Goal: Task Accomplishment & Management: Use online tool/utility

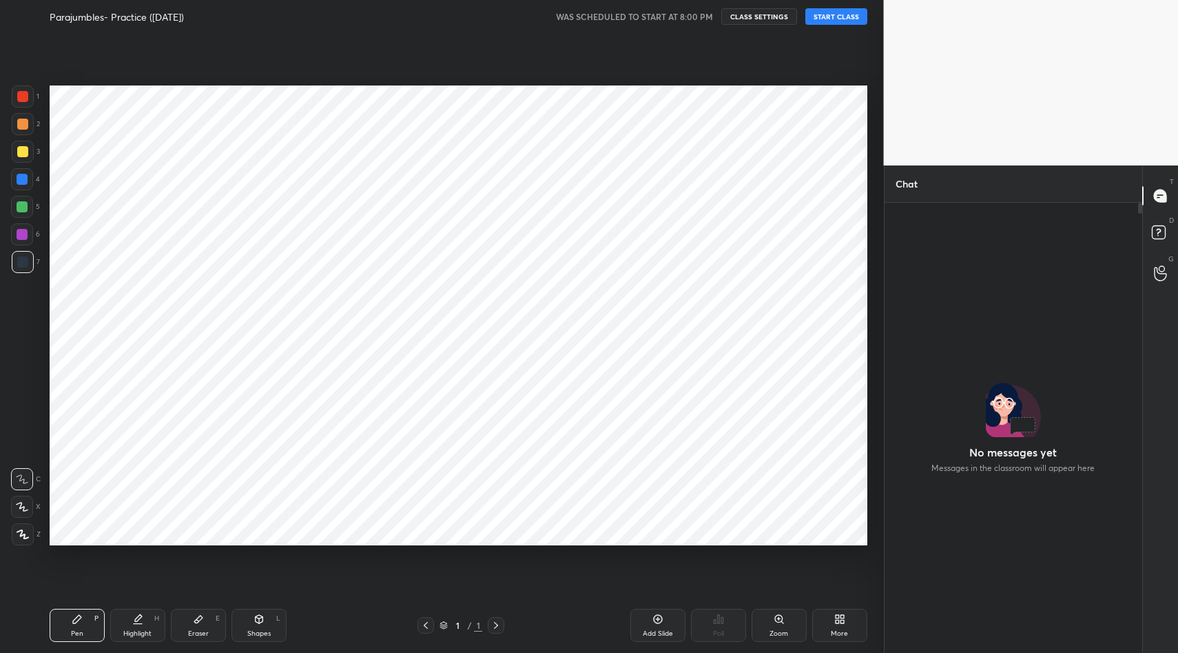
scroll to position [412, 254]
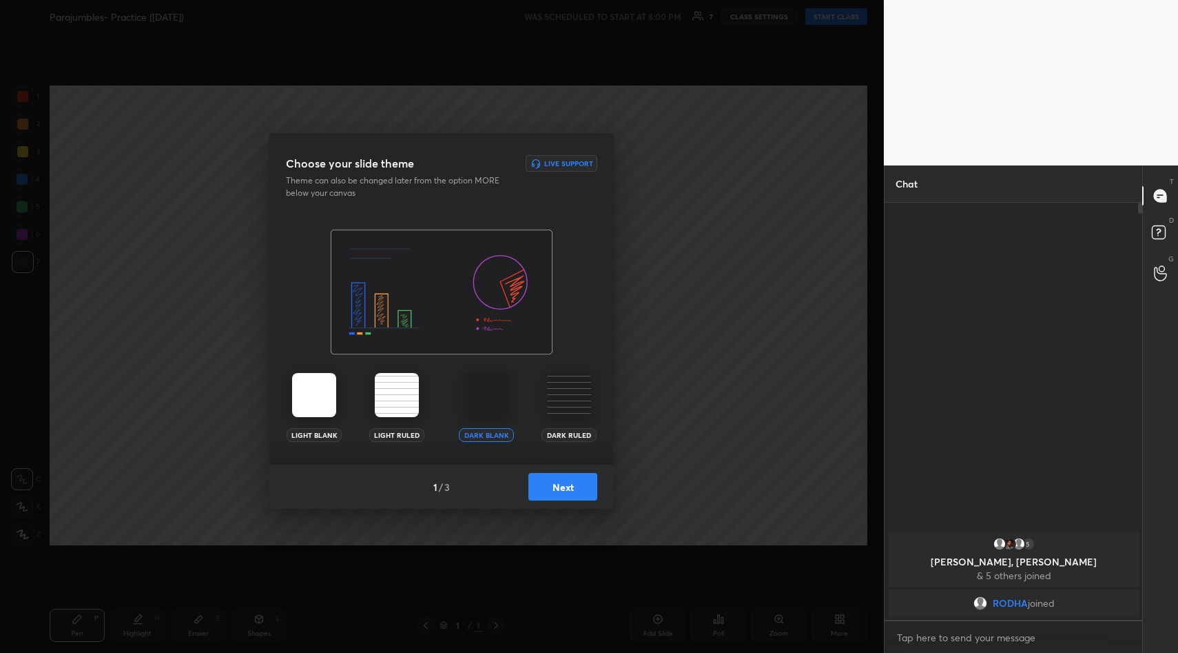
click at [559, 480] on button "Next" at bounding box center [563, 487] width 69 height 28
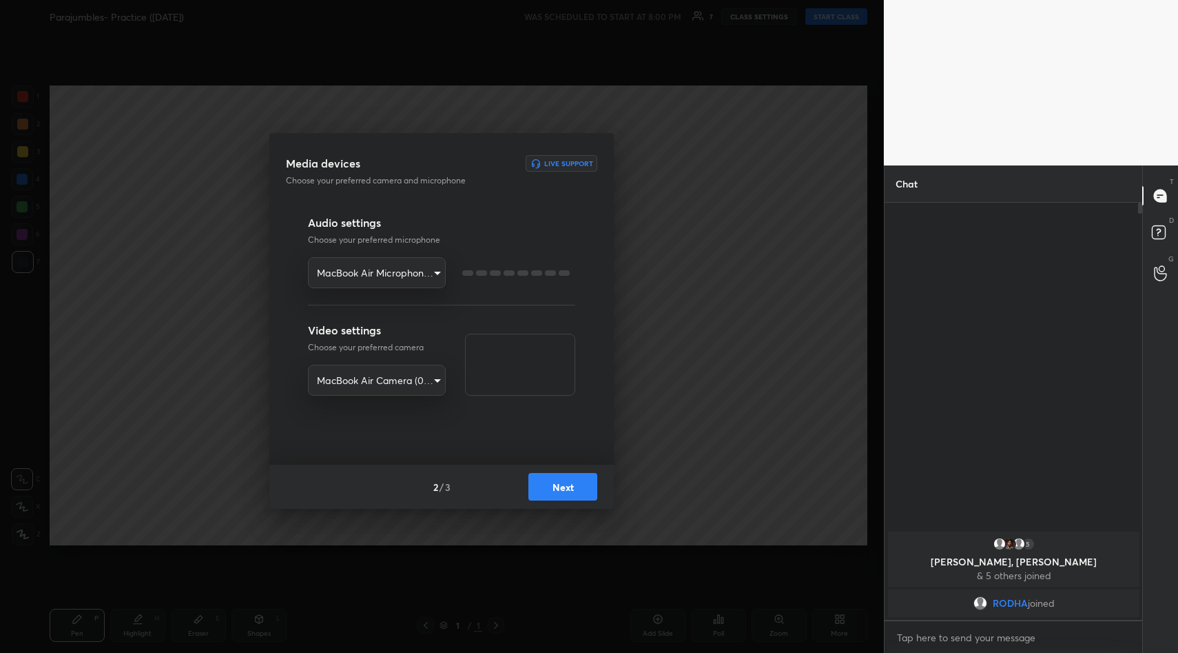
click at [559, 480] on button "Next" at bounding box center [563, 487] width 69 height 28
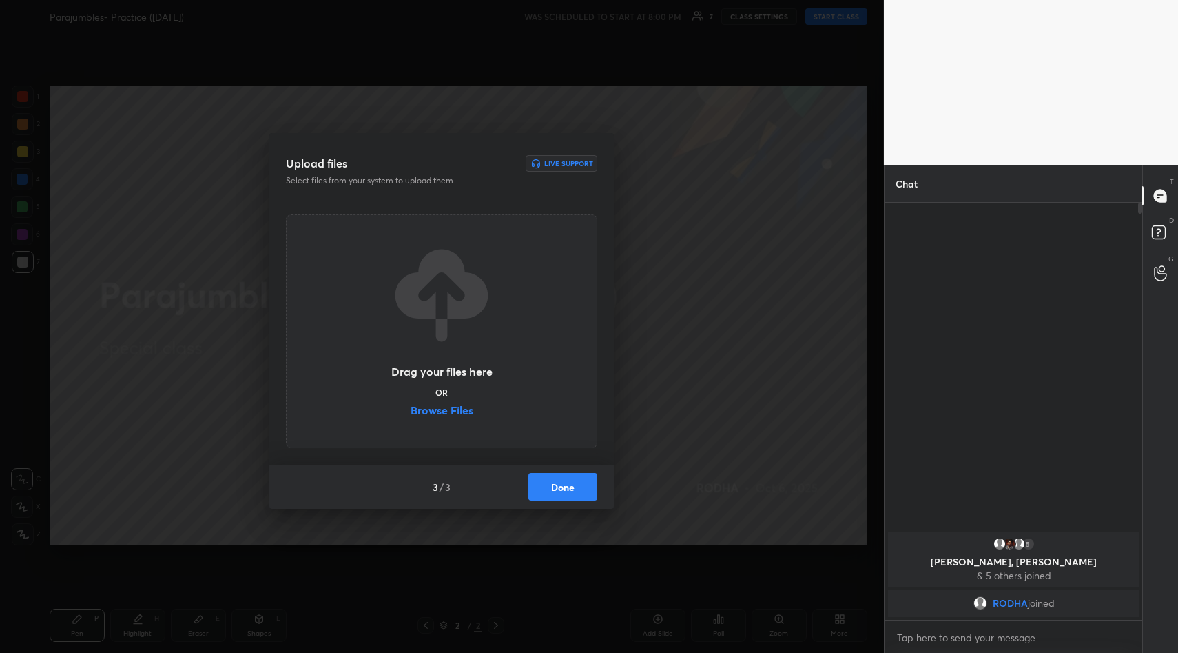
click at [459, 411] on label "Browse Files" at bounding box center [442, 412] width 63 height 14
click at [411, 411] on input "Browse Files" at bounding box center [411, 412] width 0 height 14
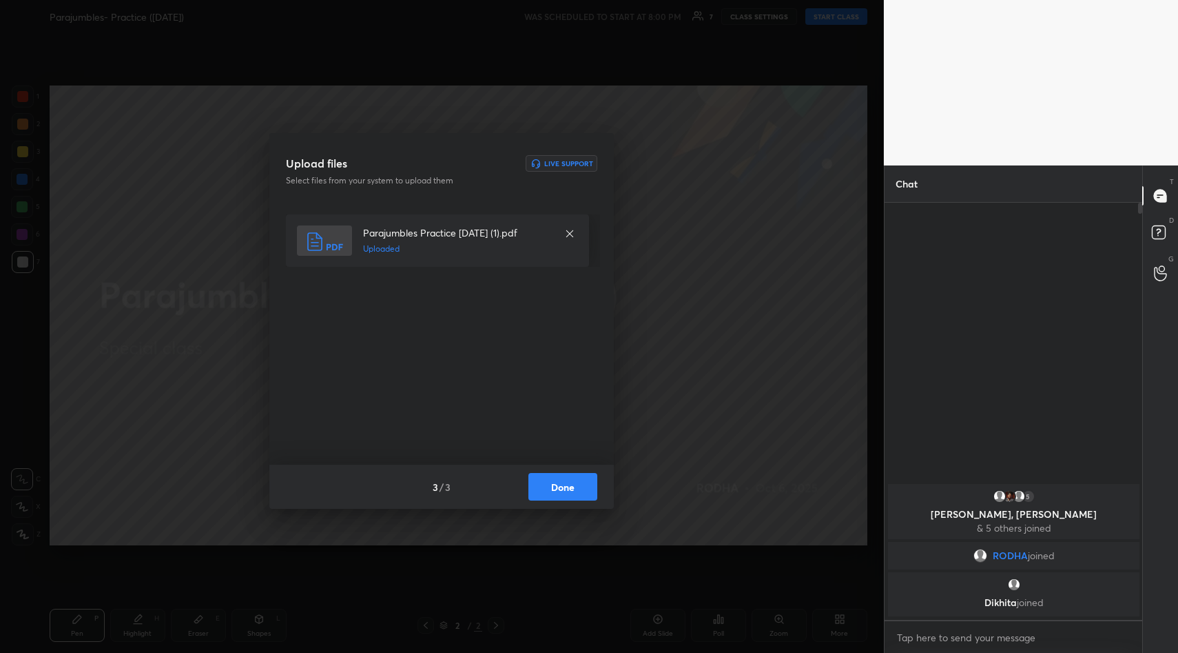
click at [572, 488] on button "Done" at bounding box center [563, 487] width 69 height 28
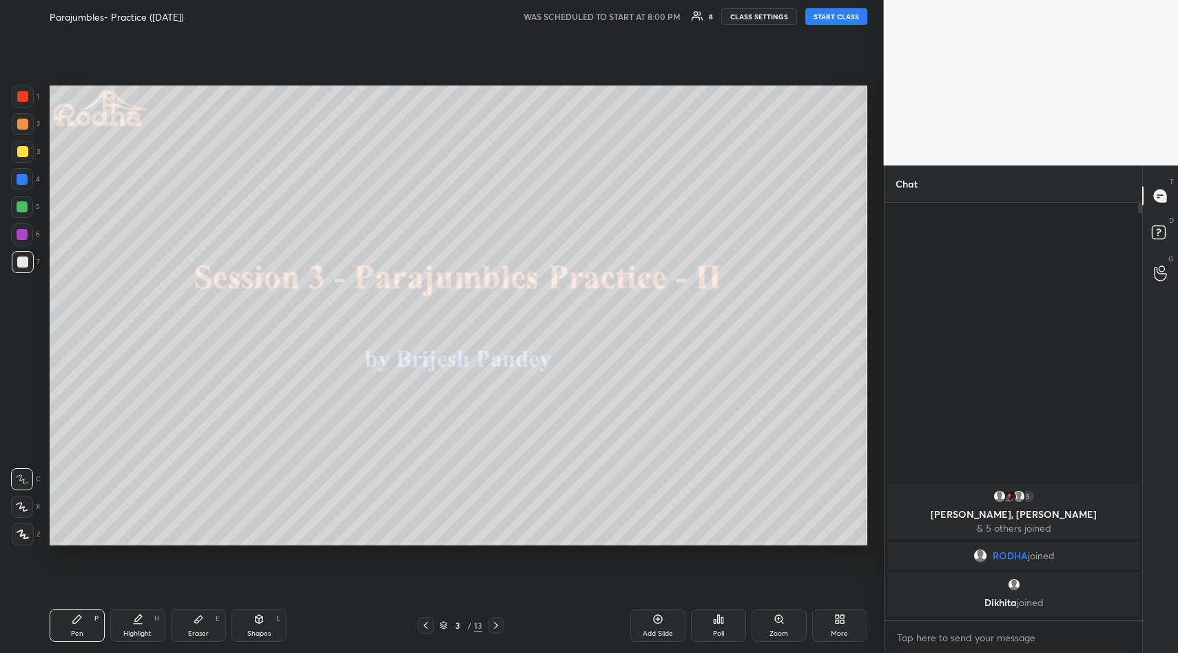
click at [648, 618] on div "Add Slide" at bounding box center [658, 625] width 55 height 33
click at [654, 620] on icon at bounding box center [657, 619] width 9 height 9
click at [422, 622] on icon at bounding box center [425, 625] width 11 height 11
click at [493, 625] on icon at bounding box center [496, 625] width 11 height 11
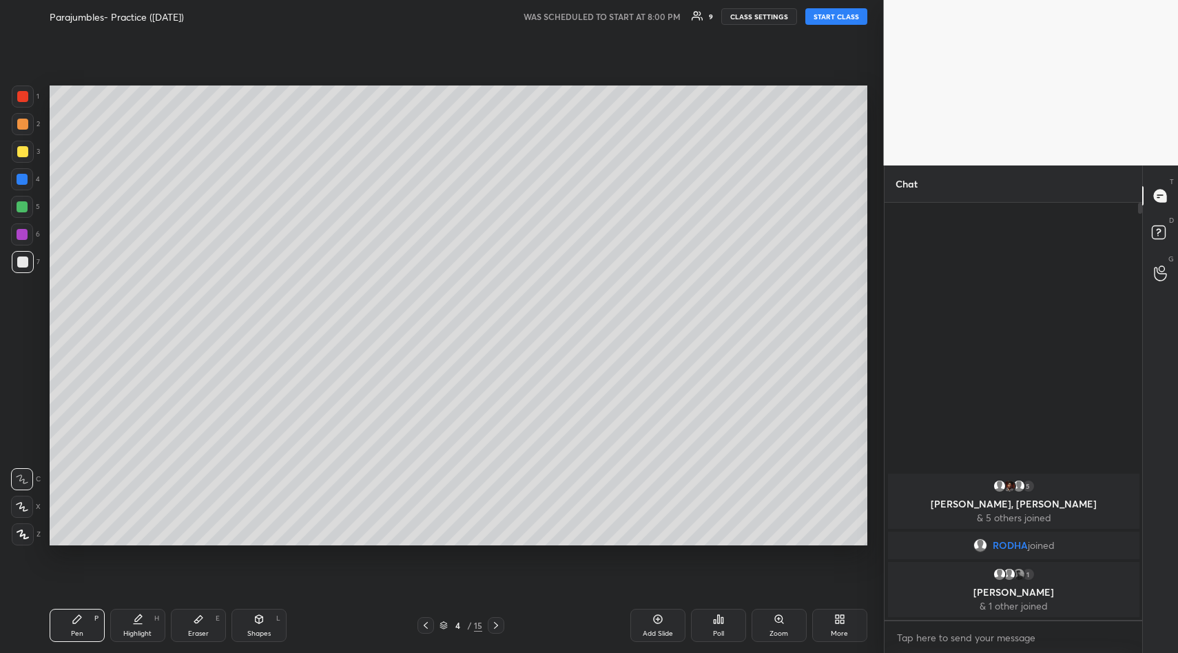
click at [839, 19] on button "START CLASS" at bounding box center [837, 16] width 62 height 17
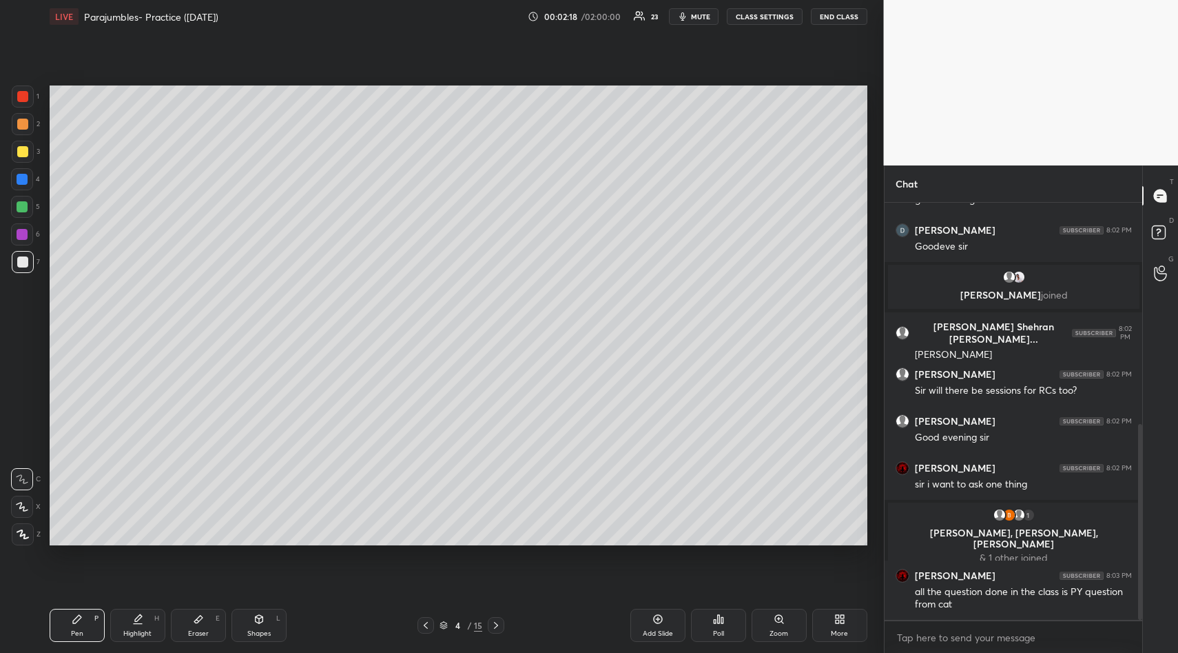
scroll to position [471, 0]
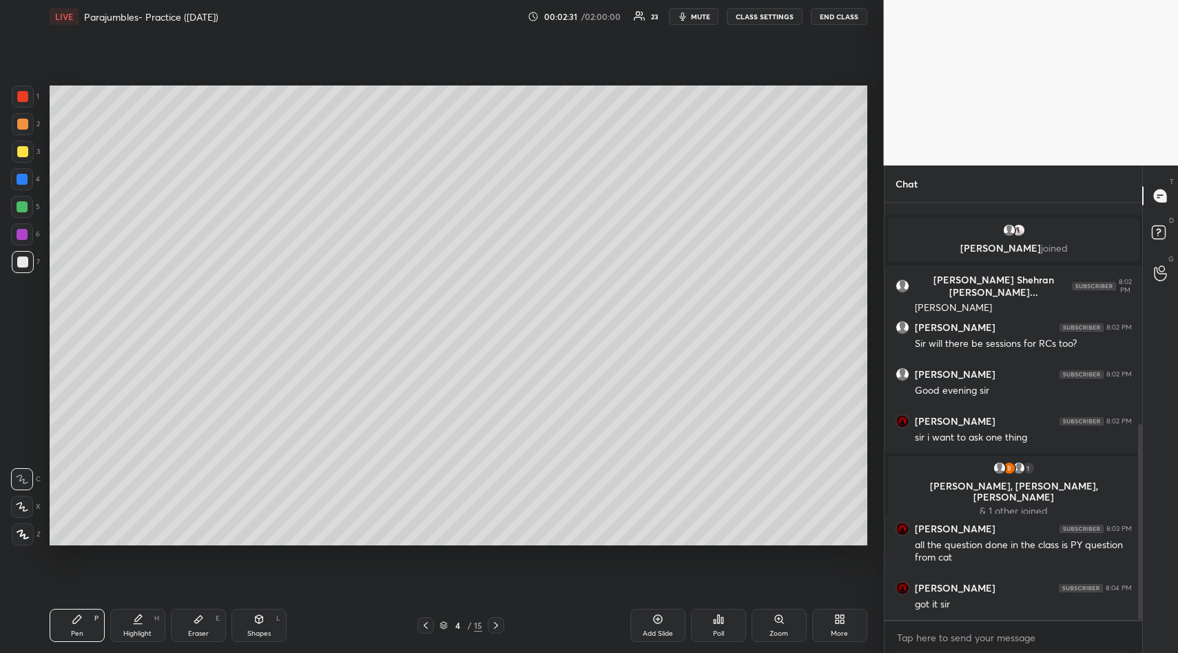
click at [190, 621] on div "Eraser E" at bounding box center [198, 625] width 55 height 33
drag, startPoint x: 23, startPoint y: 449, endPoint x: 45, endPoint y: 494, distance: 50.9
click at [24, 450] on span "Erase all" at bounding box center [22, 452] width 21 height 10
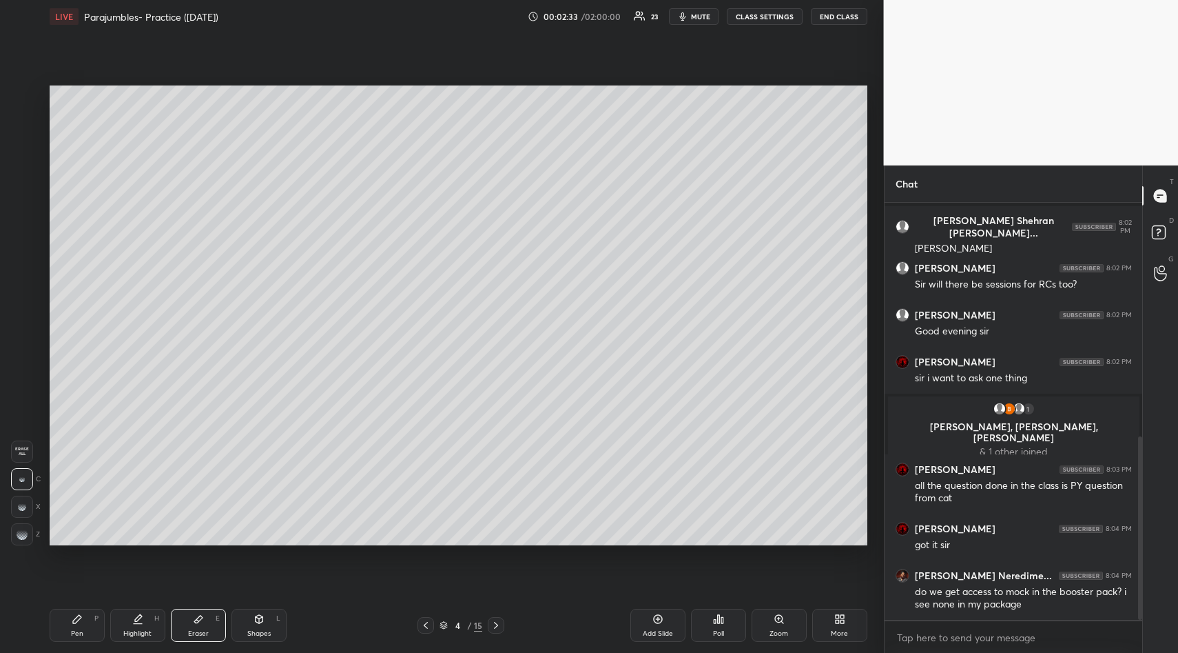
click at [78, 612] on div "Pen P" at bounding box center [77, 625] width 55 height 33
click at [25, 153] on div at bounding box center [22, 151] width 11 height 11
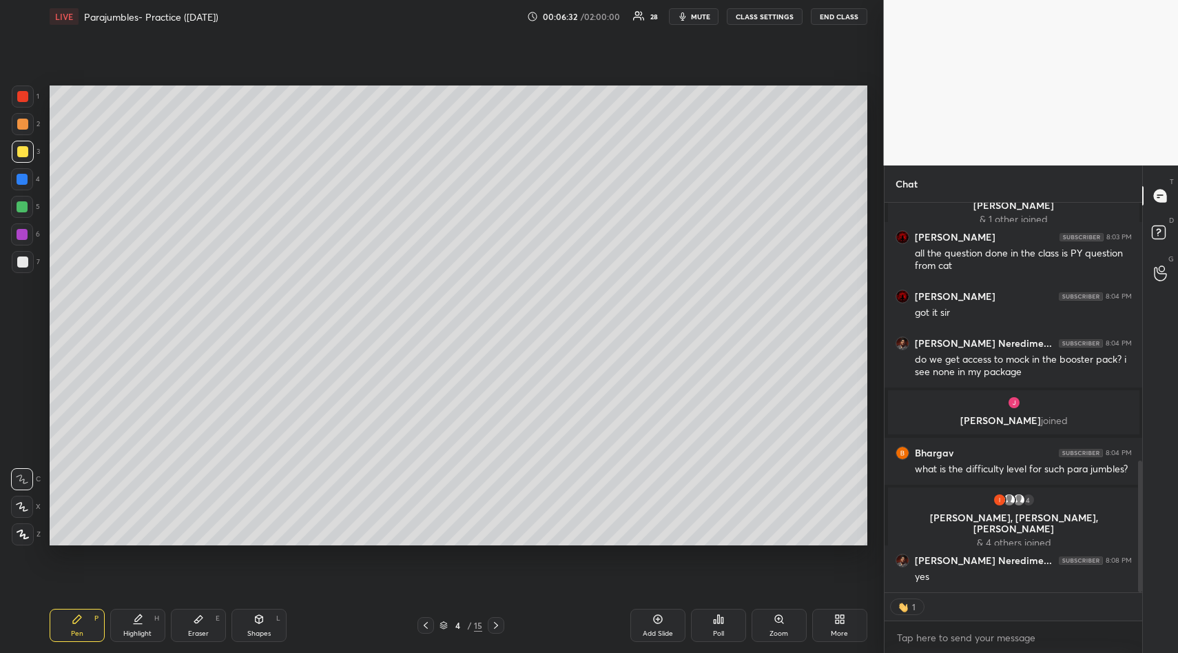
scroll to position [764, 0]
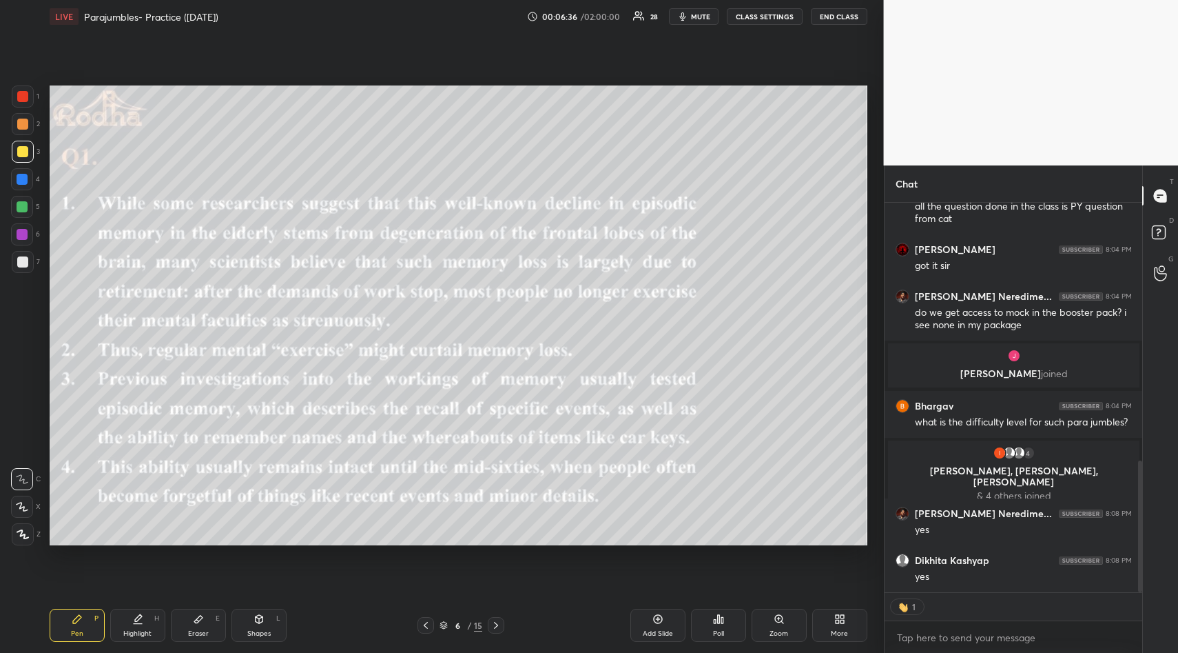
type textarea "x"
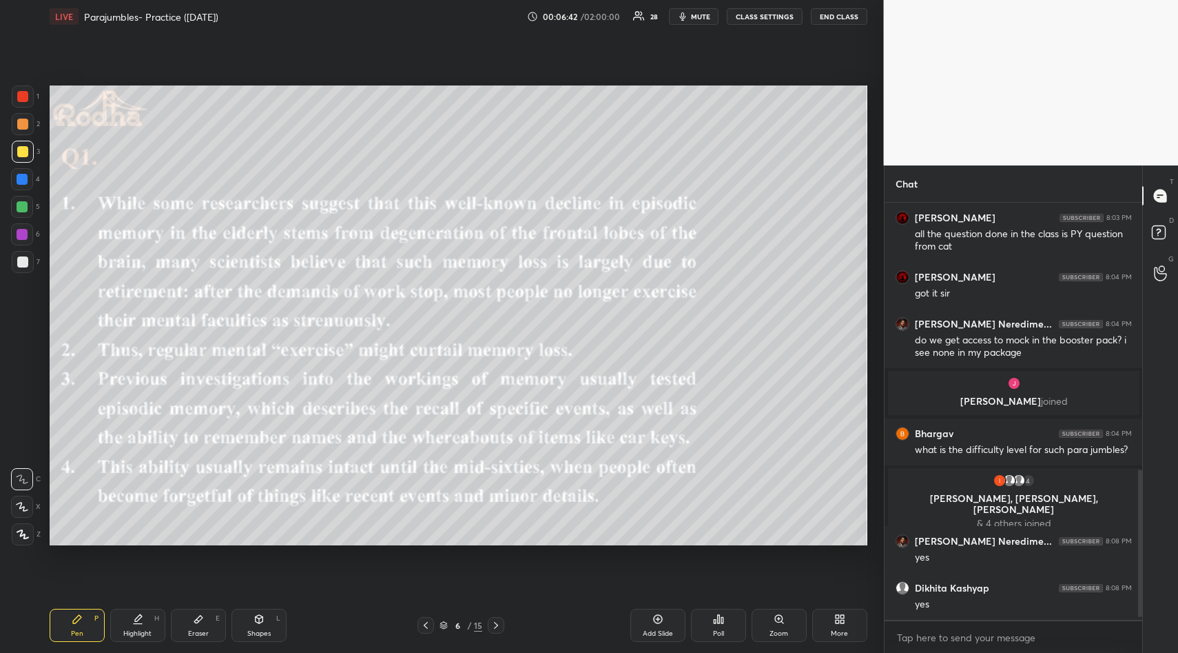
click at [720, 620] on icon at bounding box center [718, 618] width 11 height 11
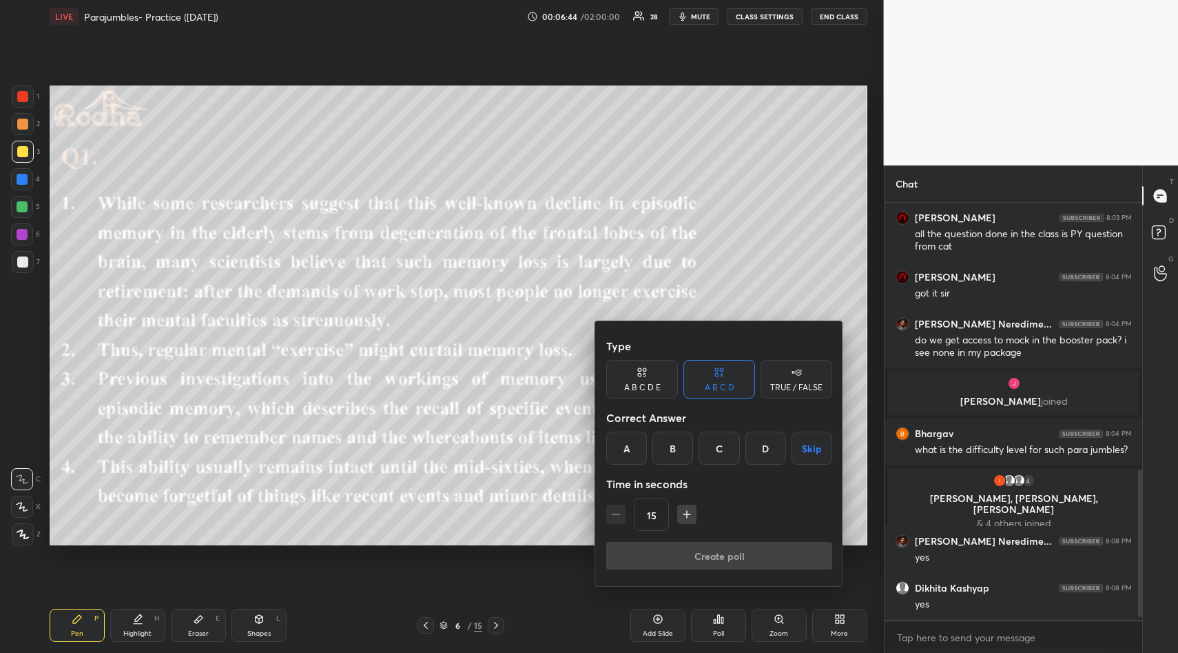
click at [804, 389] on div "TRUE / FALSE" at bounding box center [796, 387] width 52 height 8
click at [686, 511] on icon "button" at bounding box center [687, 514] width 14 height 14
click at [685, 512] on icon "button" at bounding box center [687, 514] width 14 height 14
click at [685, 511] on icon "button" at bounding box center [687, 514] width 14 height 14
click at [687, 511] on icon "button" at bounding box center [687, 514] width 14 height 14
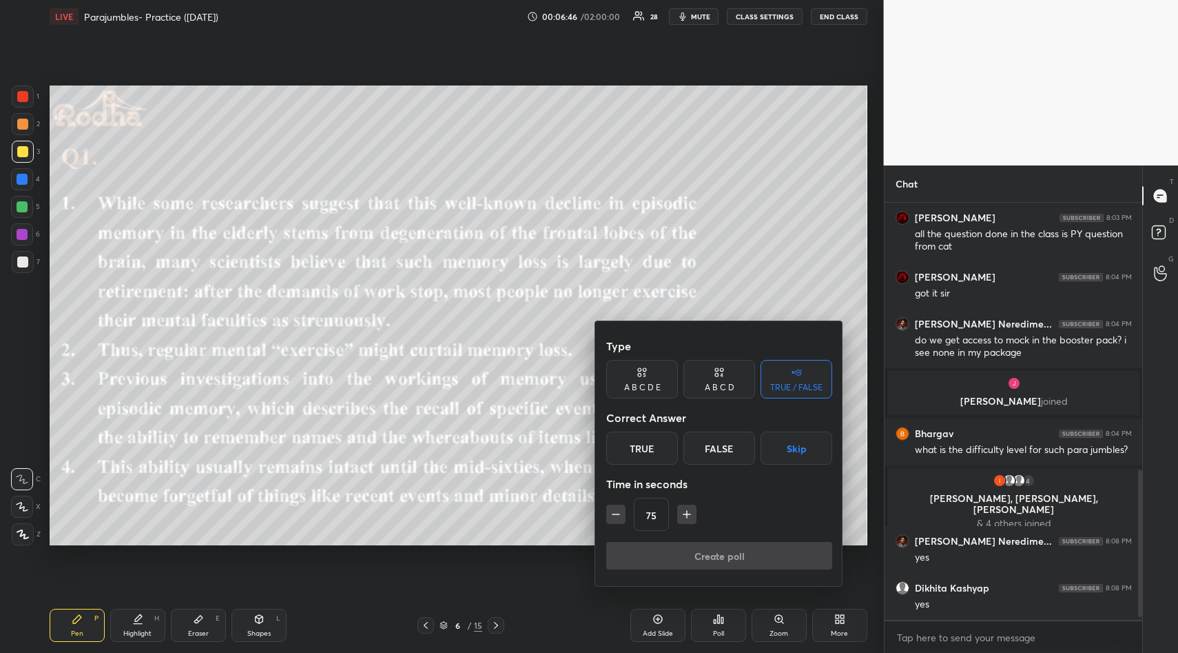
drag, startPoint x: 687, startPoint y: 512, endPoint x: 697, endPoint y: 513, distance: 9.7
click at [687, 512] on icon "button" at bounding box center [687, 514] width 14 height 14
click at [689, 511] on icon "button" at bounding box center [687, 514] width 14 height 14
click at [691, 510] on icon "button" at bounding box center [693, 514] width 14 height 14
type input "120"
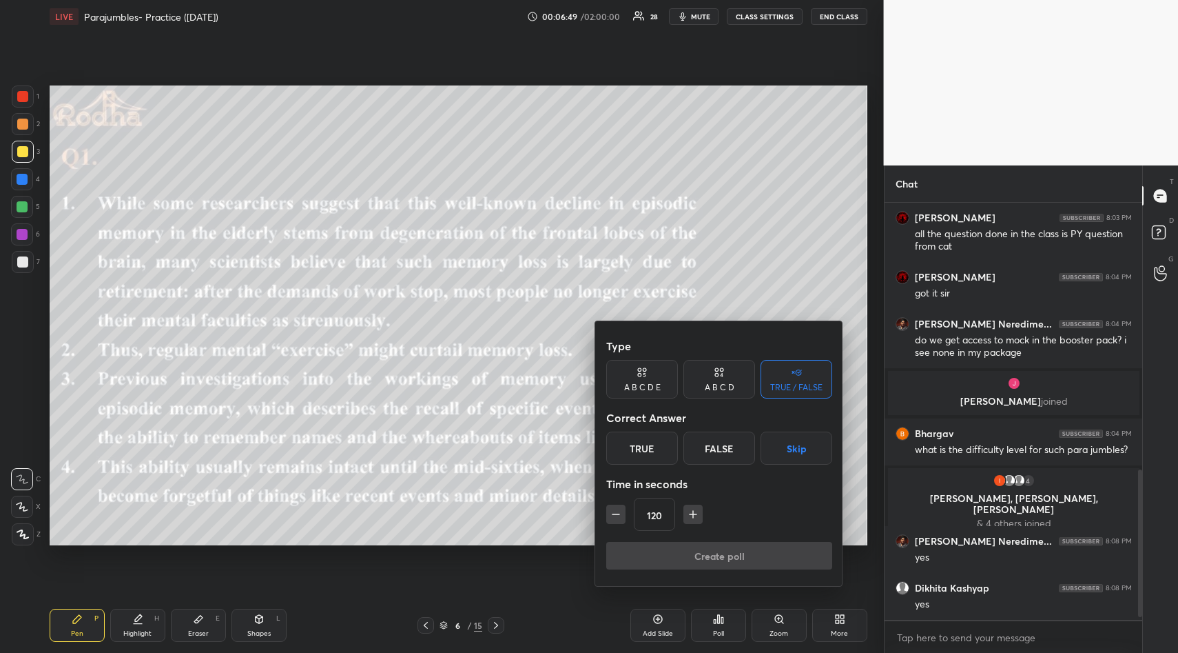
drag, startPoint x: 788, startPoint y: 453, endPoint x: 782, endPoint y: 478, distance: 25.4
click at [788, 453] on button "Skip" at bounding box center [797, 447] width 72 height 33
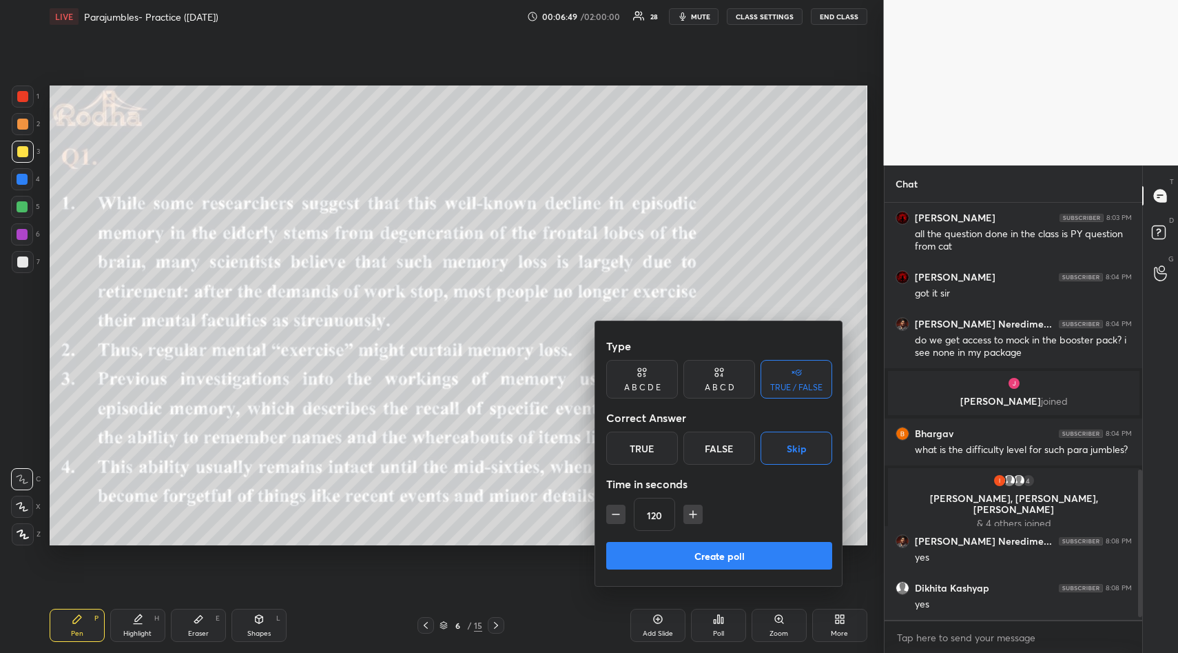
click at [717, 551] on button "Create poll" at bounding box center [719, 556] width 226 height 28
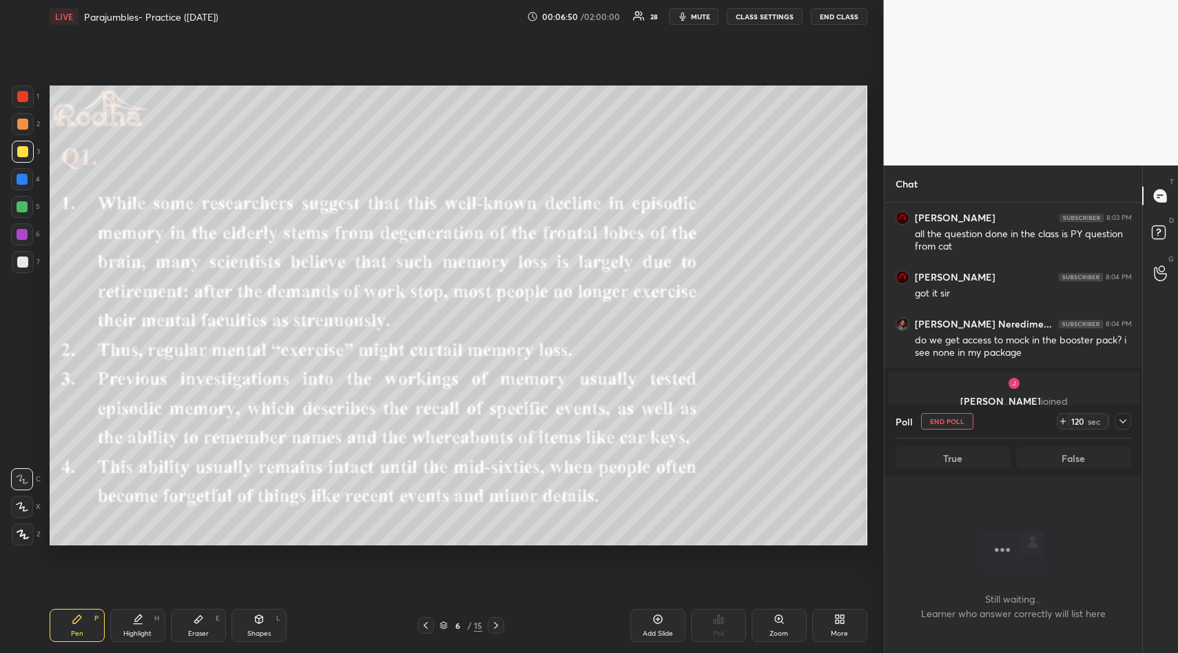
scroll to position [482, 0]
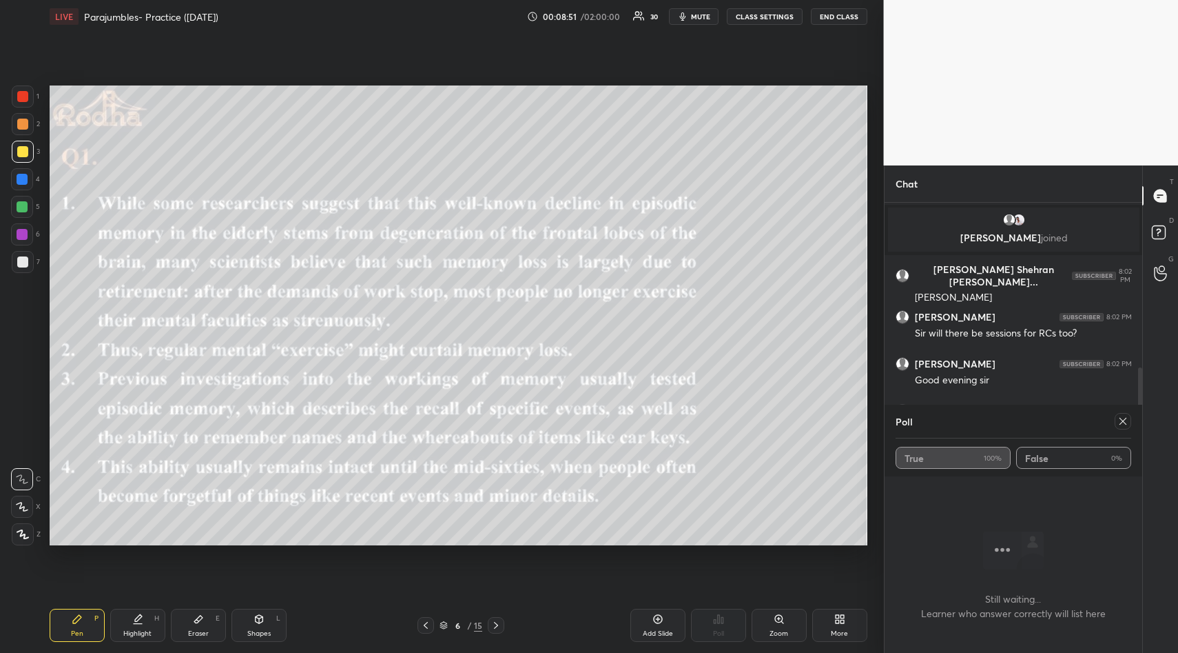
click at [1121, 422] on icon at bounding box center [1123, 421] width 11 height 11
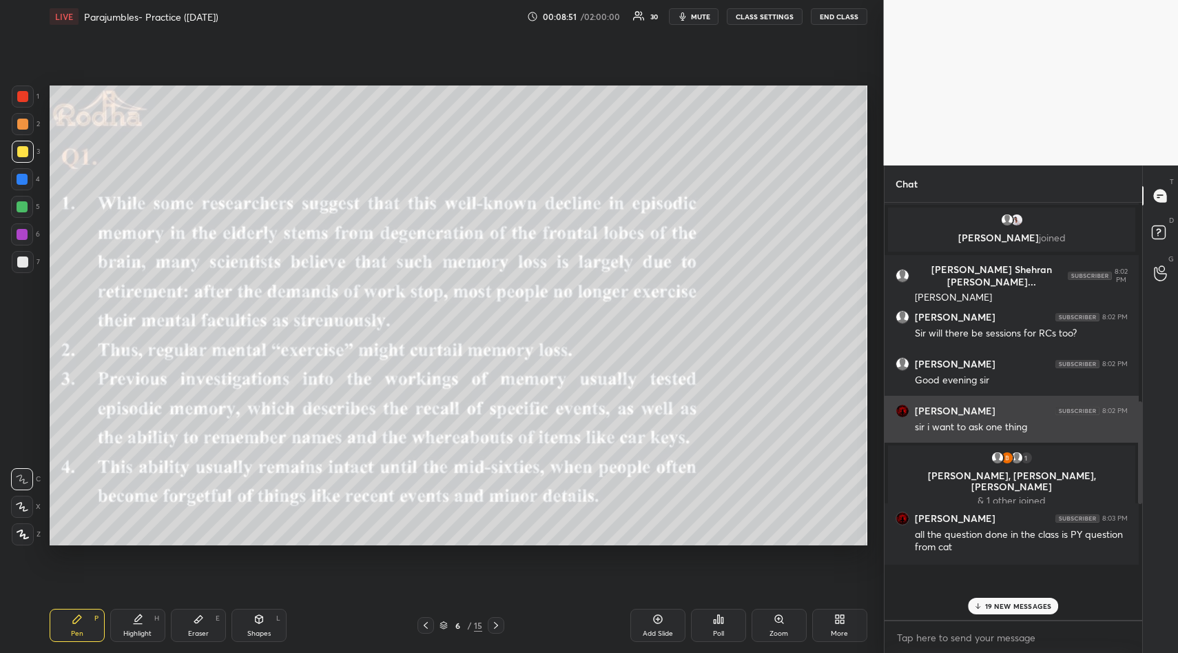
scroll to position [446, 254]
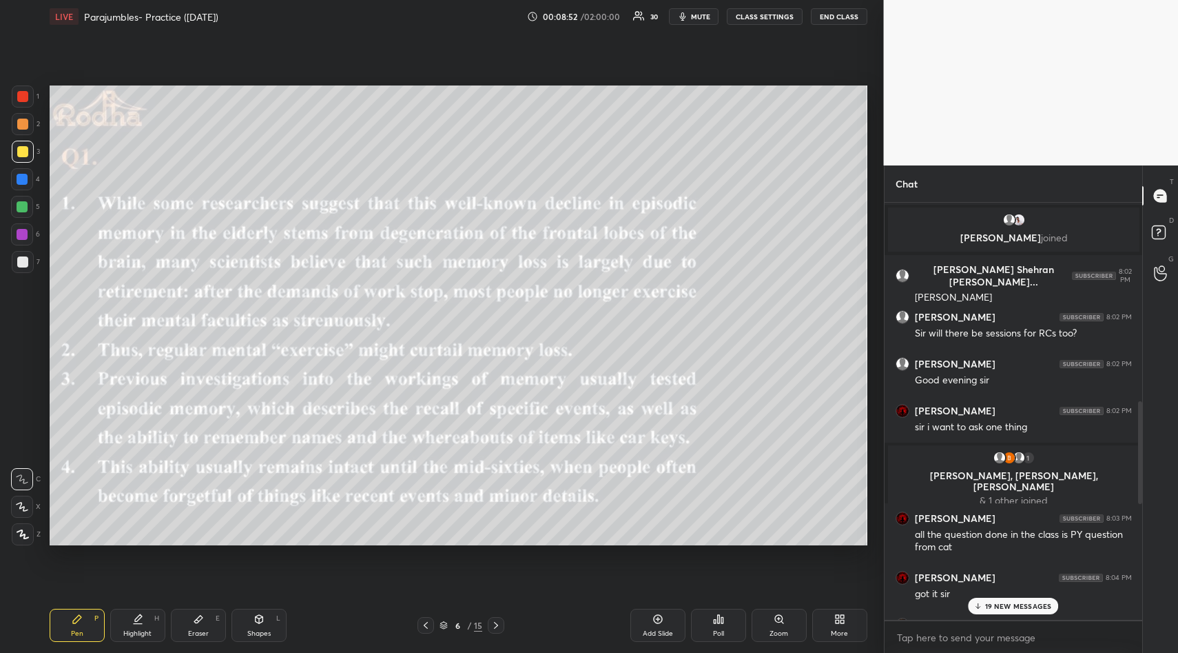
click at [1027, 602] on p "19 NEW MESSAGES" at bounding box center [1019, 606] width 67 height 8
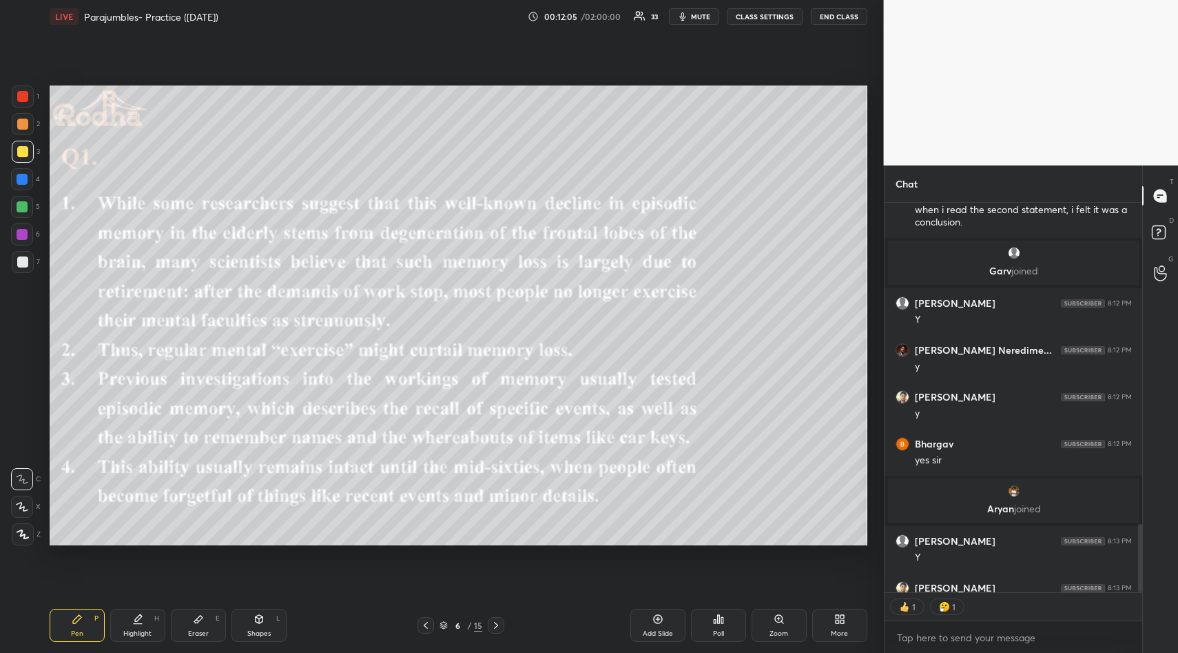
scroll to position [2036, 0]
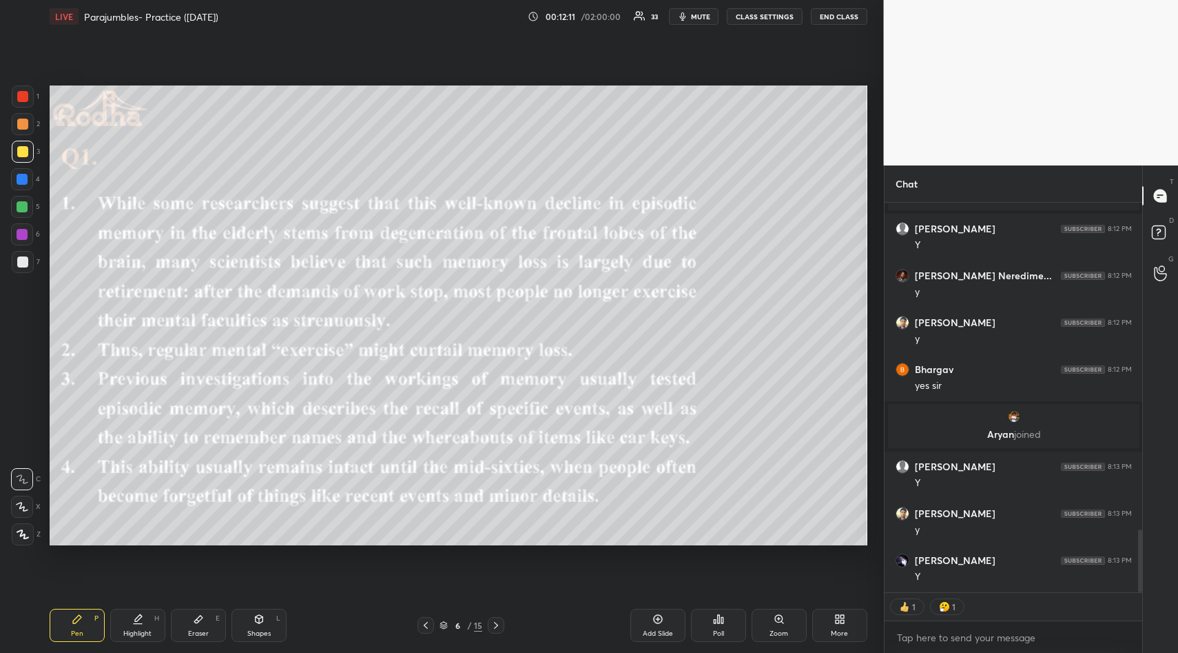
type textarea "x"
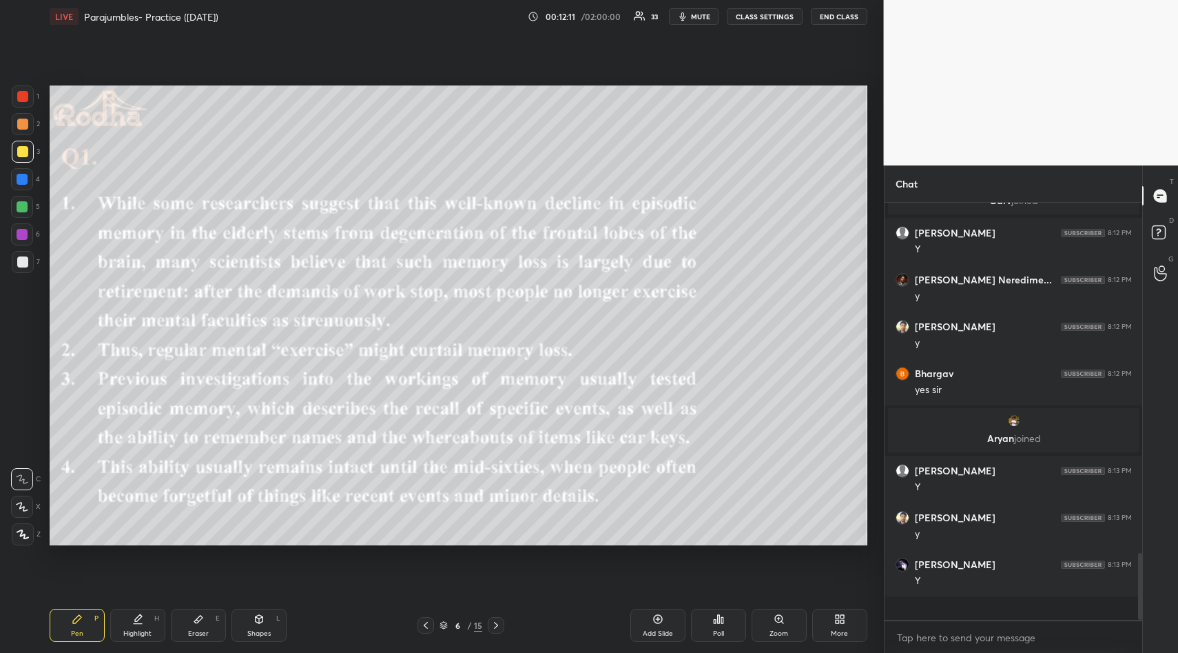
scroll to position [2009, 0]
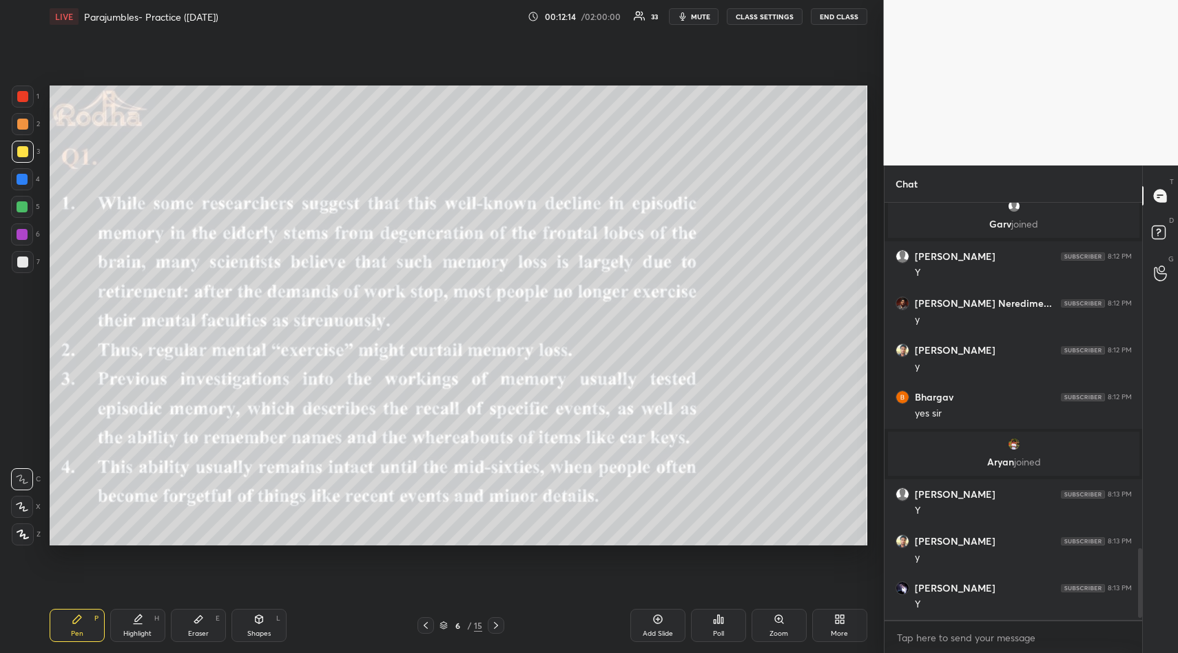
drag, startPoint x: 197, startPoint y: 618, endPoint x: 195, endPoint y: 566, distance: 52.4
click at [195, 617] on icon at bounding box center [198, 618] width 11 height 11
drag, startPoint x: 19, startPoint y: 454, endPoint x: 48, endPoint y: 509, distance: 62.3
click at [21, 459] on div "Erase all" at bounding box center [22, 451] width 22 height 22
click at [79, 618] on icon at bounding box center [77, 618] width 11 height 11
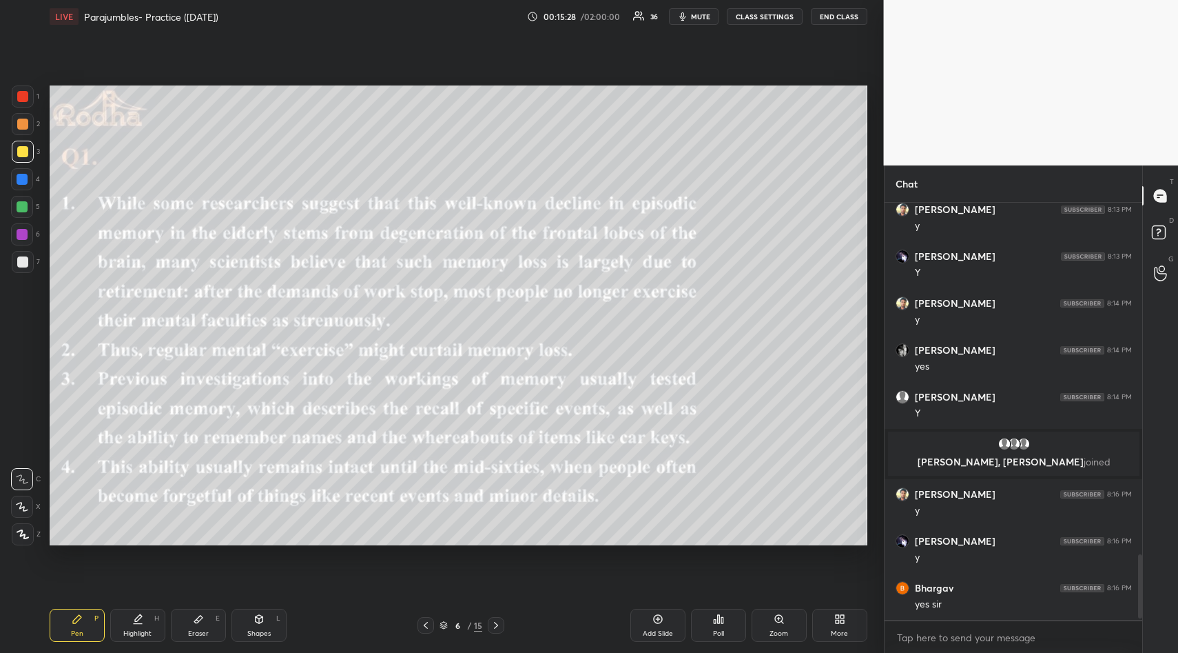
scroll to position [2297, 0]
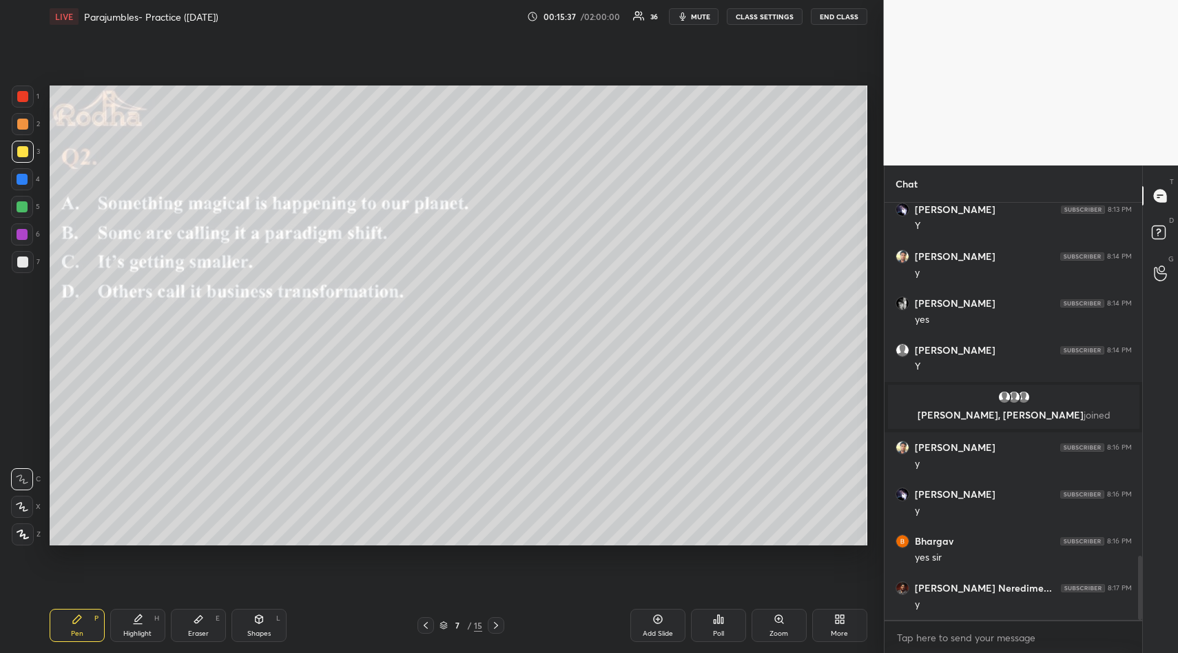
click at [713, 629] on div "Poll" at bounding box center [718, 625] width 55 height 33
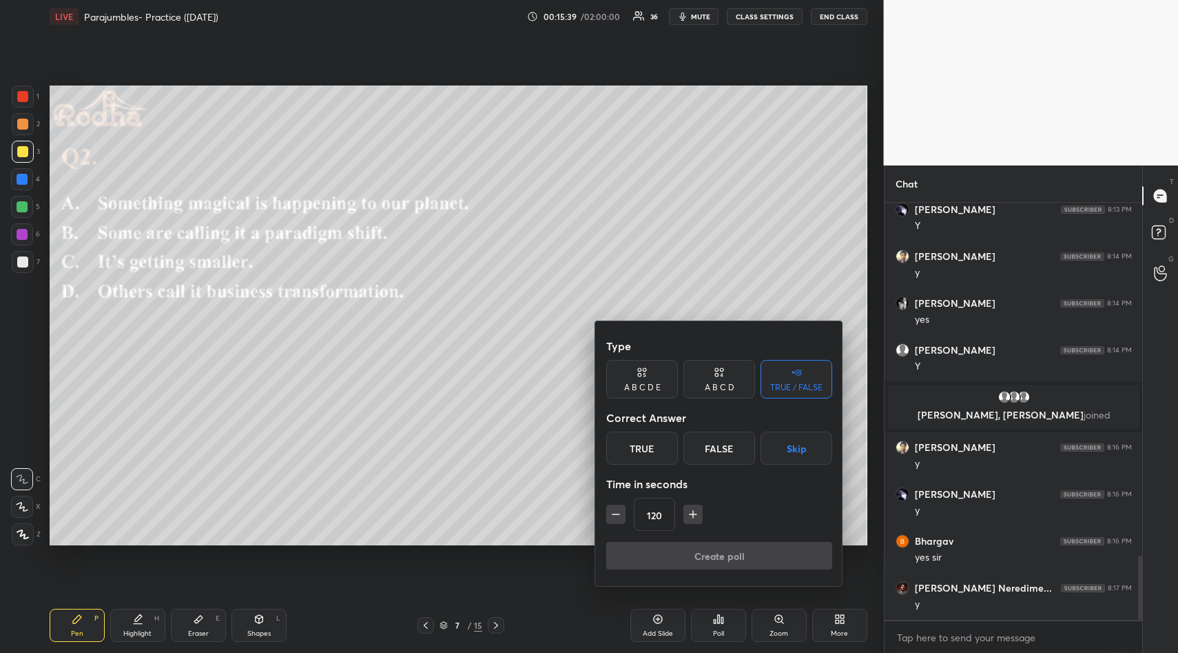
click at [689, 518] on icon "button" at bounding box center [693, 514] width 14 height 14
click at [693, 516] on icon "button" at bounding box center [693, 514] width 0 height 7
click at [688, 516] on icon "button" at bounding box center [693, 514] width 14 height 14
click at [611, 515] on icon "button" at bounding box center [616, 514] width 14 height 14
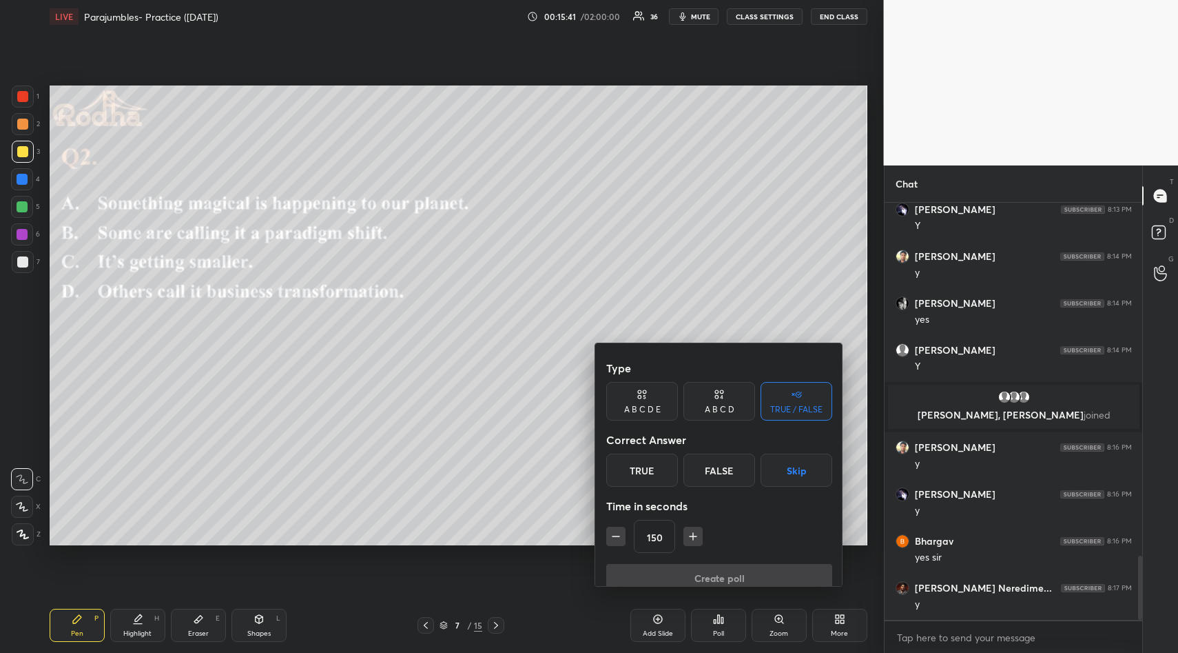
click at [610, 529] on icon "button" at bounding box center [616, 536] width 14 height 14
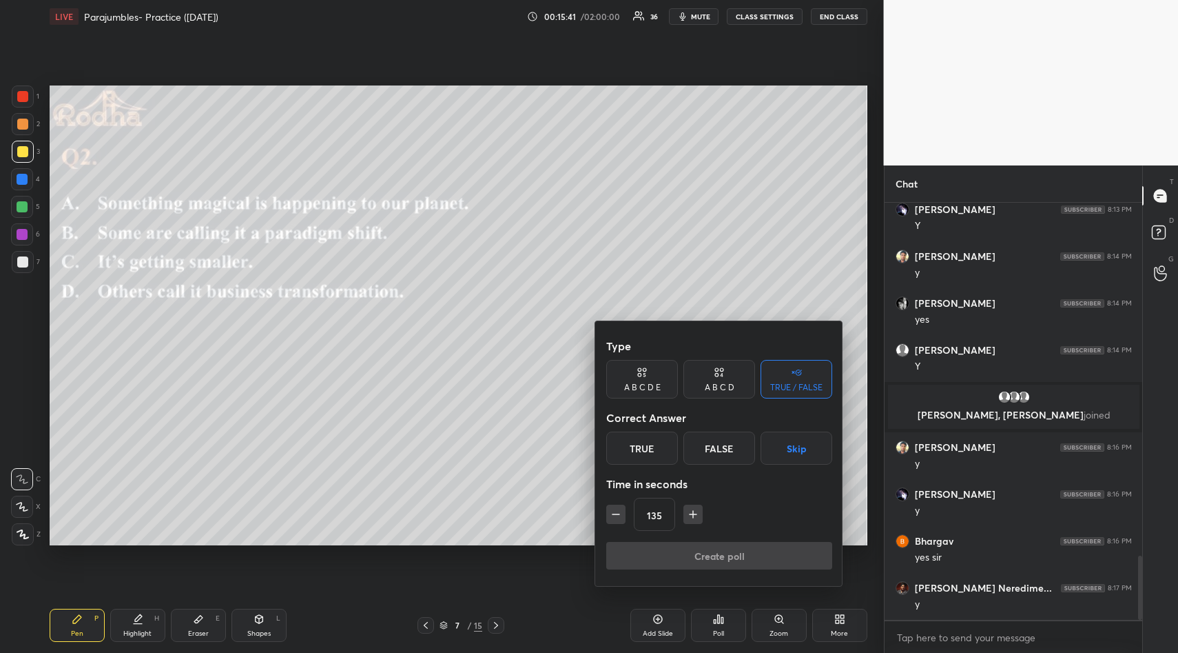
click at [609, 518] on icon "button" at bounding box center [616, 514] width 14 height 14
click at [612, 517] on icon "button" at bounding box center [616, 514] width 14 height 14
click at [611, 519] on icon "button" at bounding box center [616, 514] width 14 height 14
click at [612, 520] on icon "button" at bounding box center [616, 514] width 14 height 14
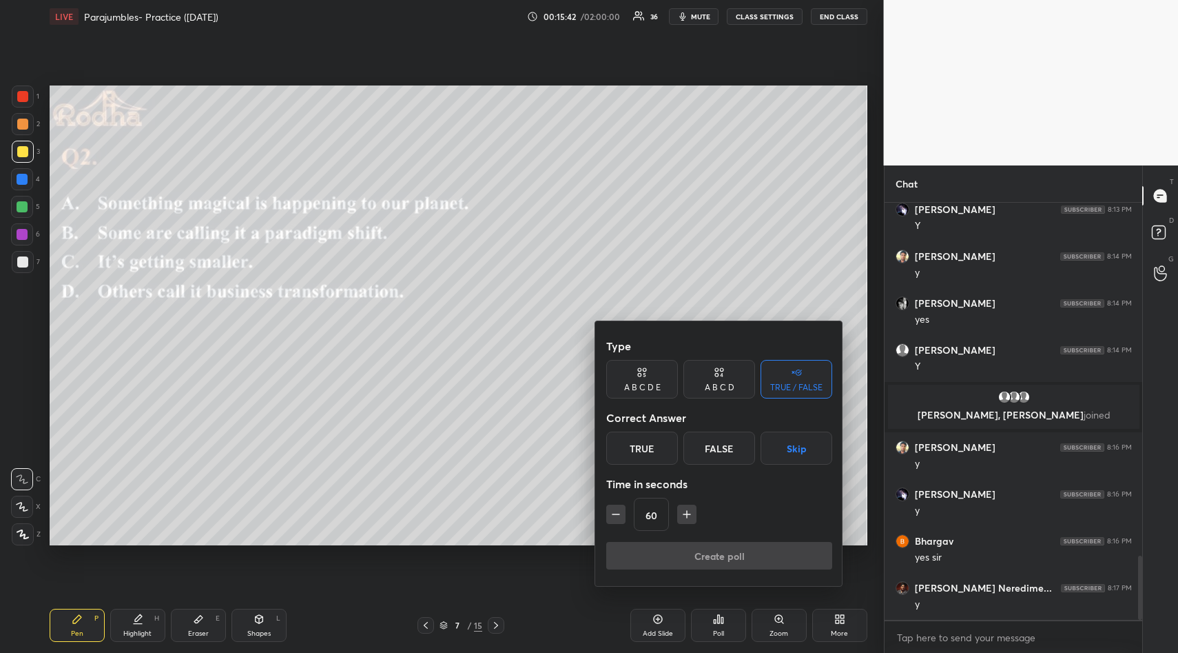
drag, startPoint x: 615, startPoint y: 518, endPoint x: 634, endPoint y: 516, distance: 18.7
click at [615, 518] on icon "button" at bounding box center [616, 514] width 14 height 14
type input "45"
drag, startPoint x: 791, startPoint y: 445, endPoint x: 782, endPoint y: 469, distance: 25.7
click at [790, 449] on button "Skip" at bounding box center [797, 447] width 72 height 33
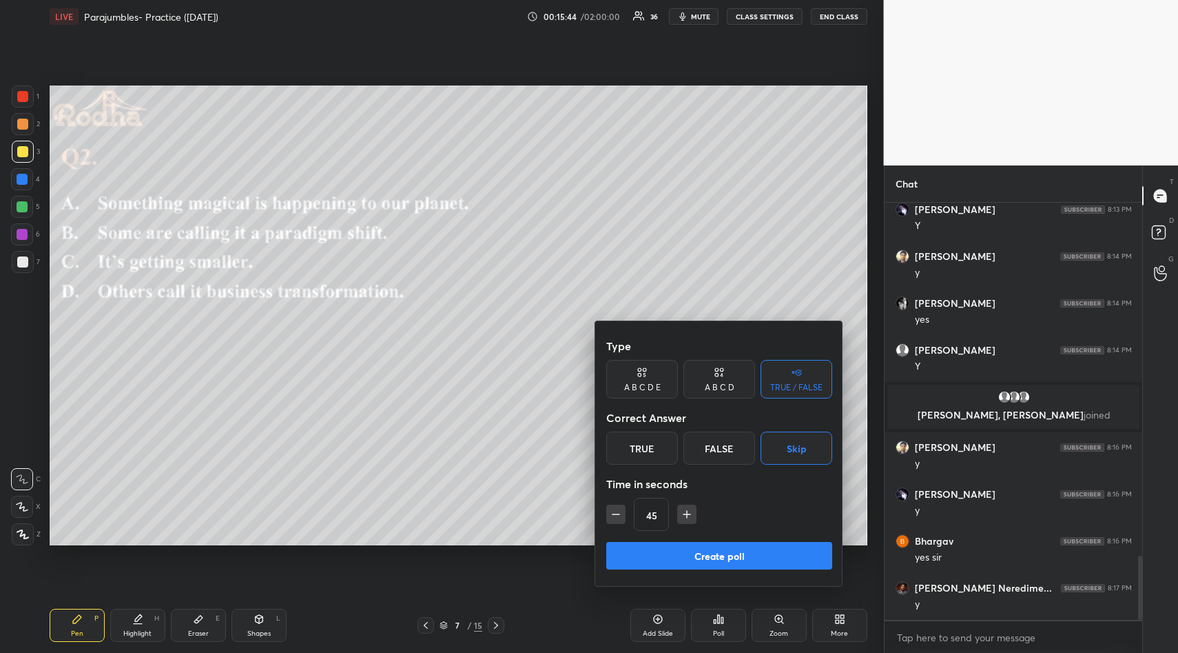
click at [728, 553] on button "Create poll" at bounding box center [719, 556] width 226 height 28
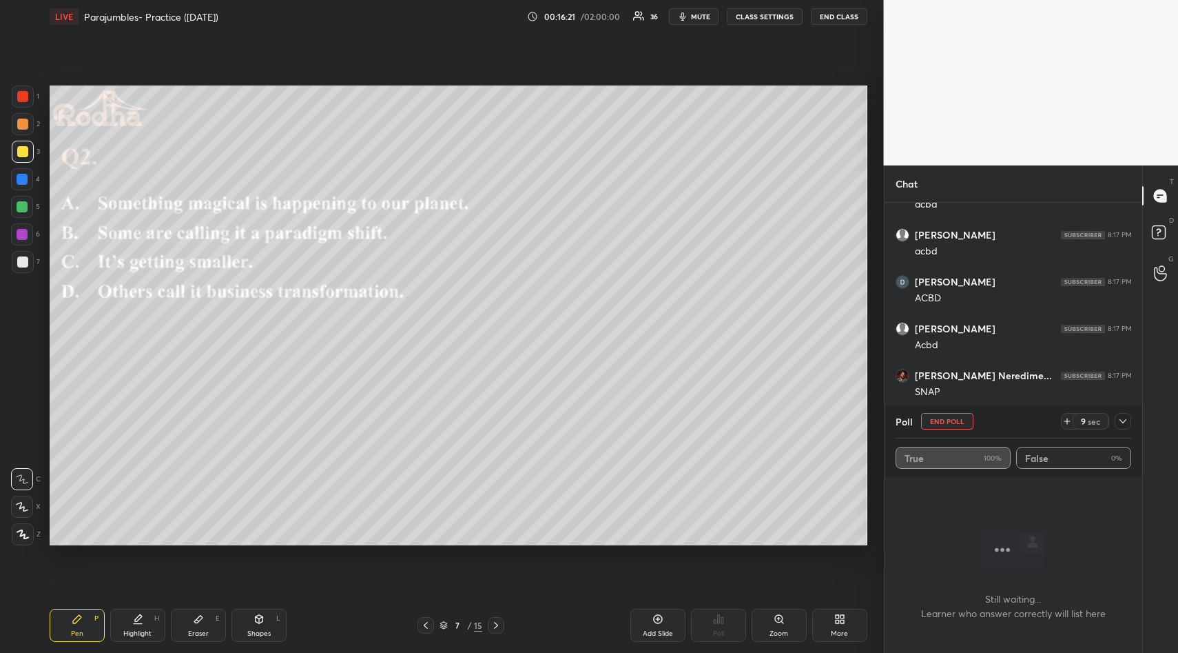
scroll to position [3158, 0]
click at [1120, 420] on icon at bounding box center [1123, 421] width 11 height 11
type textarea "x"
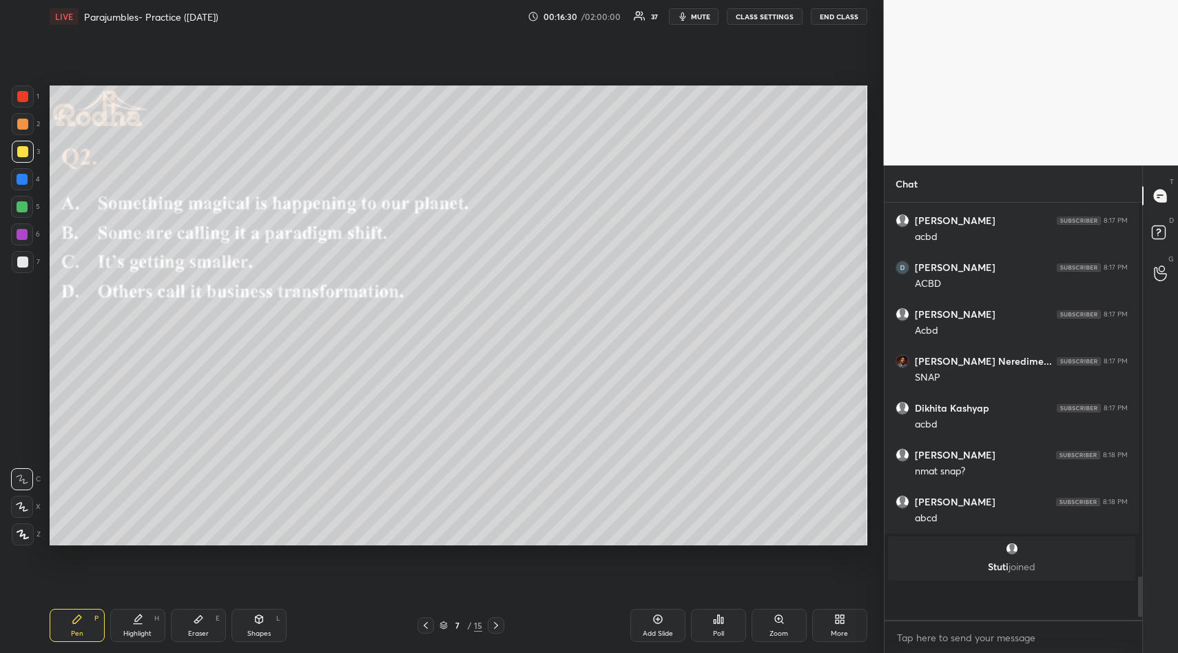
scroll to position [0, 0]
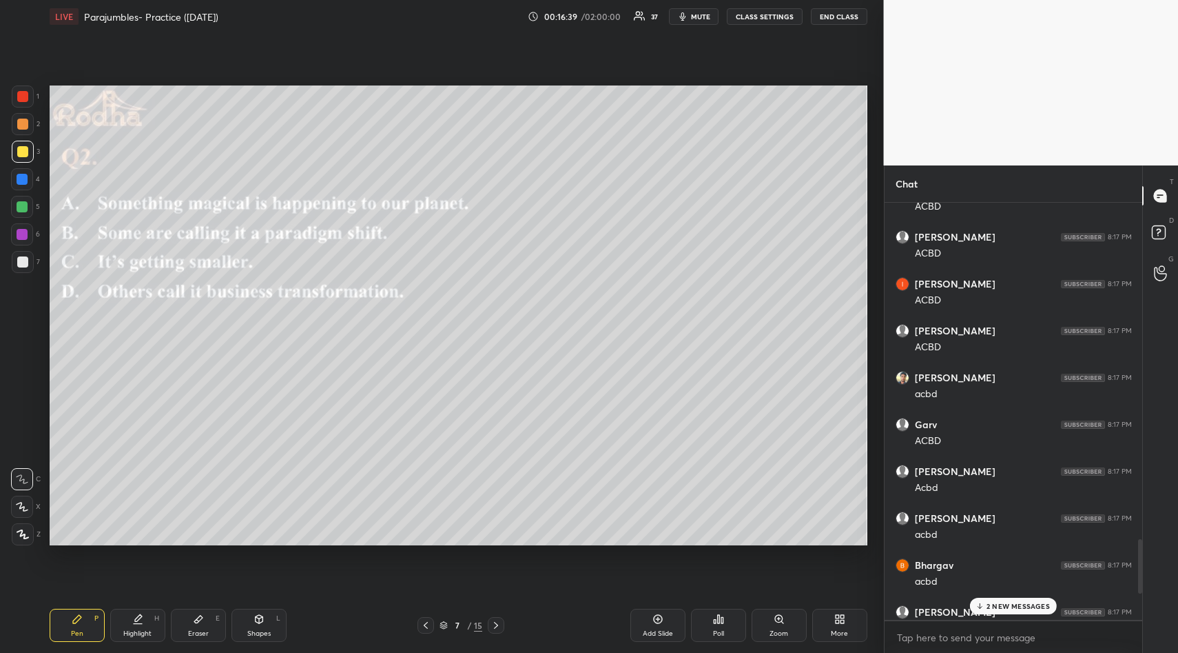
click at [1015, 602] on p "2 NEW MESSAGES" at bounding box center [1018, 606] width 63 height 8
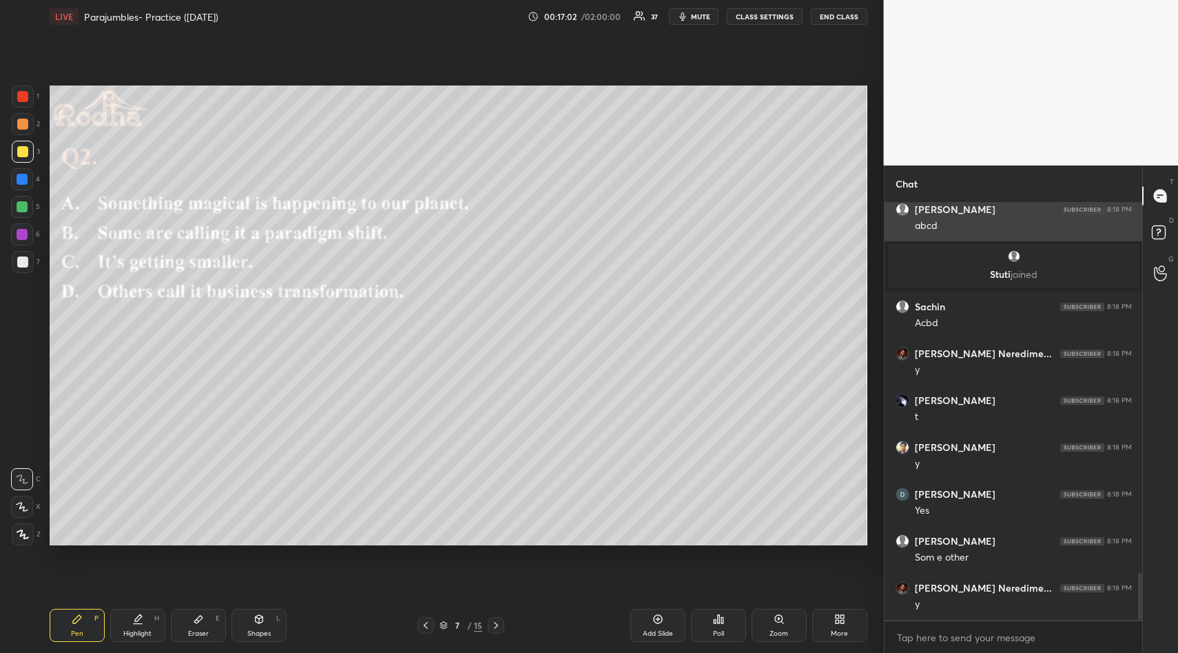
scroll to position [3277, 0]
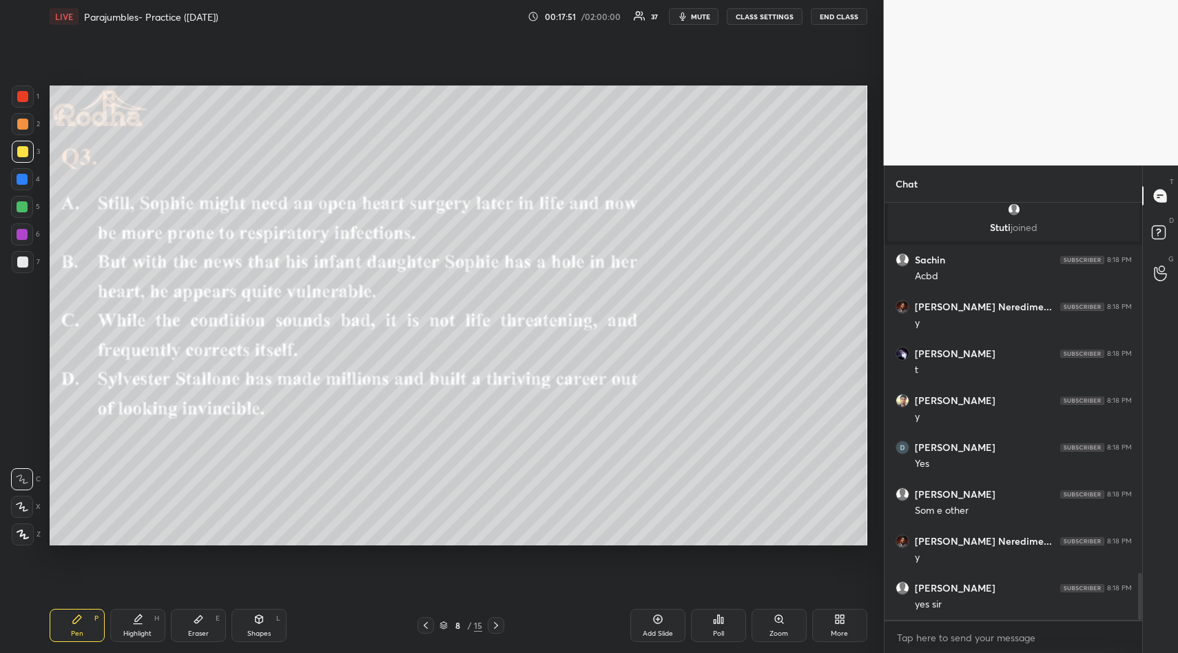
click at [720, 615] on icon at bounding box center [718, 618] width 11 height 11
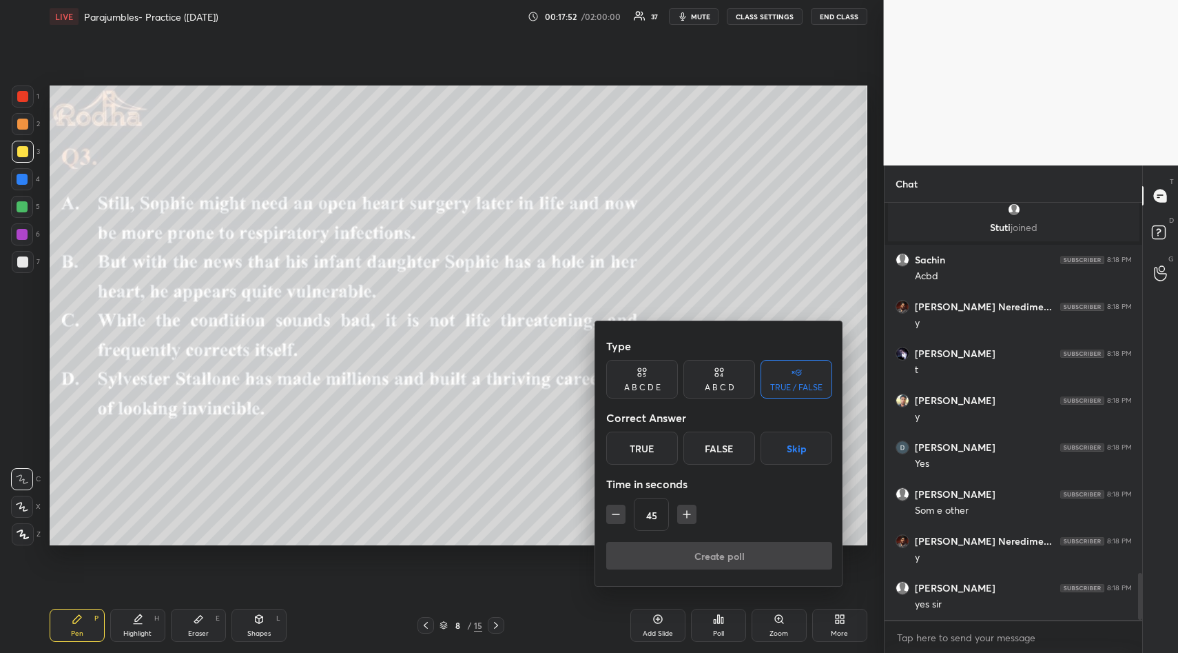
click at [685, 513] on icon "button" at bounding box center [687, 514] width 14 height 14
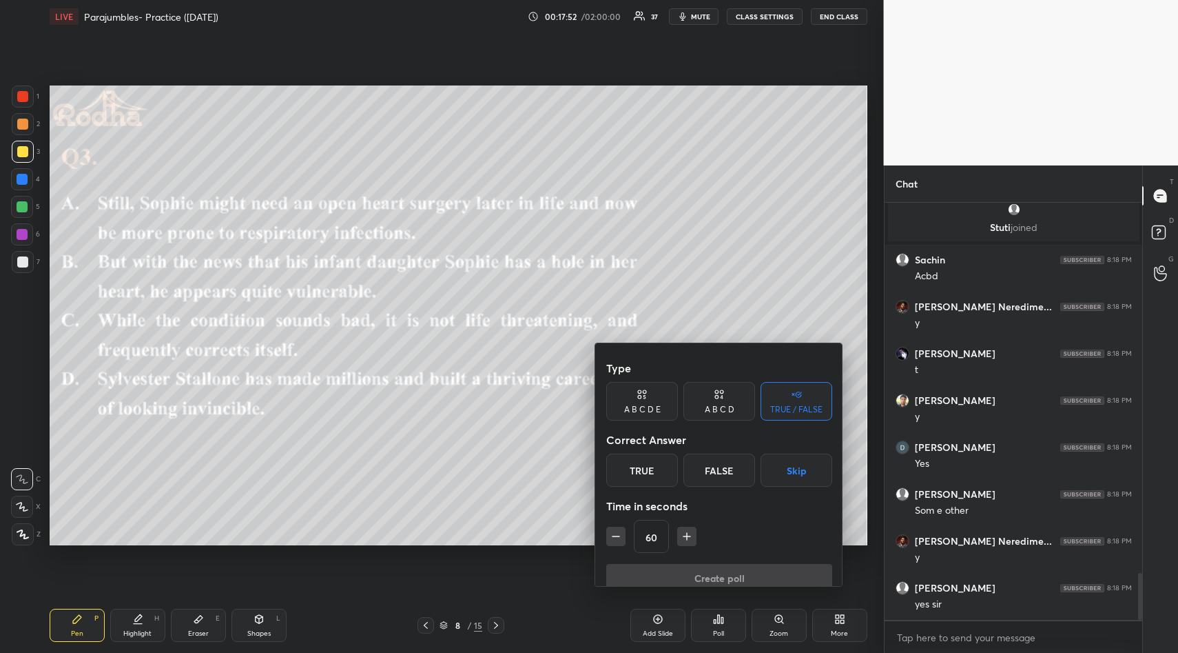
click at [684, 529] on icon "button" at bounding box center [687, 536] width 14 height 14
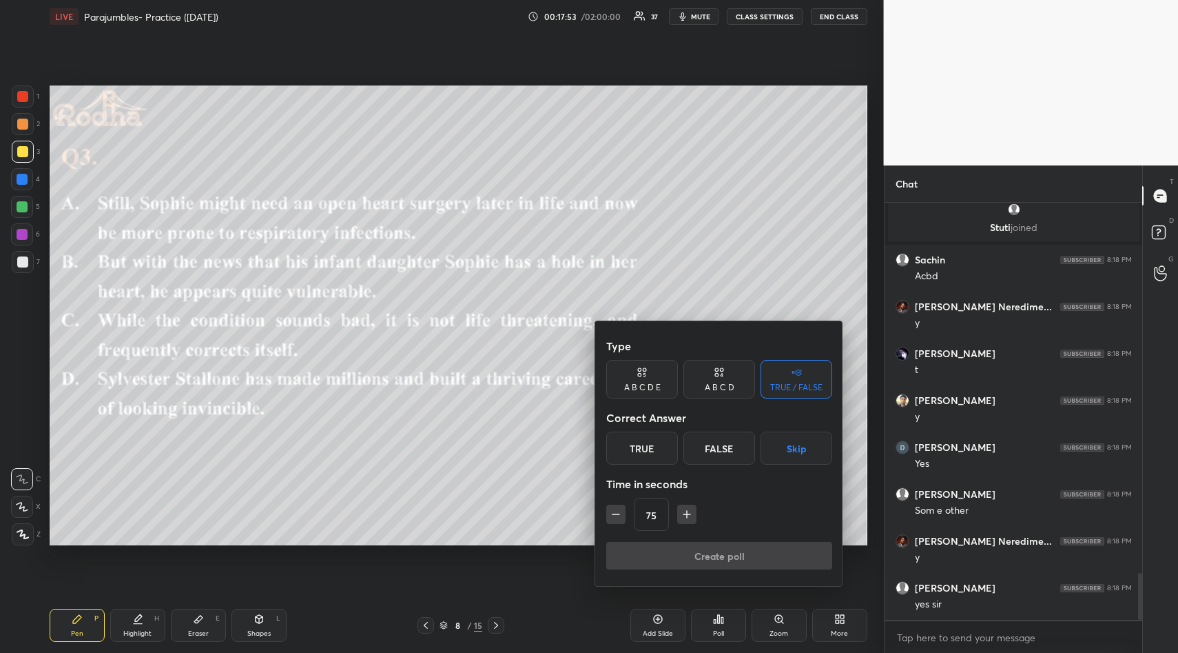
click at [686, 511] on icon "button" at bounding box center [687, 514] width 14 height 14
click at [682, 514] on icon "button" at bounding box center [687, 514] width 14 height 14
drag, startPoint x: 693, startPoint y: 508, endPoint x: 711, endPoint y: 511, distance: 18.1
click at [695, 507] on icon "button" at bounding box center [693, 514] width 14 height 14
type input "120"
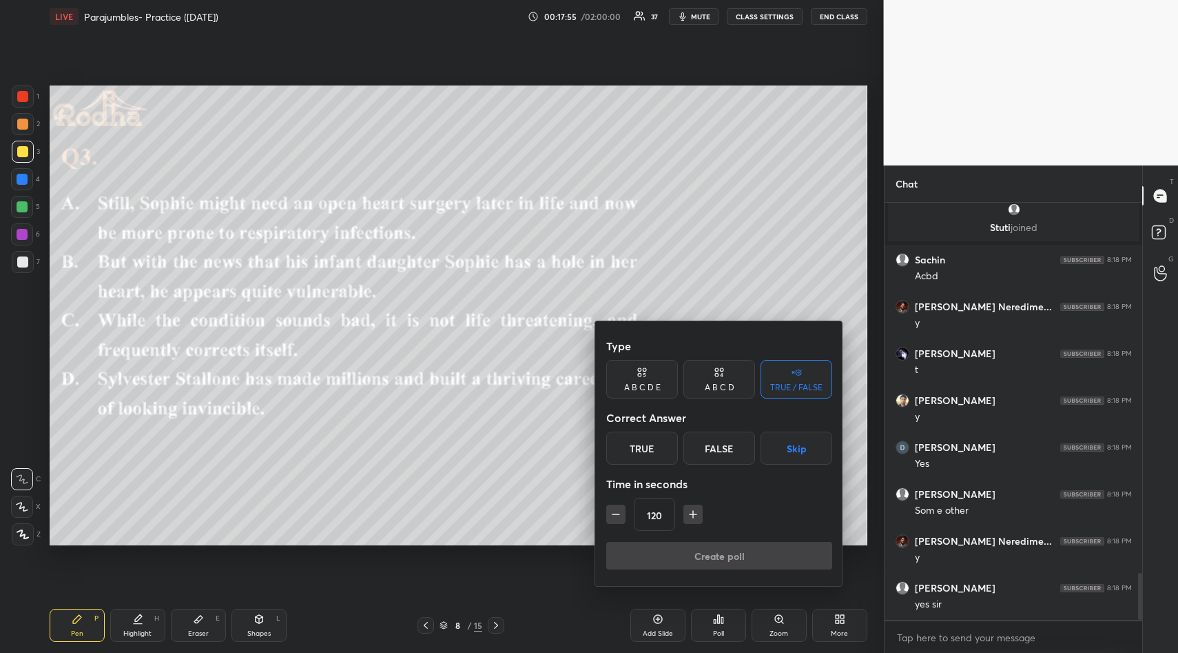
drag, startPoint x: 792, startPoint y: 449, endPoint x: 745, endPoint y: 527, distance: 90.3
click at [791, 452] on button "Skip" at bounding box center [797, 447] width 72 height 33
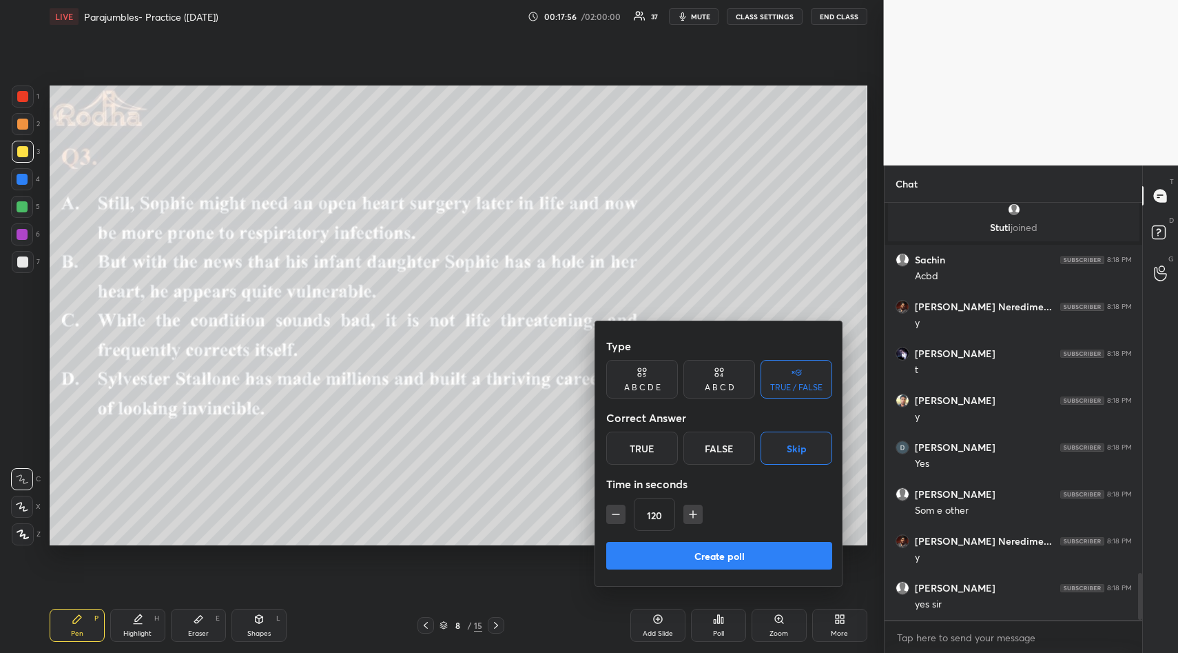
drag, startPoint x: 724, startPoint y: 549, endPoint x: 735, endPoint y: 540, distance: 15.2
click at [724, 549] on button "Create poll" at bounding box center [719, 556] width 226 height 28
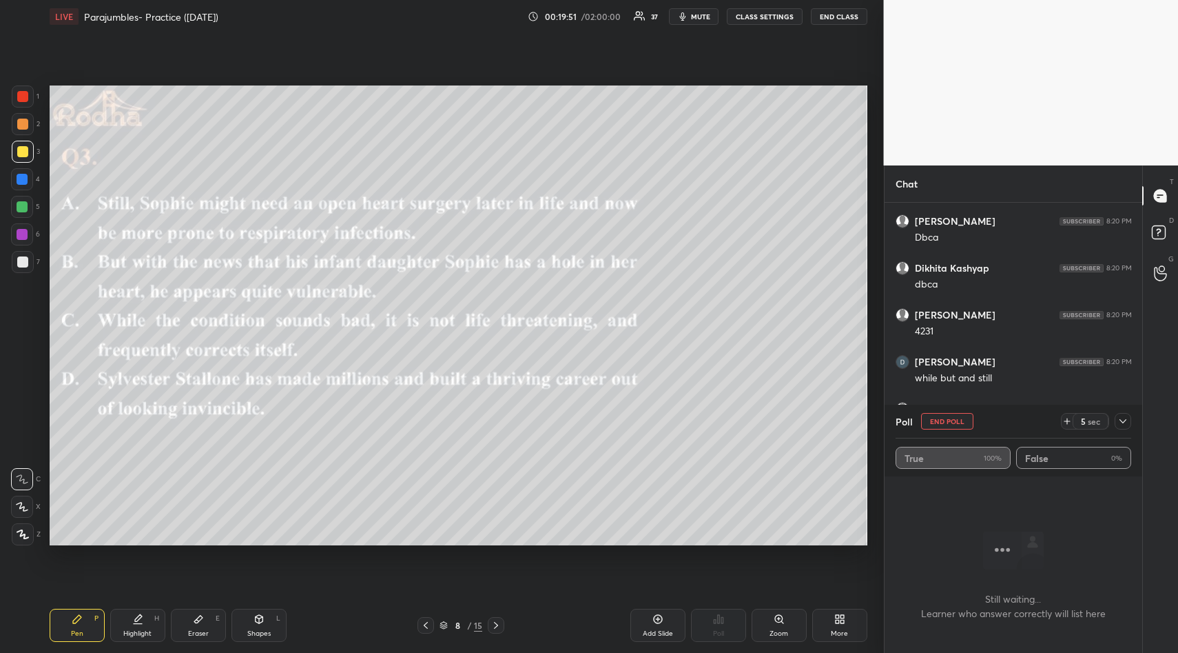
scroll to position [4180, 0]
click at [1120, 418] on icon at bounding box center [1123, 421] width 11 height 11
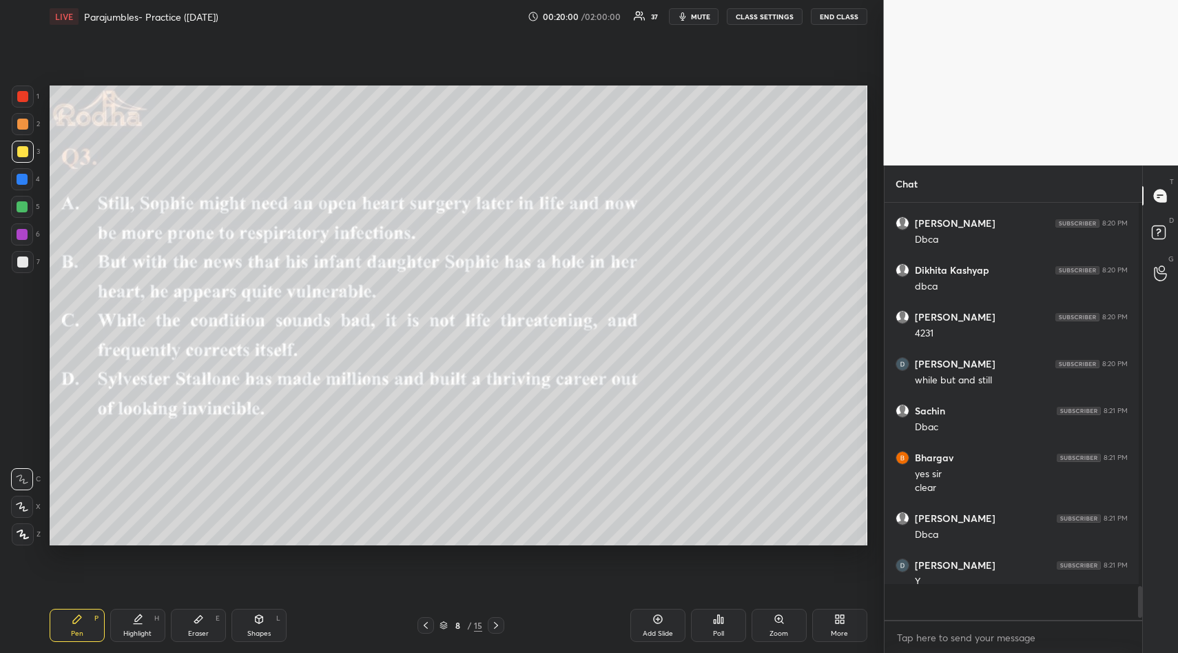
scroll to position [4109, 0]
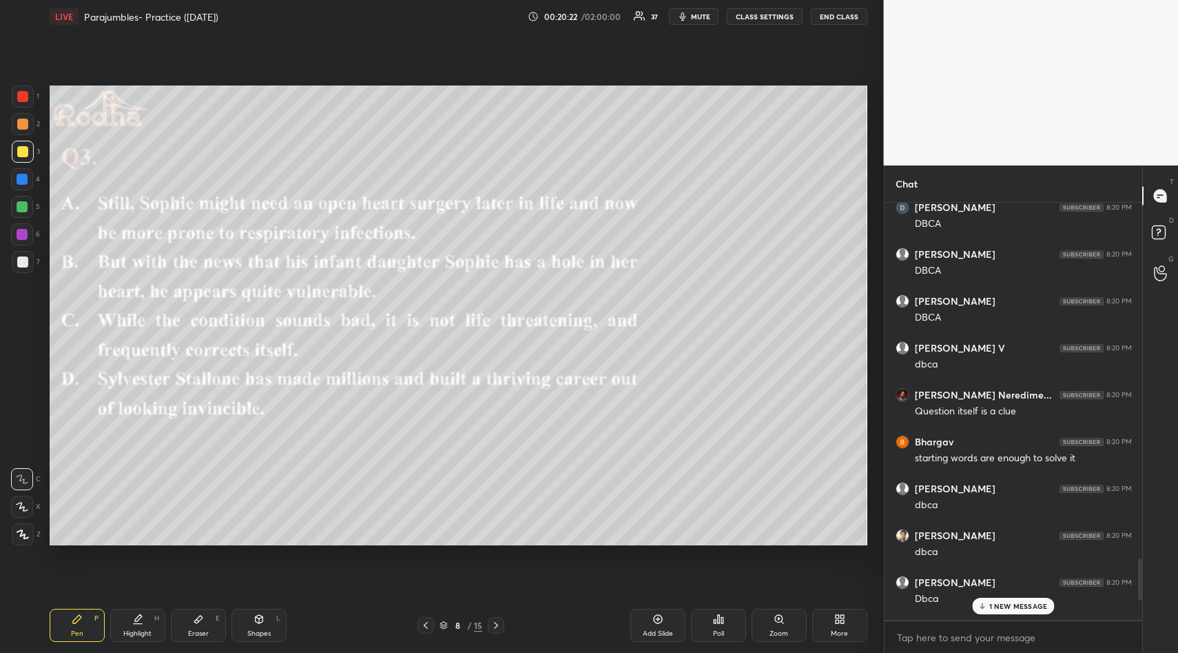
click at [1003, 604] on p "1 NEW MESSAGE" at bounding box center [1019, 606] width 59 height 8
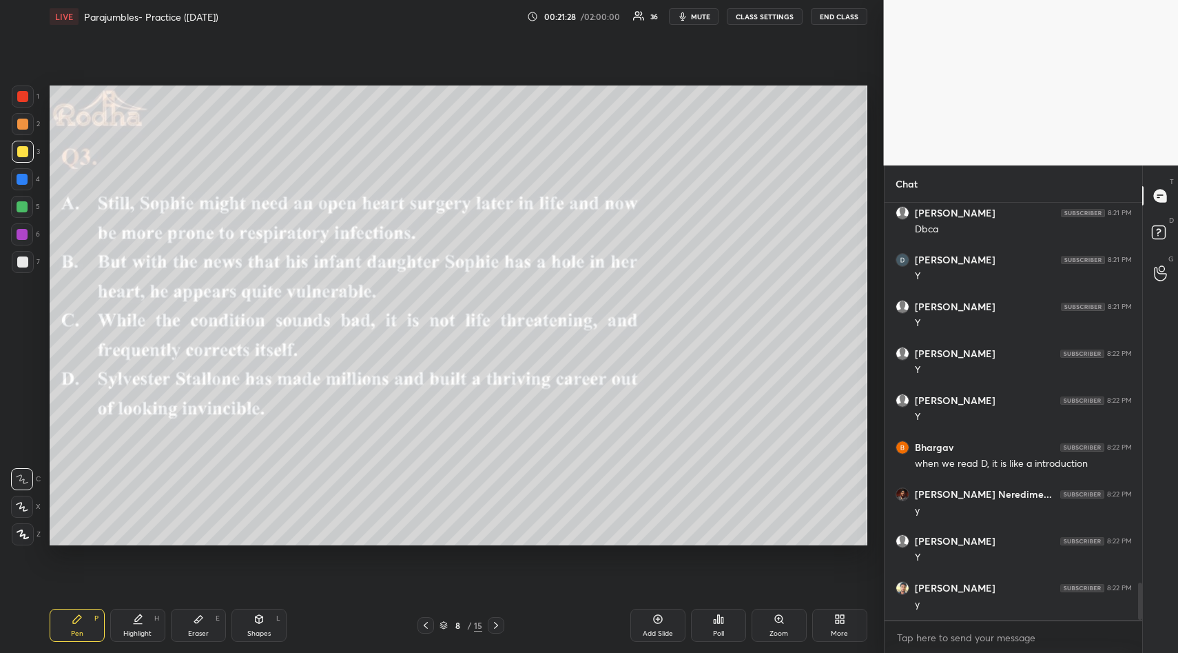
scroll to position [4257, 0]
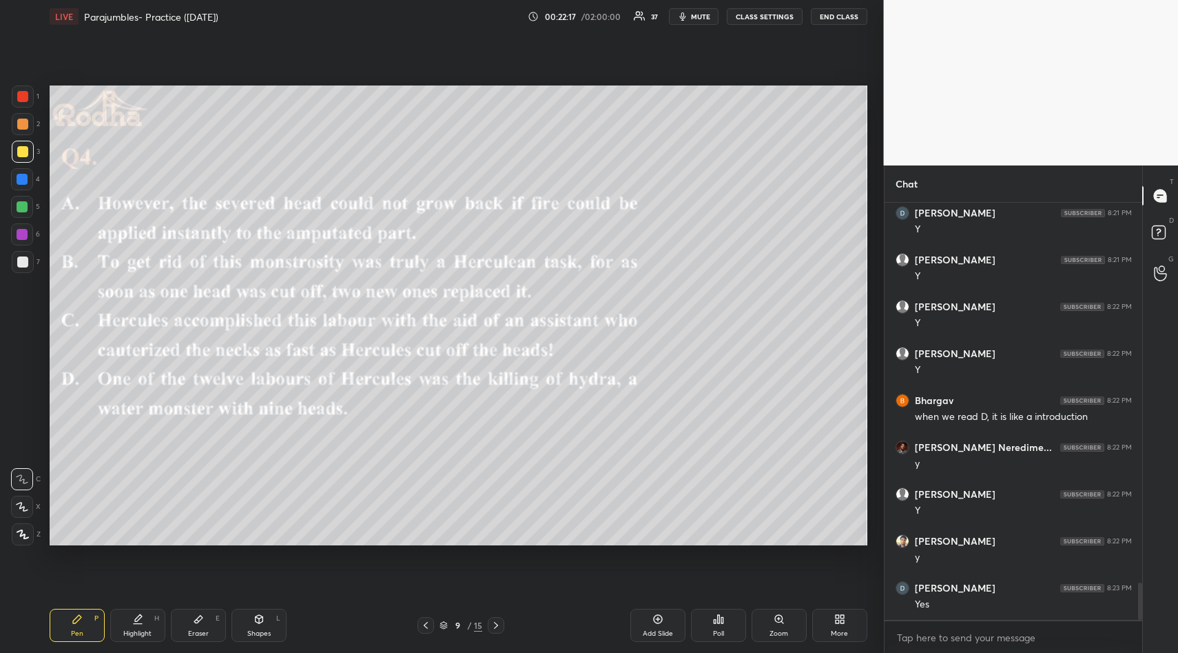
click at [716, 617] on icon at bounding box center [718, 618] width 11 height 11
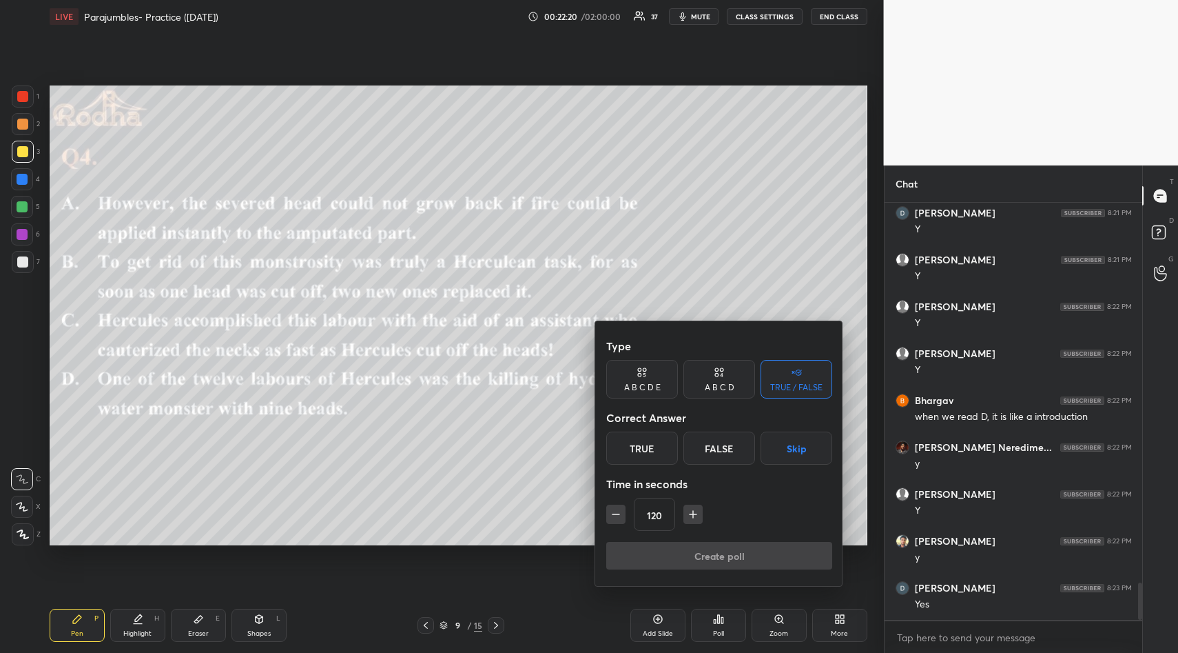
drag, startPoint x: 800, startPoint y: 444, endPoint x: 789, endPoint y: 482, distance: 39.5
click at [797, 447] on button "Skip" at bounding box center [797, 447] width 72 height 33
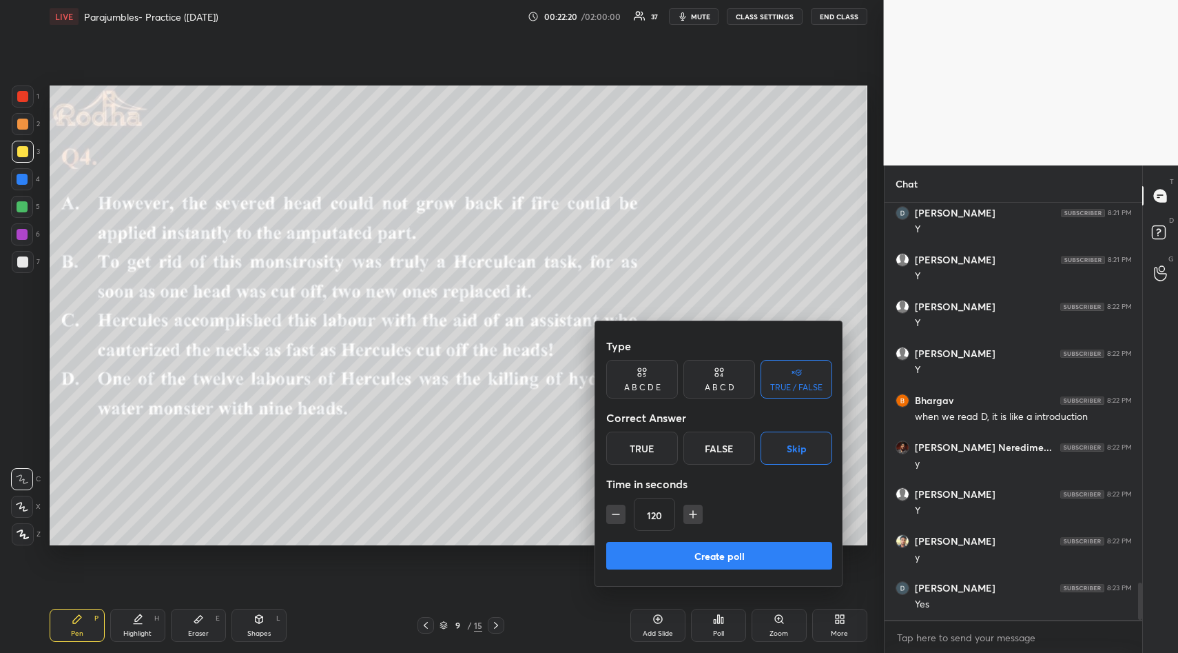
drag, startPoint x: 744, startPoint y: 549, endPoint x: 745, endPoint y: 538, distance: 10.4
click at [744, 552] on button "Create poll" at bounding box center [719, 556] width 226 height 28
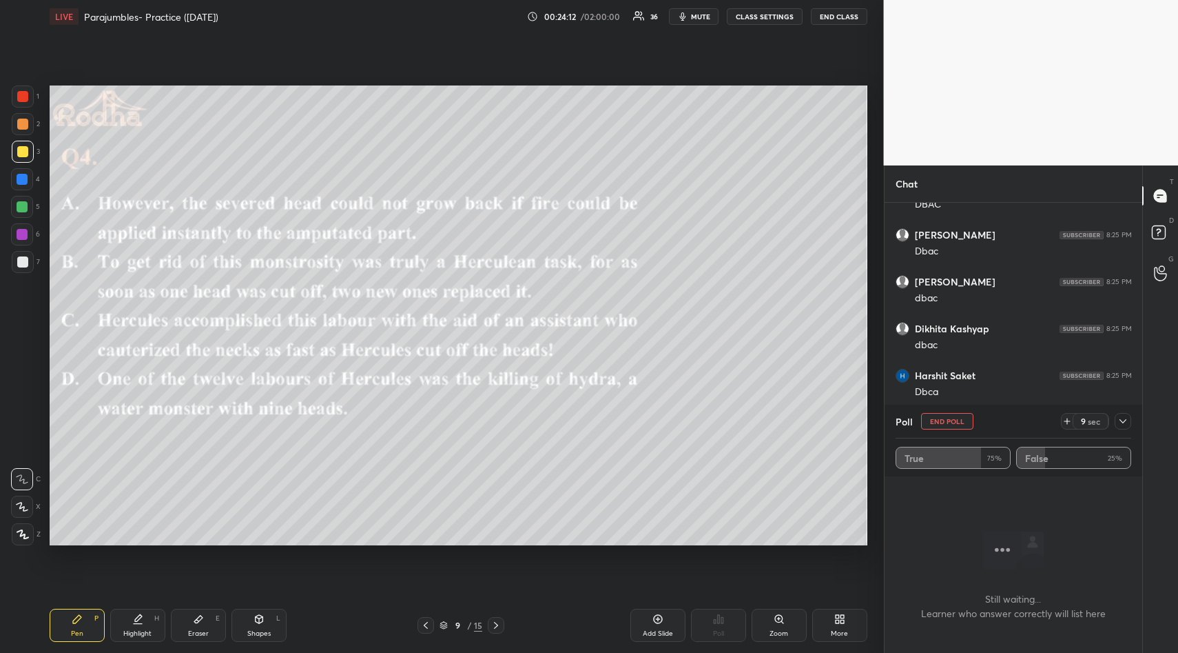
scroll to position [5223, 0]
click at [1119, 420] on icon at bounding box center [1123, 421] width 11 height 11
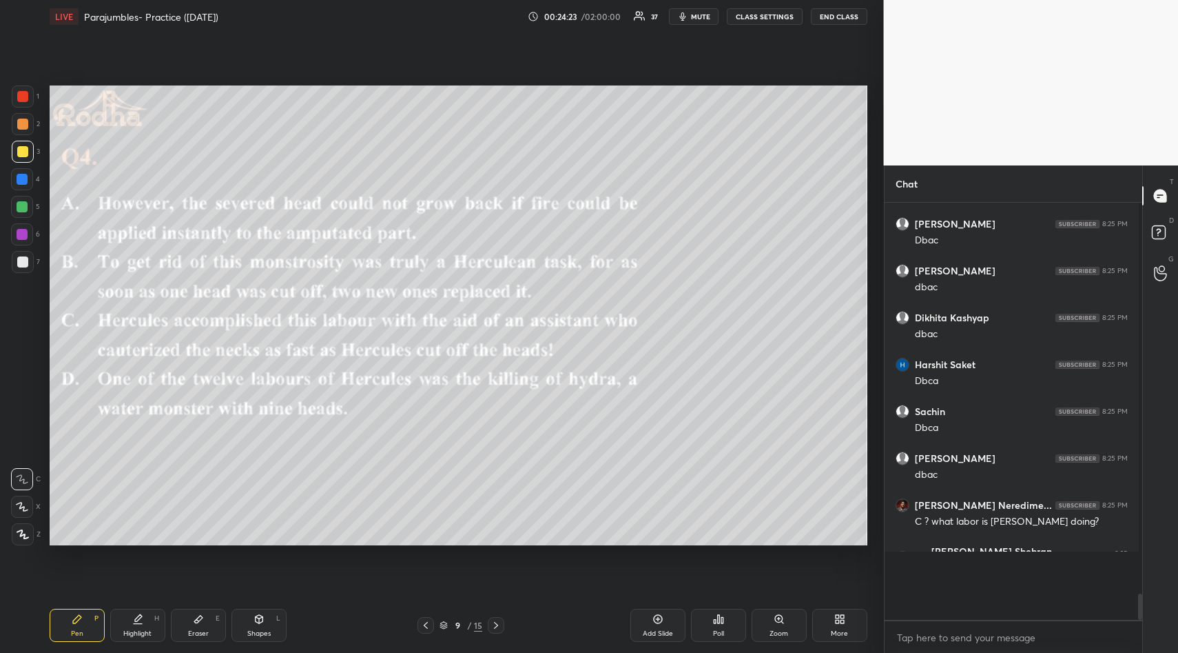
scroll to position [3, 5]
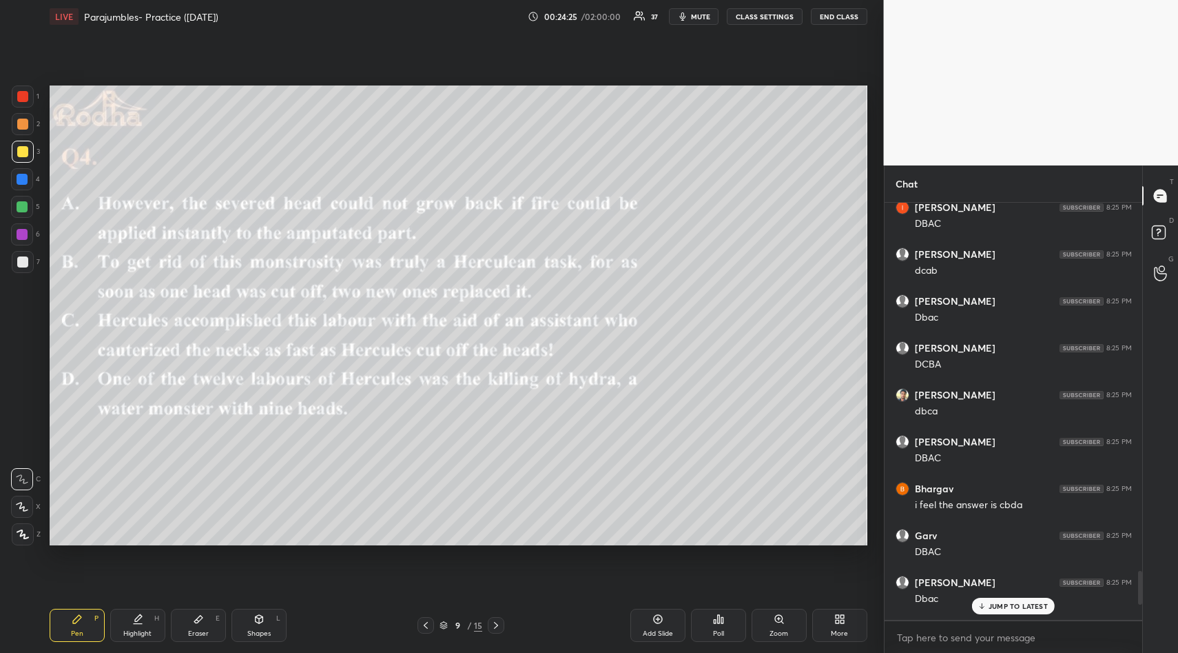
click at [1017, 600] on div "JUMP TO LATEST" at bounding box center [1013, 606] width 83 height 17
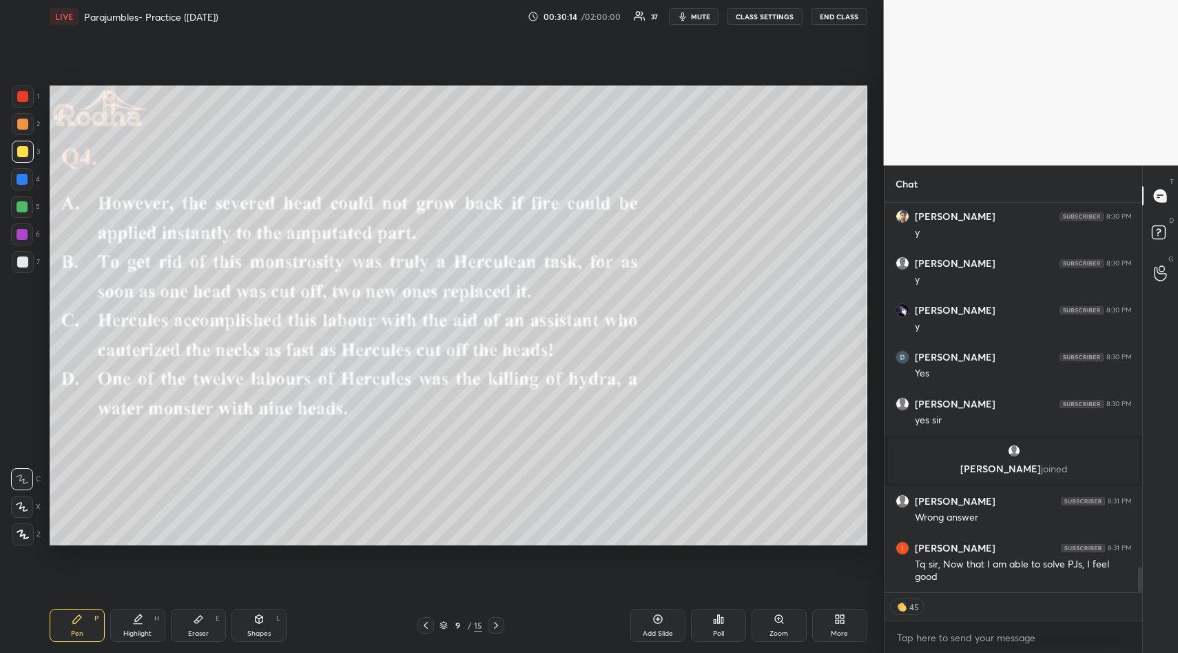
scroll to position [5701, 0]
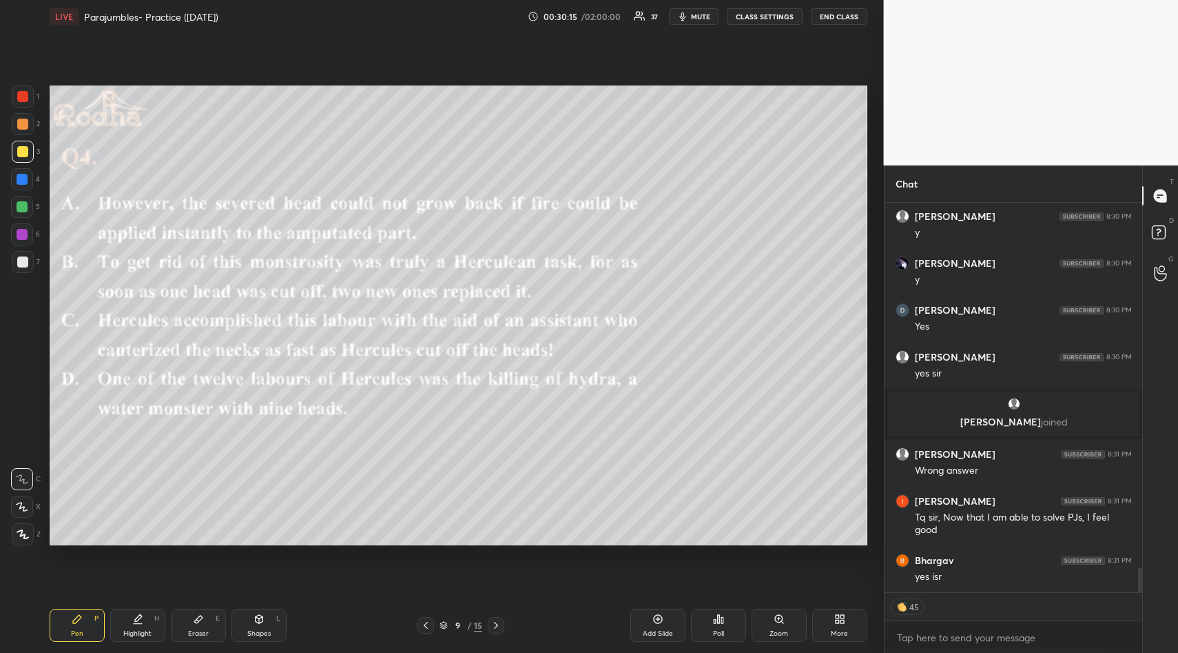
click at [191, 621] on div "Eraser E" at bounding box center [198, 625] width 55 height 33
click at [23, 447] on span "Erase all" at bounding box center [22, 452] width 21 height 10
drag, startPoint x: 72, startPoint y: 617, endPoint x: 88, endPoint y: 548, distance: 70.6
click at [72, 617] on icon at bounding box center [77, 618] width 11 height 11
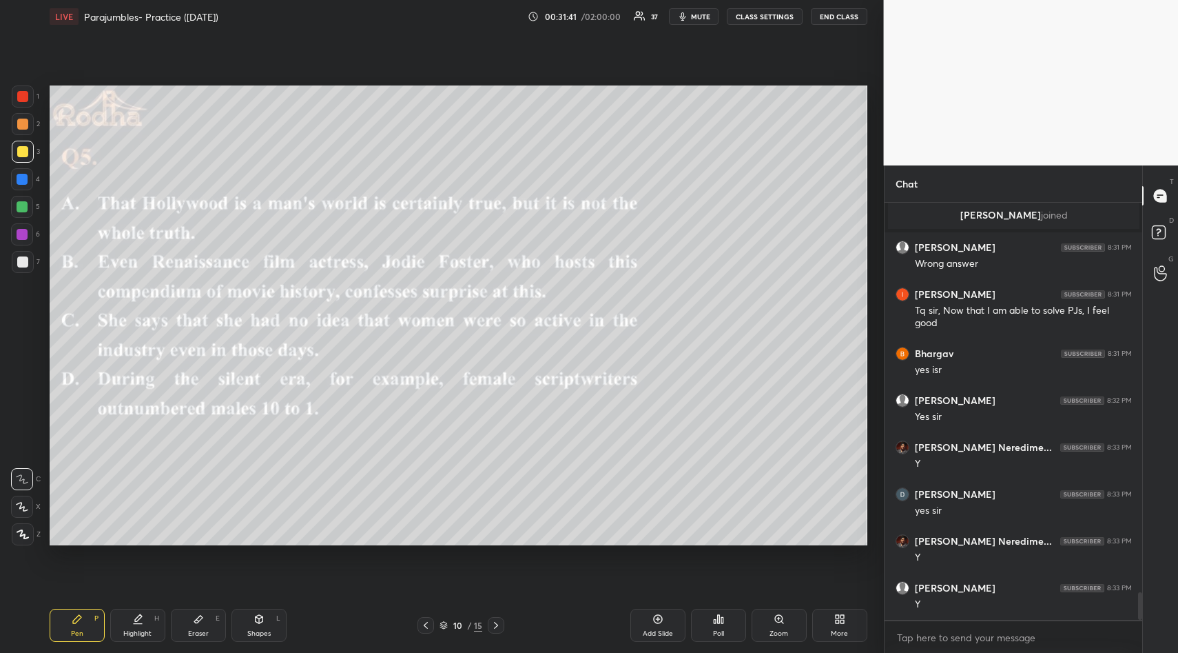
scroll to position [5954, 0]
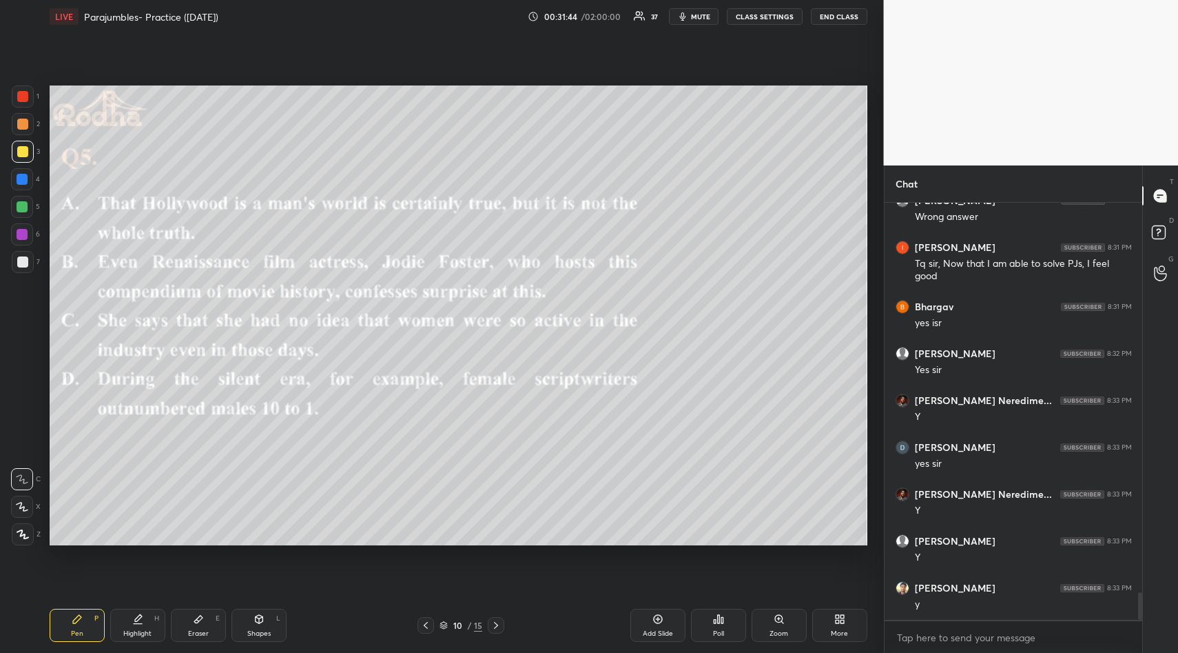
click at [715, 617] on icon at bounding box center [718, 618] width 11 height 11
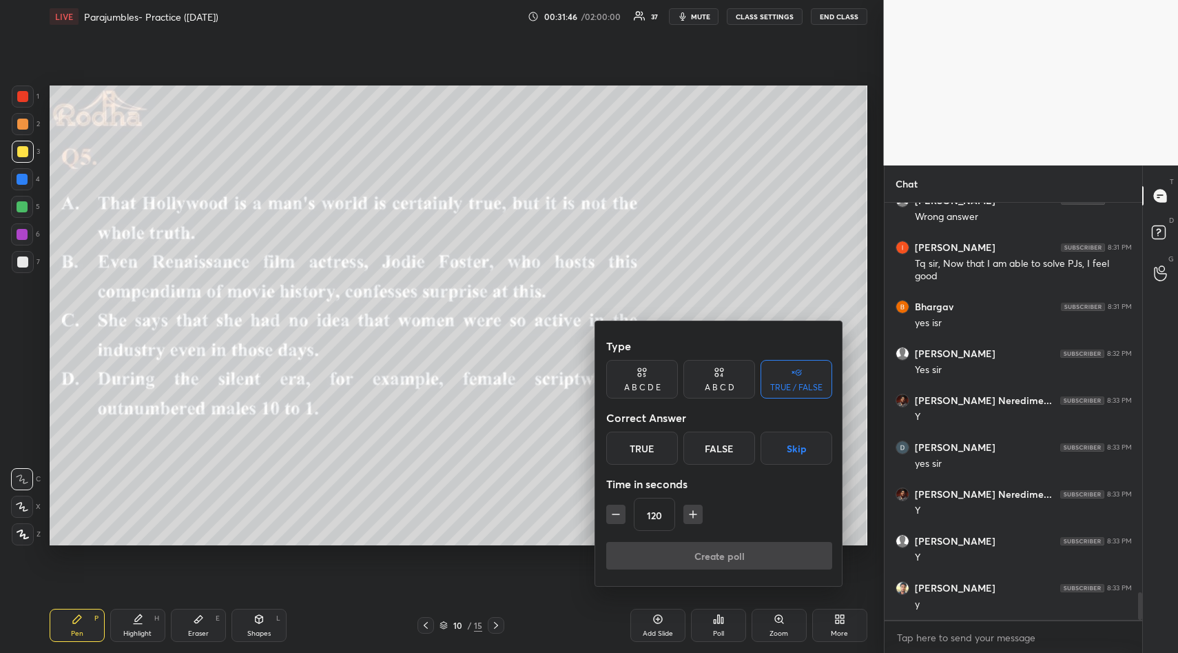
drag, startPoint x: 796, startPoint y: 438, endPoint x: 788, endPoint y: 462, distance: 24.6
click at [794, 449] on button "Skip" at bounding box center [797, 447] width 72 height 33
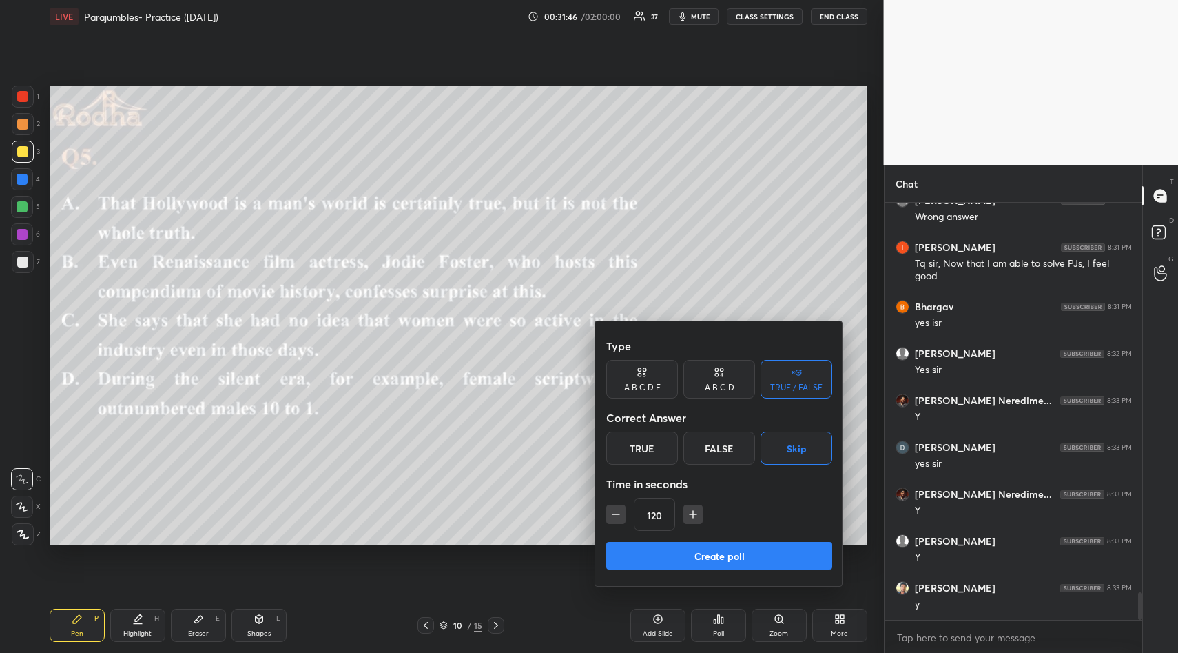
click at [732, 552] on button "Create poll" at bounding box center [719, 556] width 226 height 28
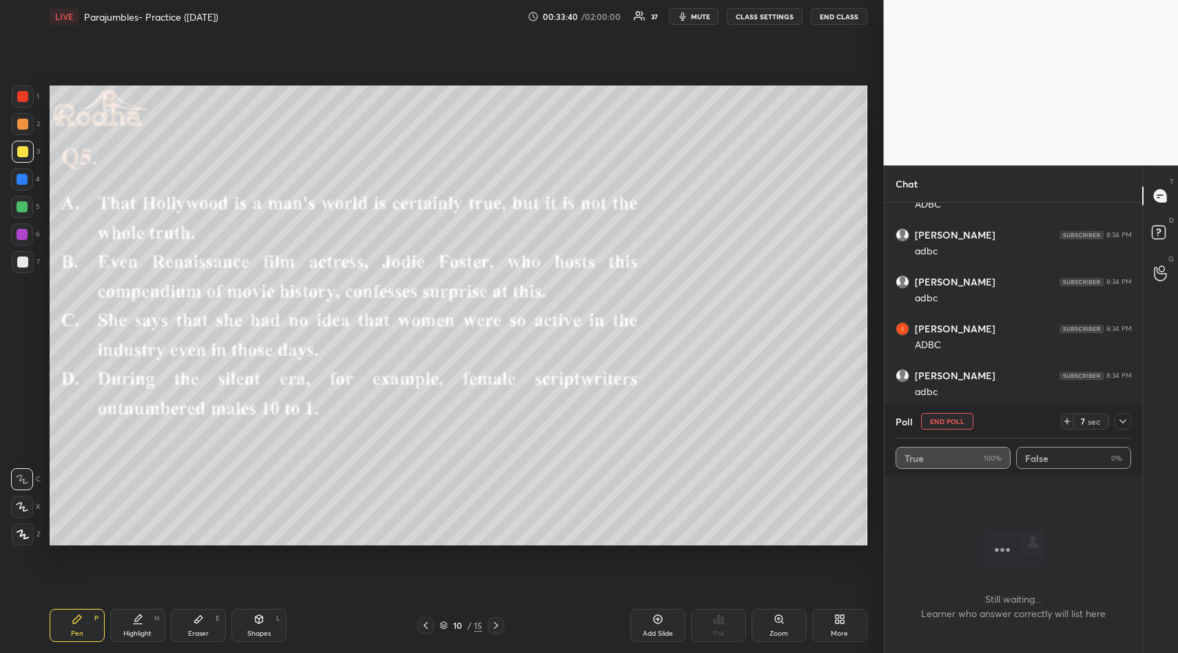
scroll to position [6901, 0]
click at [1119, 421] on icon at bounding box center [1123, 421] width 11 height 11
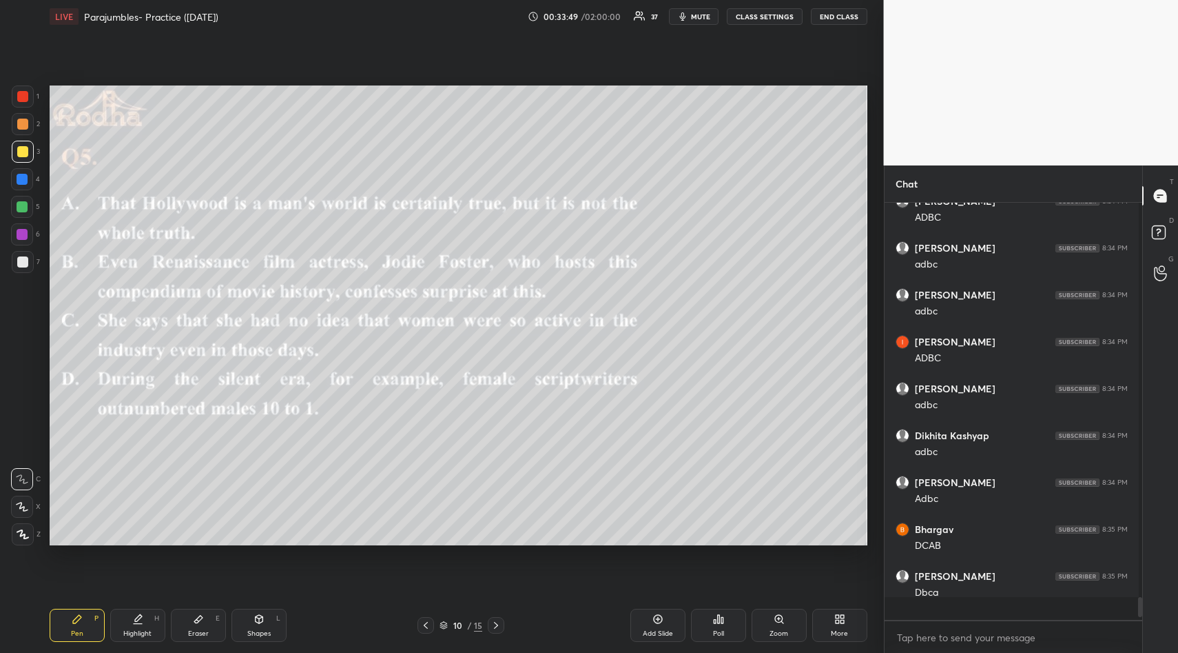
scroll to position [5, 5]
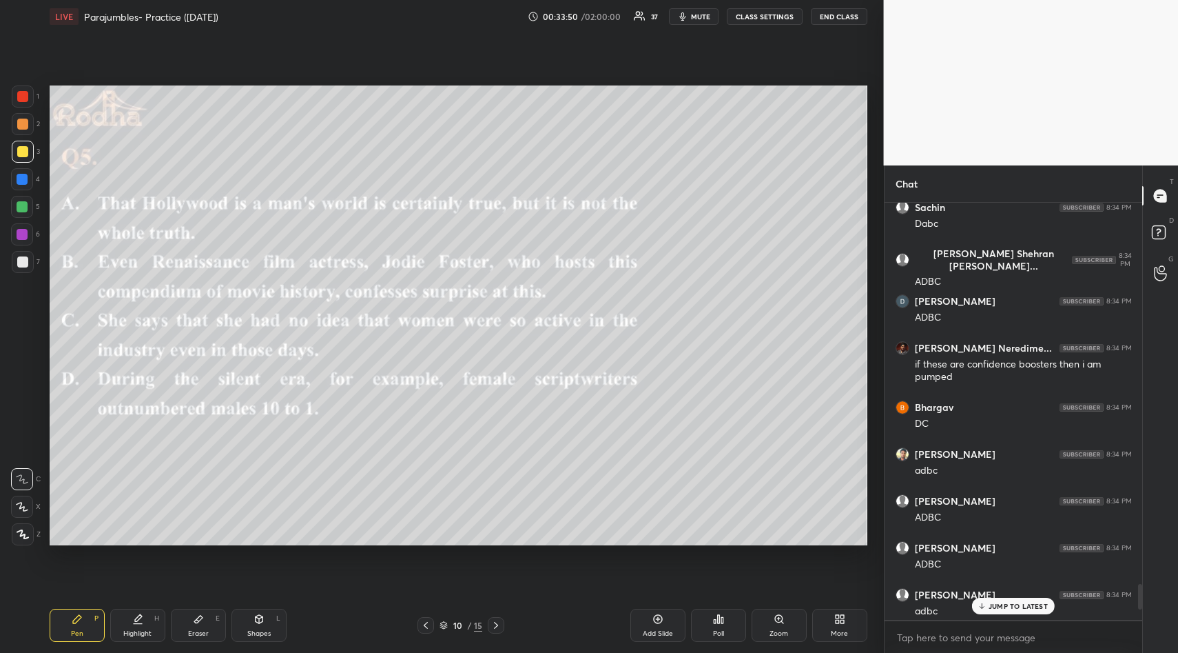
click at [1030, 600] on div "JUMP TO LATEST" at bounding box center [1013, 606] width 83 height 17
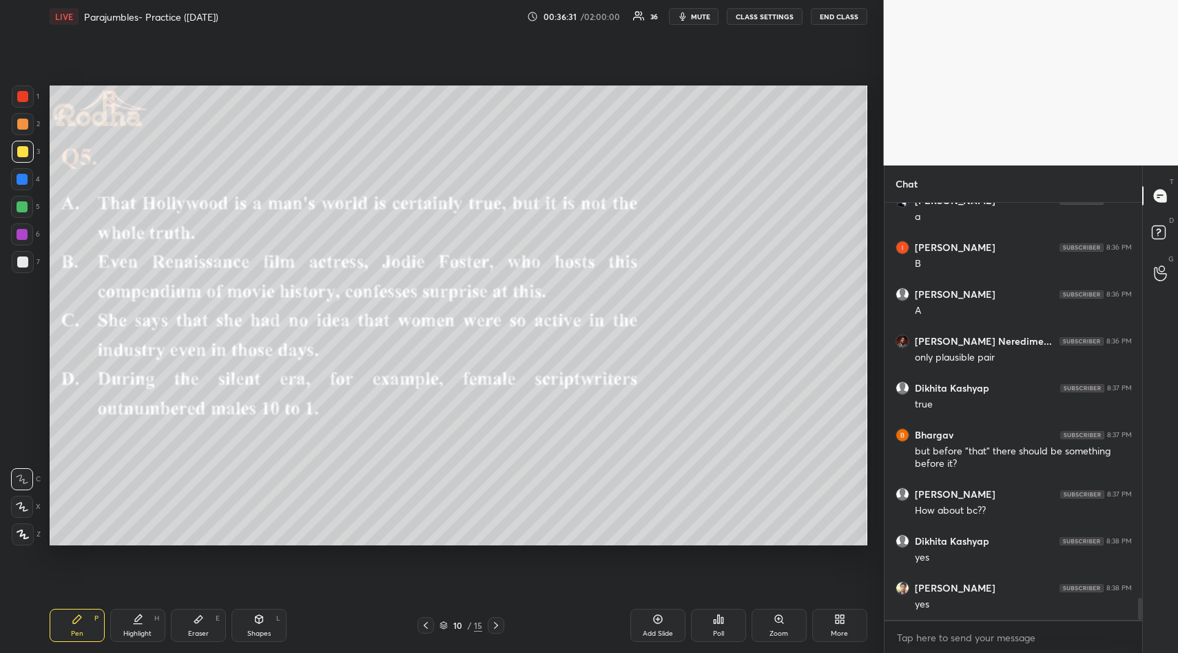
scroll to position [7365, 0]
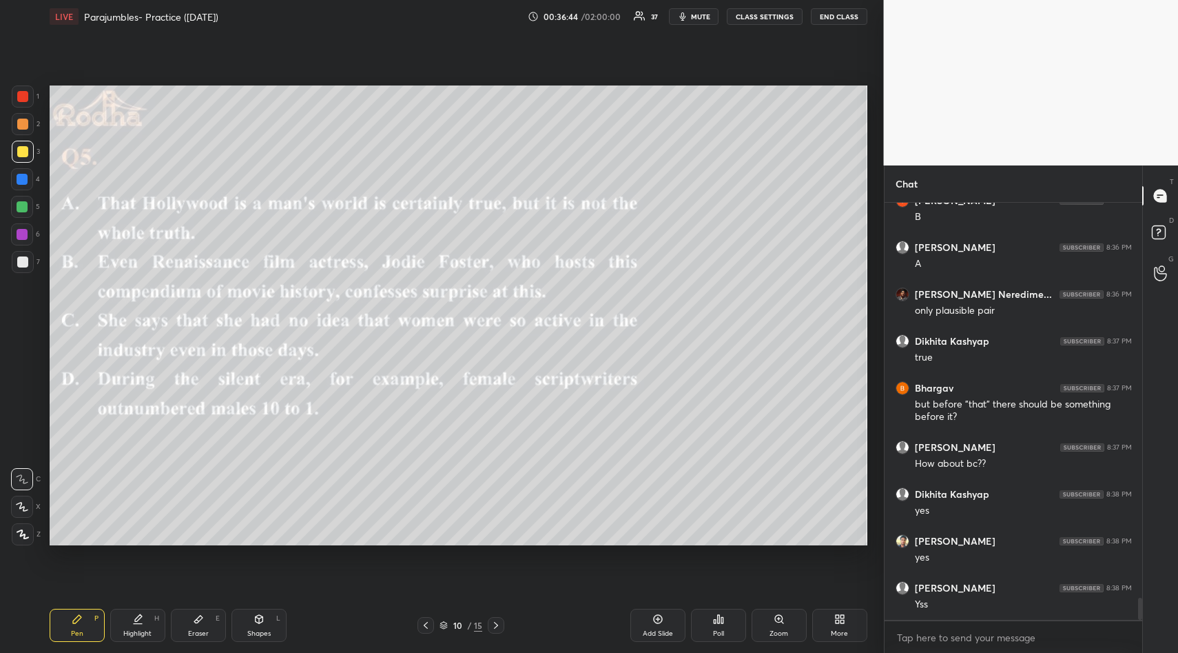
drag, startPoint x: 202, startPoint y: 620, endPoint x: 190, endPoint y: 609, distance: 15.6
click at [198, 619] on icon at bounding box center [198, 618] width 11 height 11
click at [21, 455] on span "Erase all" at bounding box center [22, 452] width 21 height 10
drag, startPoint x: 78, startPoint y: 615, endPoint x: 73, endPoint y: 592, distance: 23.9
click at [76, 613] on div "Pen P" at bounding box center [77, 625] width 55 height 33
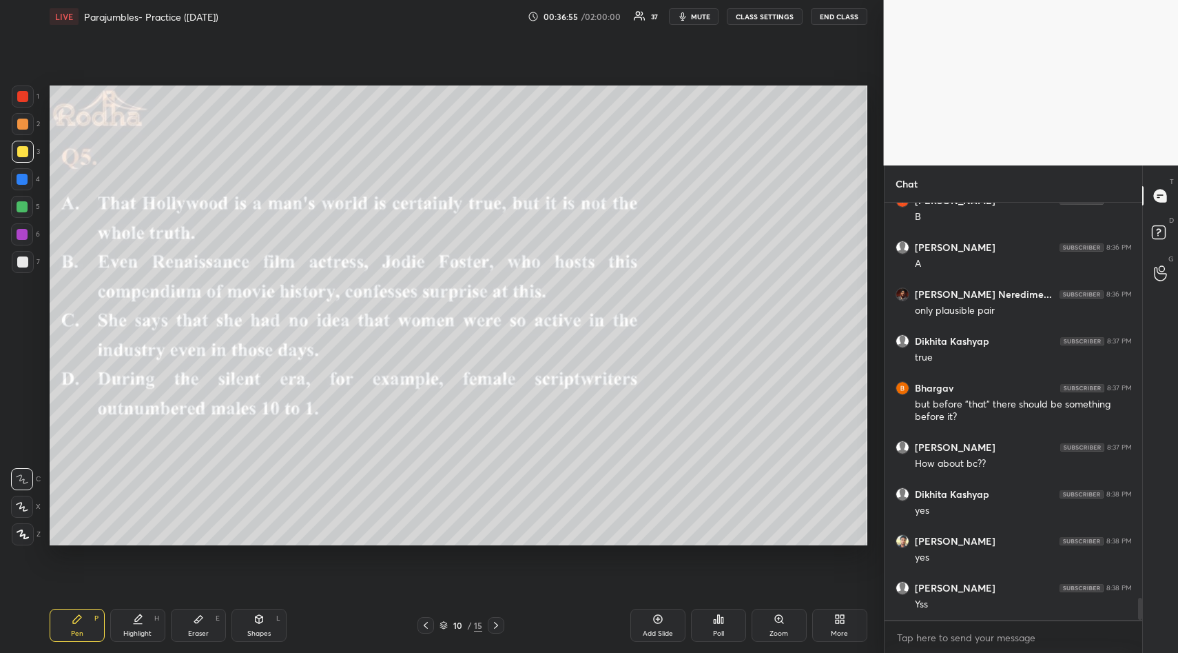
click at [656, 616] on icon at bounding box center [658, 618] width 11 height 11
click at [453, 110] on div "Setting up your live class Poll for secs No correct answer Start poll" at bounding box center [458, 315] width 829 height 564
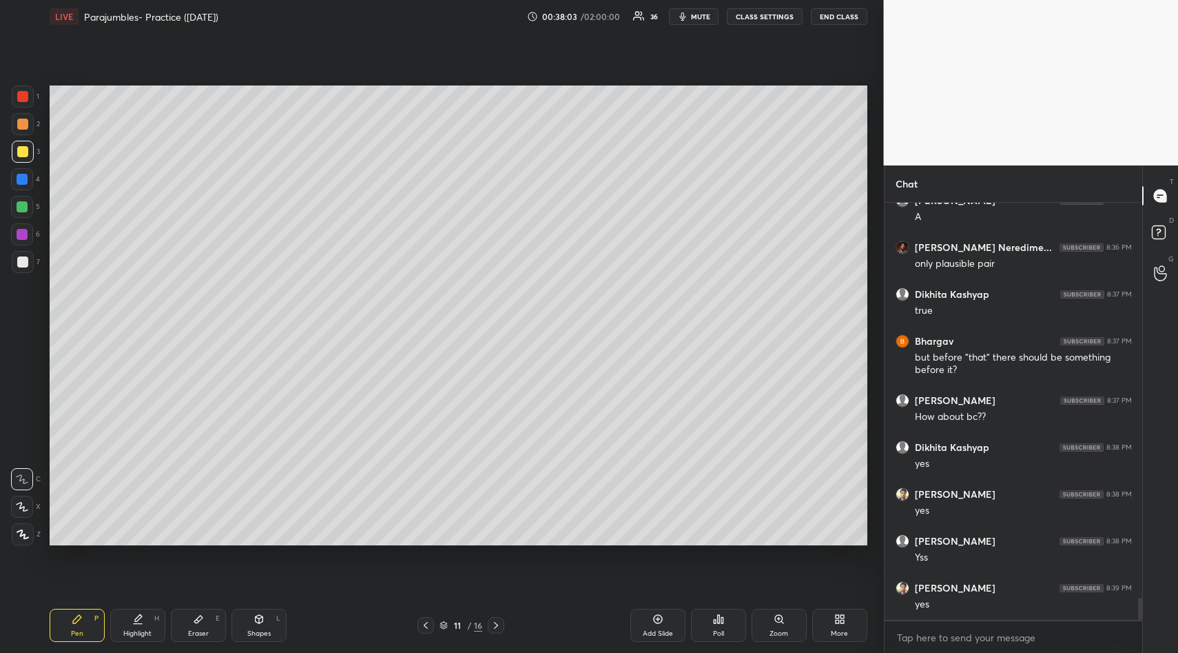
drag, startPoint x: 451, startPoint y: 83, endPoint x: 869, endPoint y: 136, distance: 421.0
click at [872, 145] on div "Setting up your live class Poll for secs No correct answer Start poll" at bounding box center [458, 315] width 829 height 564
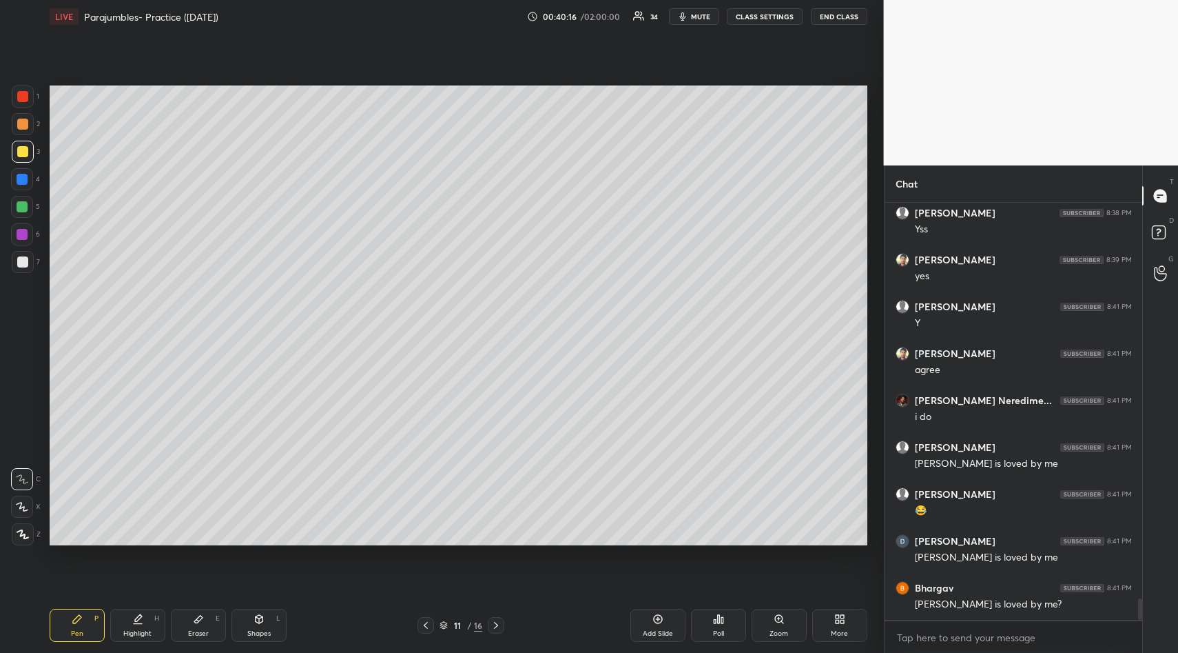
scroll to position [7787, 0]
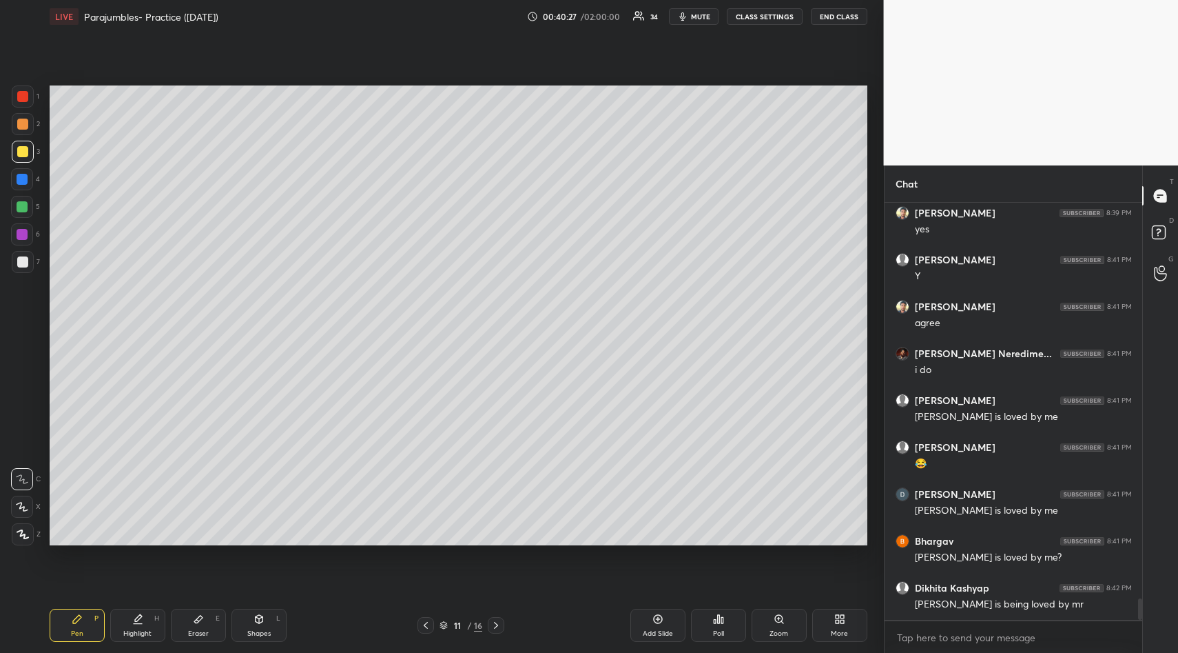
click at [130, 560] on div "Setting up your live class Poll for secs No correct answer Start poll" at bounding box center [458, 315] width 829 height 564
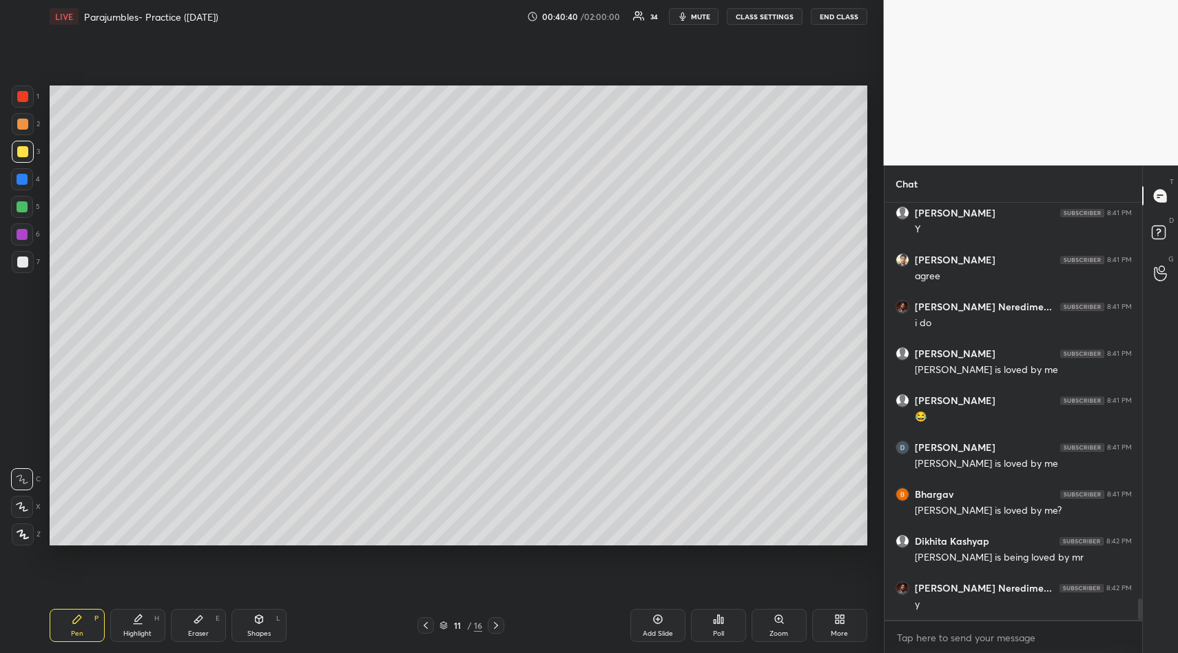
scroll to position [7881, 0]
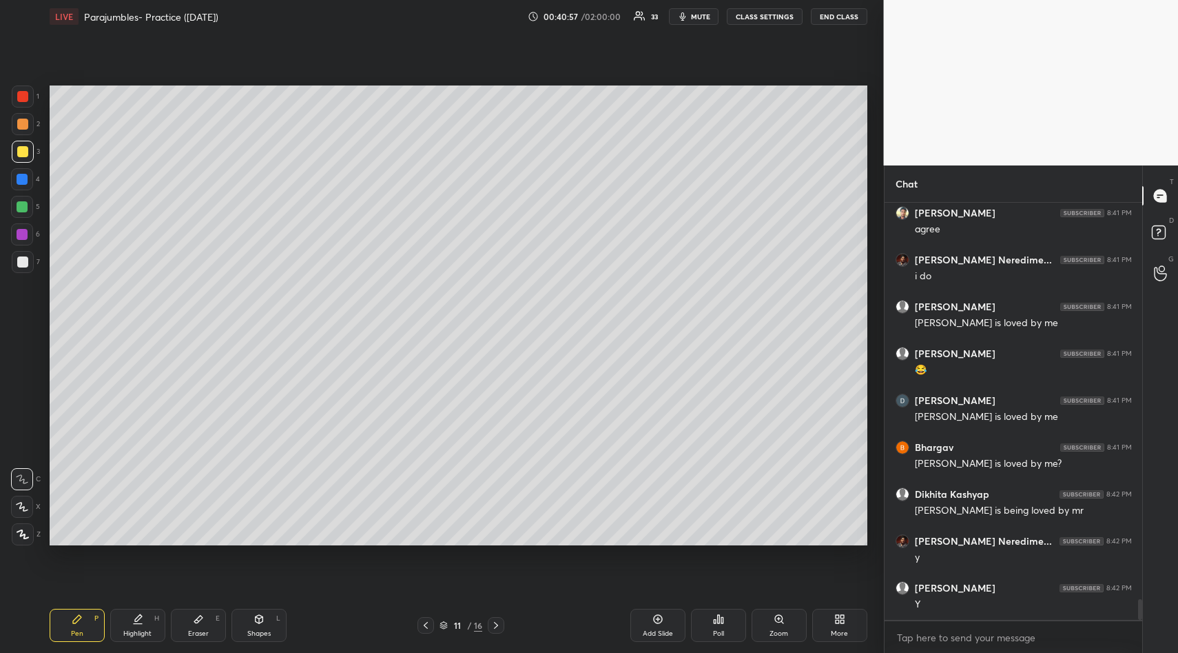
click at [200, 623] on icon at bounding box center [198, 618] width 11 height 11
drag, startPoint x: 25, startPoint y: 450, endPoint x: 45, endPoint y: 507, distance: 60.6
click at [26, 453] on span "Erase all" at bounding box center [22, 452] width 21 height 10
click at [73, 616] on icon at bounding box center [77, 618] width 11 height 11
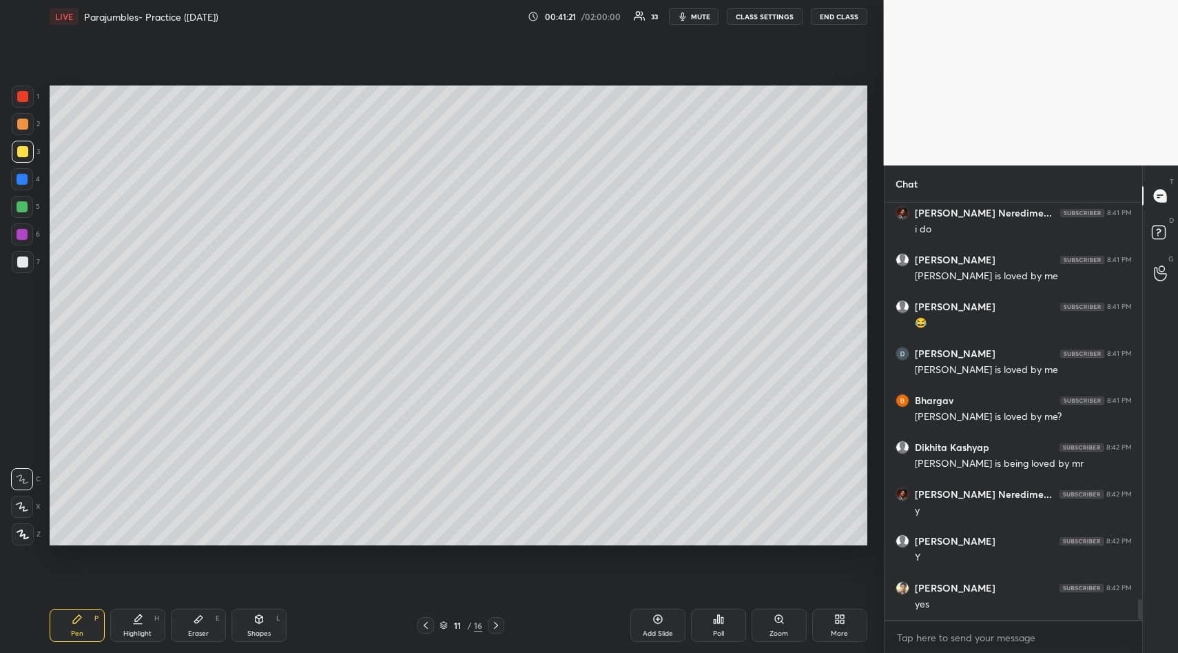
scroll to position [7974, 0]
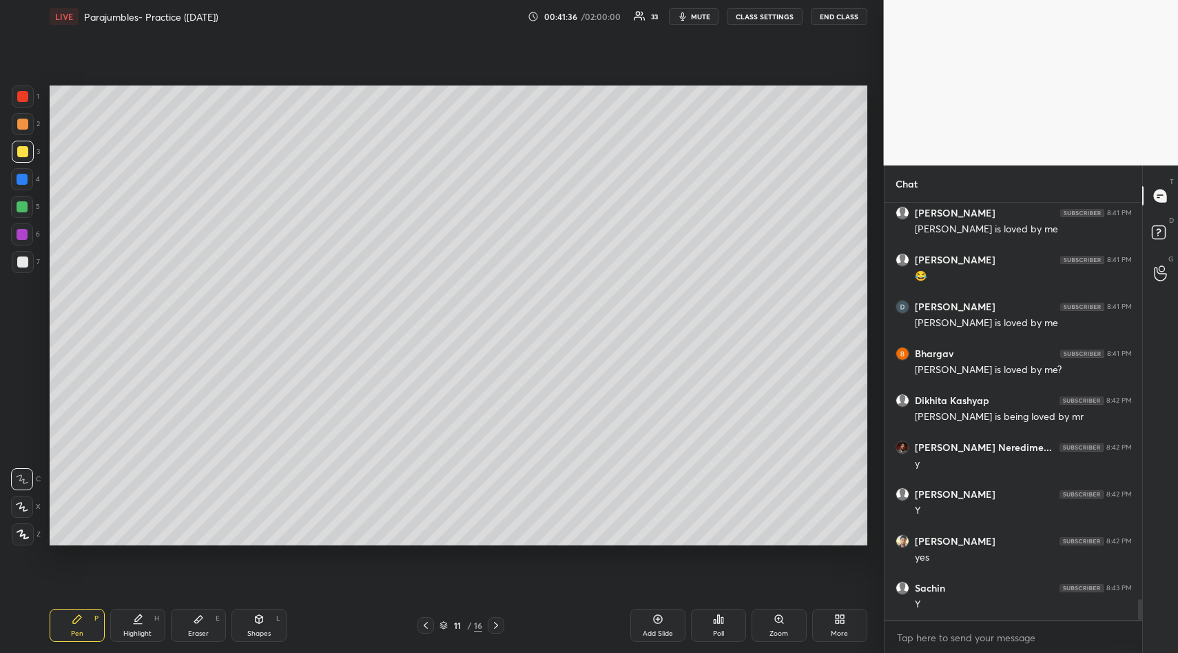
click at [172, 573] on div "Setting up your live class Poll for secs No correct answer Start poll" at bounding box center [458, 315] width 829 height 564
click at [419, 629] on div at bounding box center [426, 625] width 17 height 17
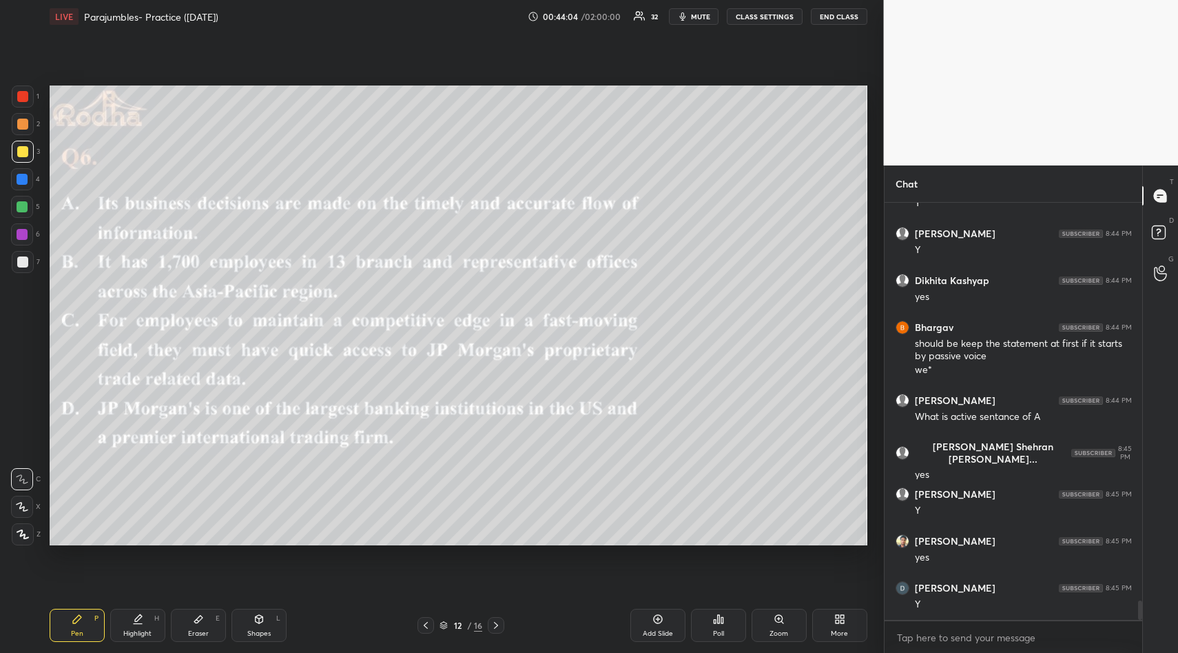
scroll to position [8610, 0]
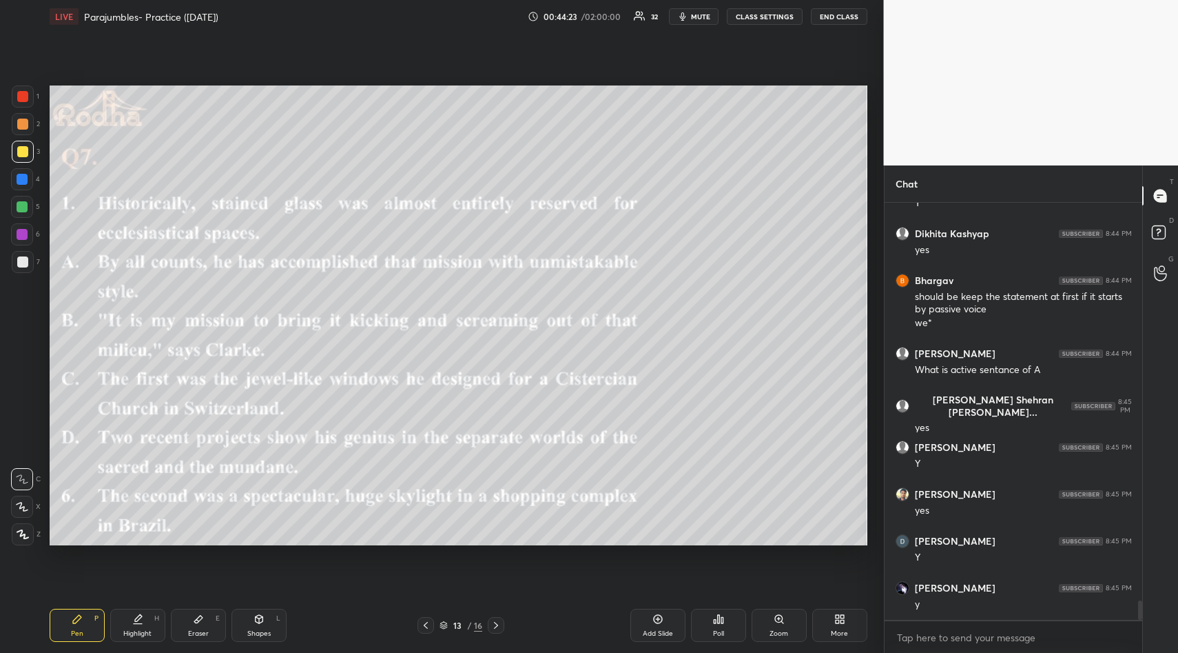
click at [727, 613] on div "Poll" at bounding box center [718, 625] width 55 height 33
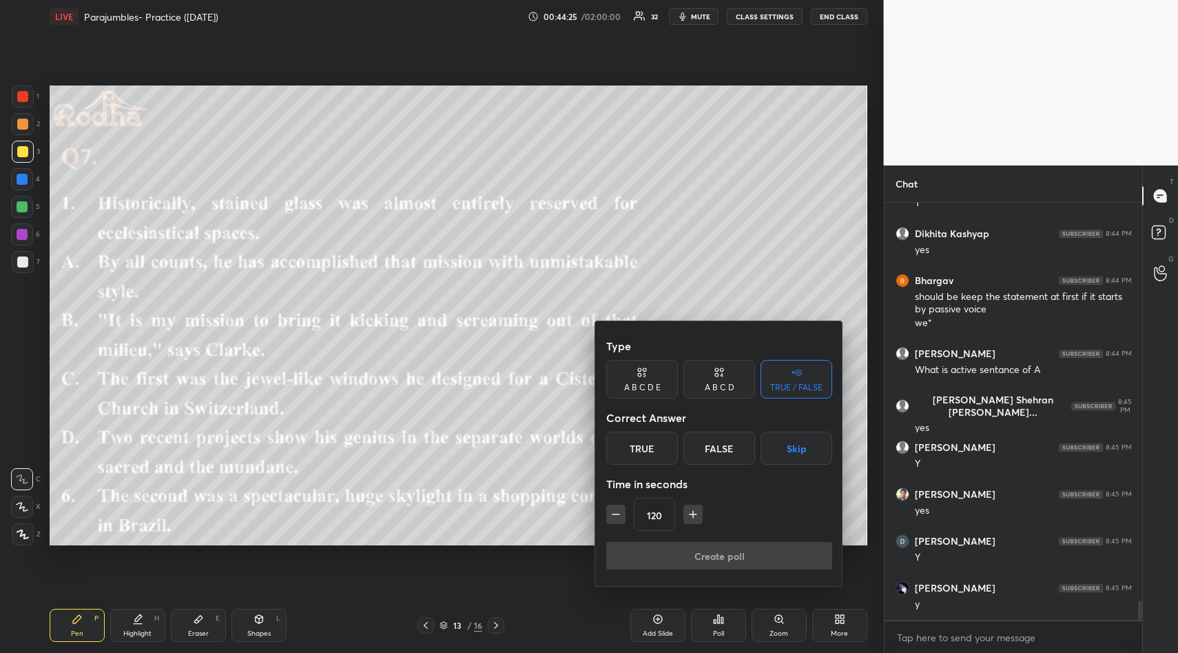
drag, startPoint x: 797, startPoint y: 449, endPoint x: 788, endPoint y: 453, distance: 10.2
click at [794, 448] on button "Skip" at bounding box center [797, 447] width 72 height 33
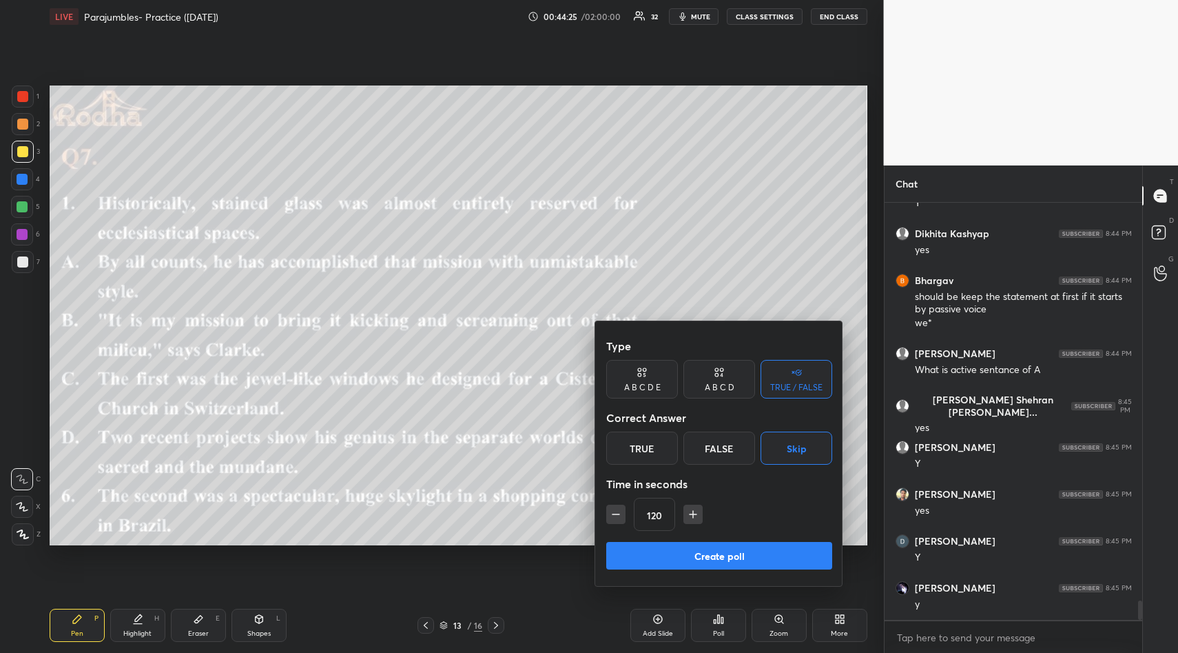
click at [732, 557] on button "Create poll" at bounding box center [719, 556] width 226 height 28
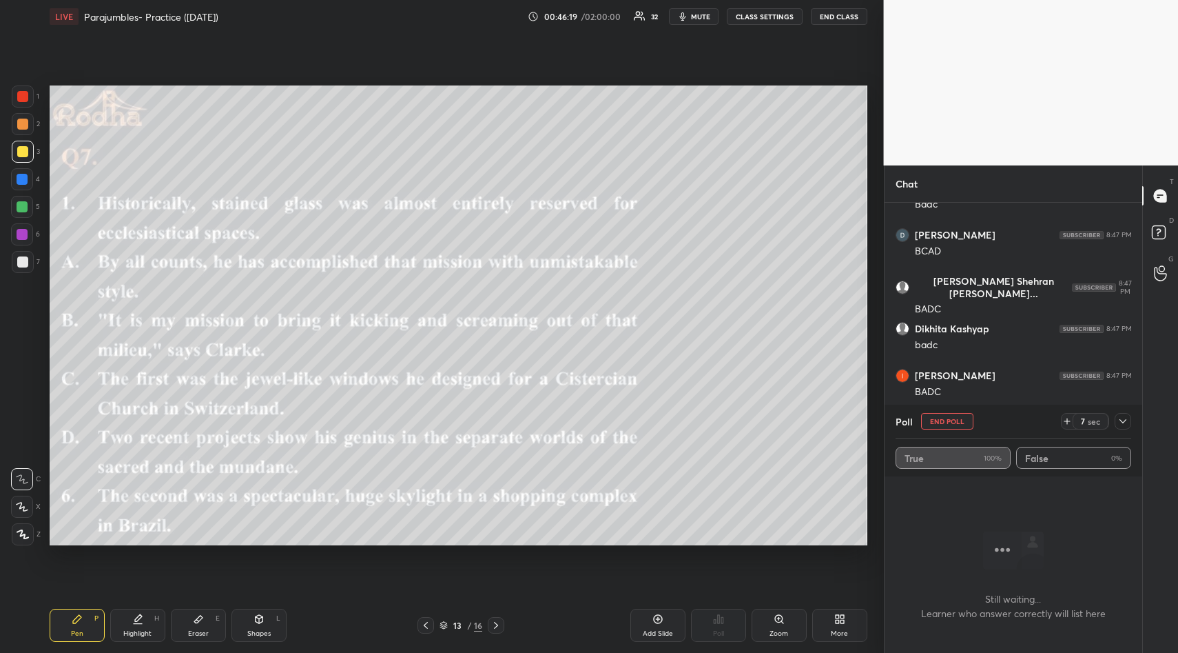
scroll to position [8942, 0]
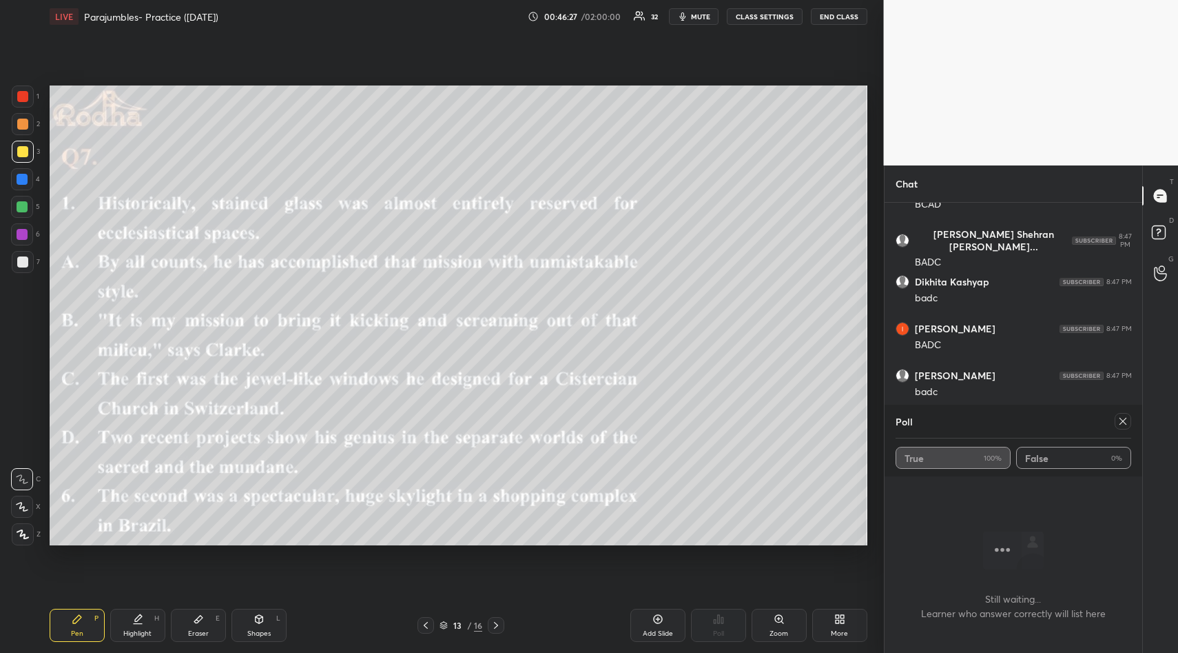
click at [1122, 422] on icon at bounding box center [1123, 421] width 7 height 7
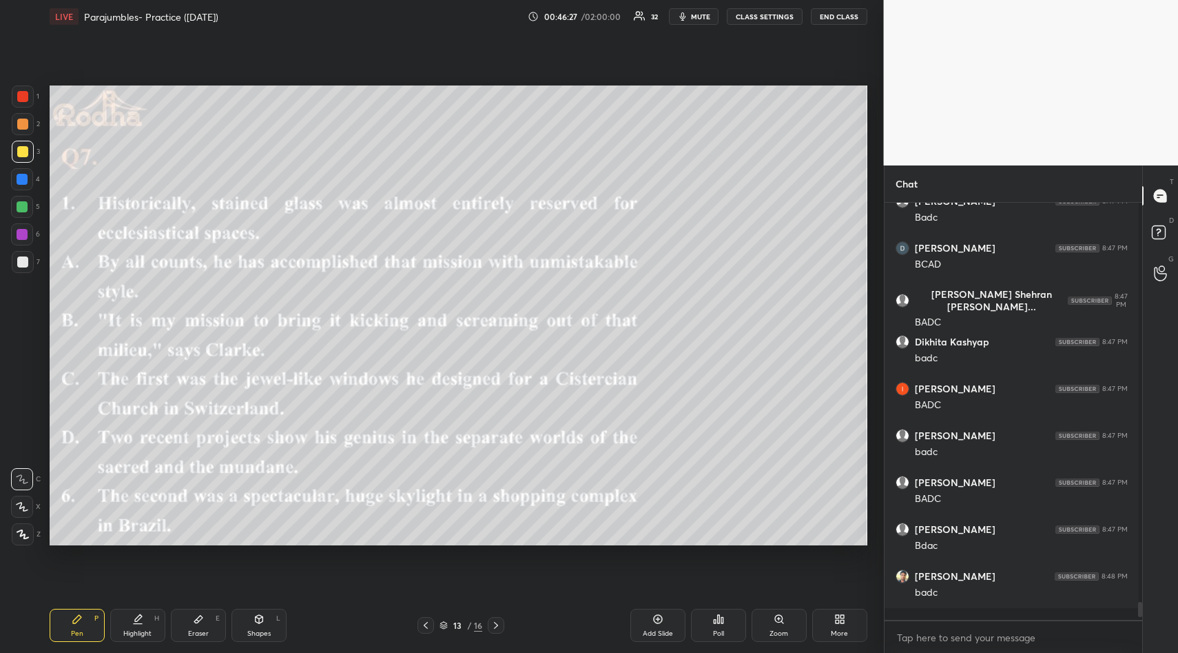
scroll to position [5, 5]
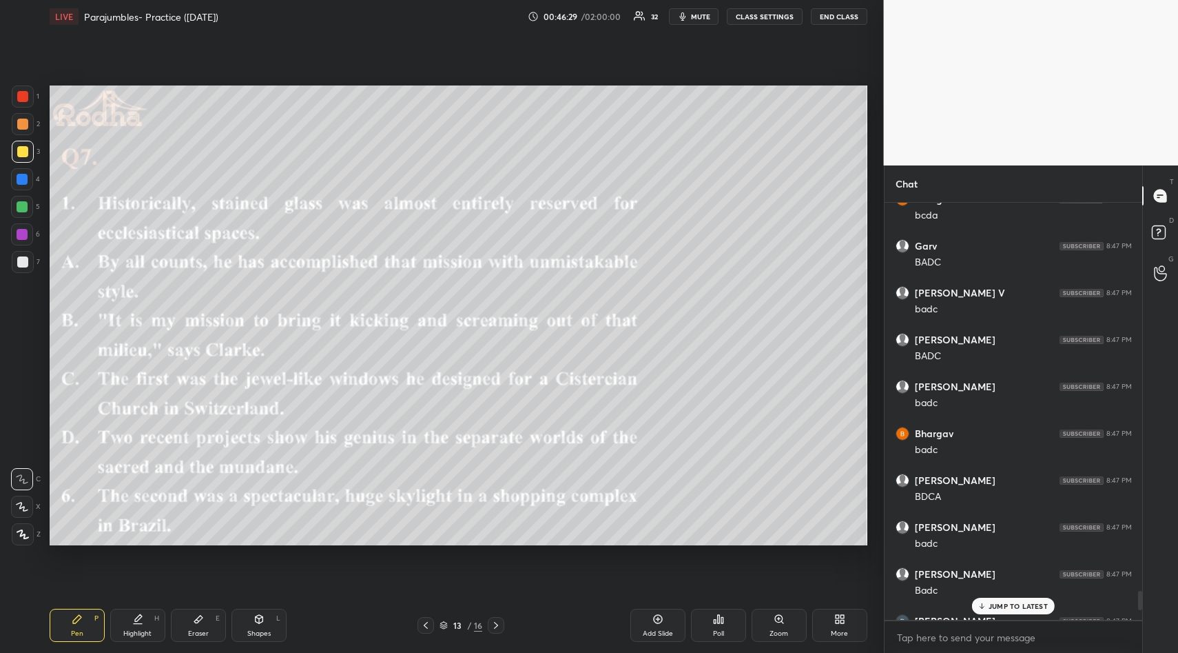
click at [1009, 602] on p "JUMP TO LATEST" at bounding box center [1018, 606] width 59 height 8
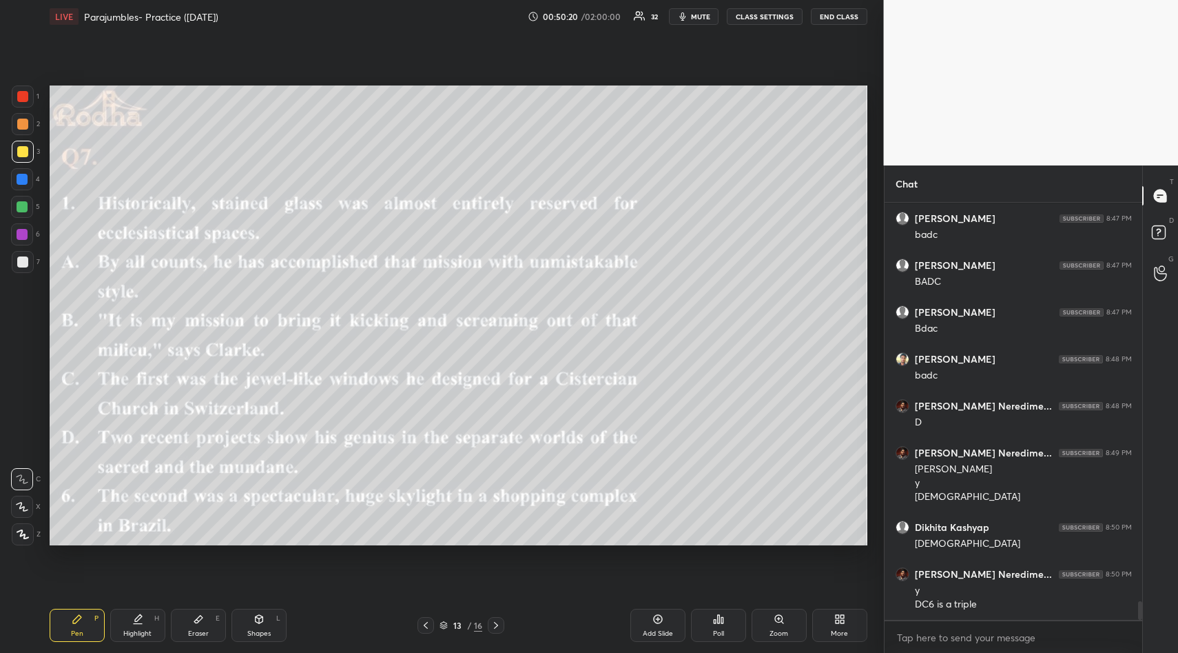
scroll to position [8976, 0]
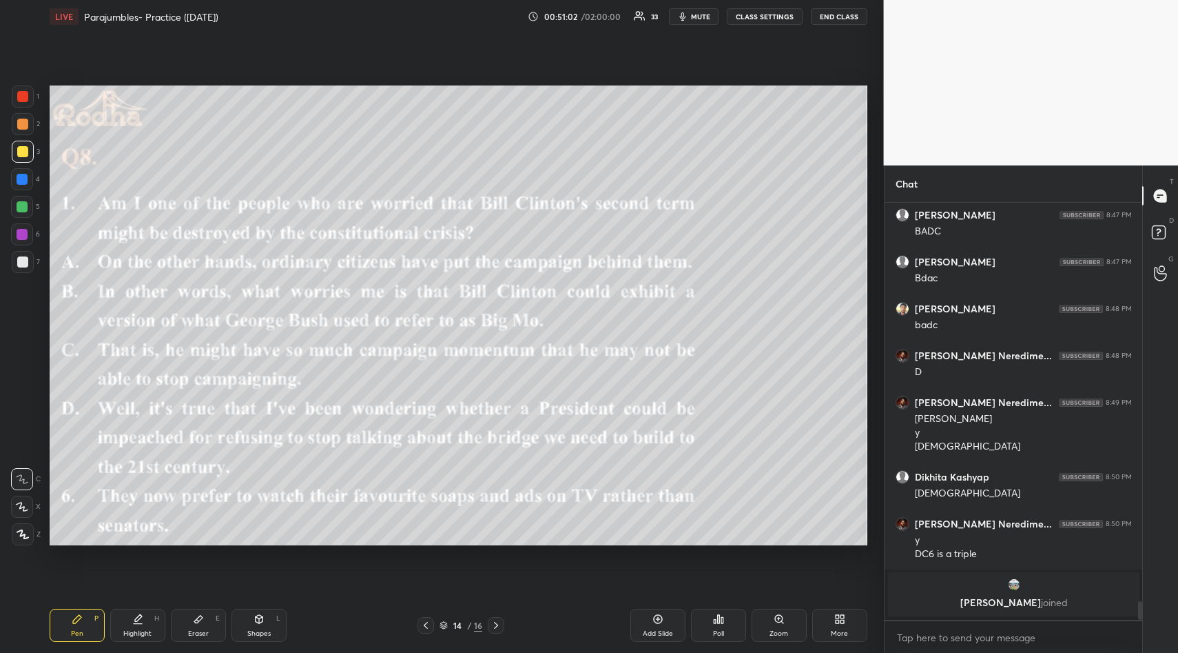
click at [712, 621] on div "Poll" at bounding box center [718, 625] width 55 height 33
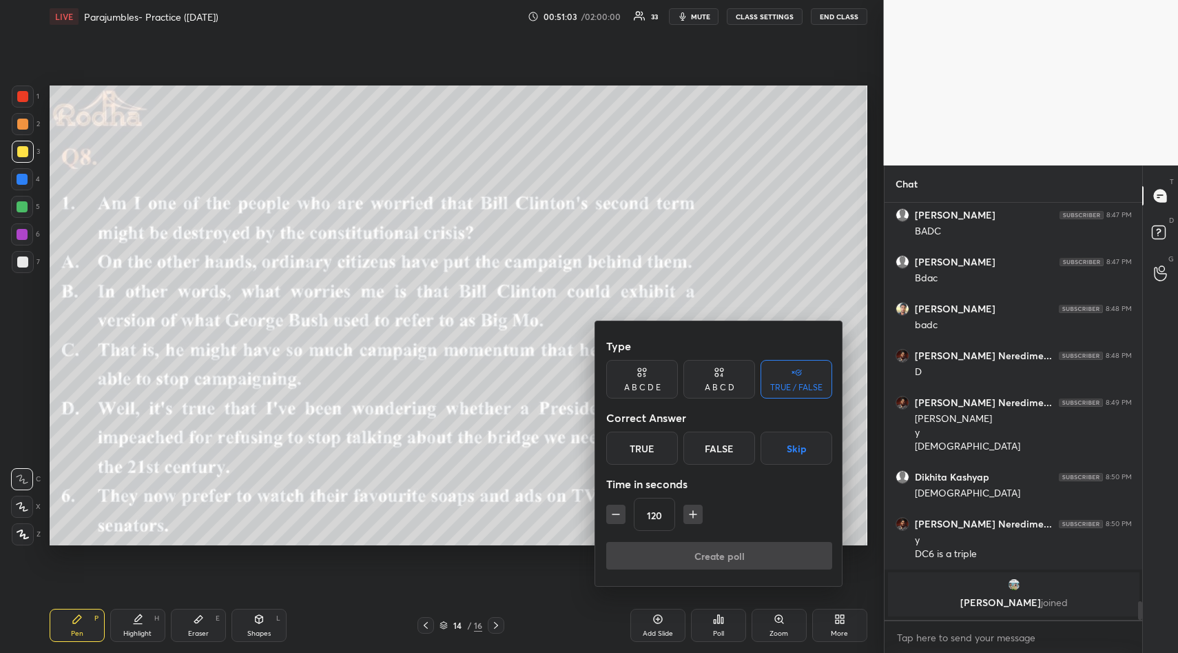
click at [788, 461] on button "Skip" at bounding box center [797, 447] width 72 height 33
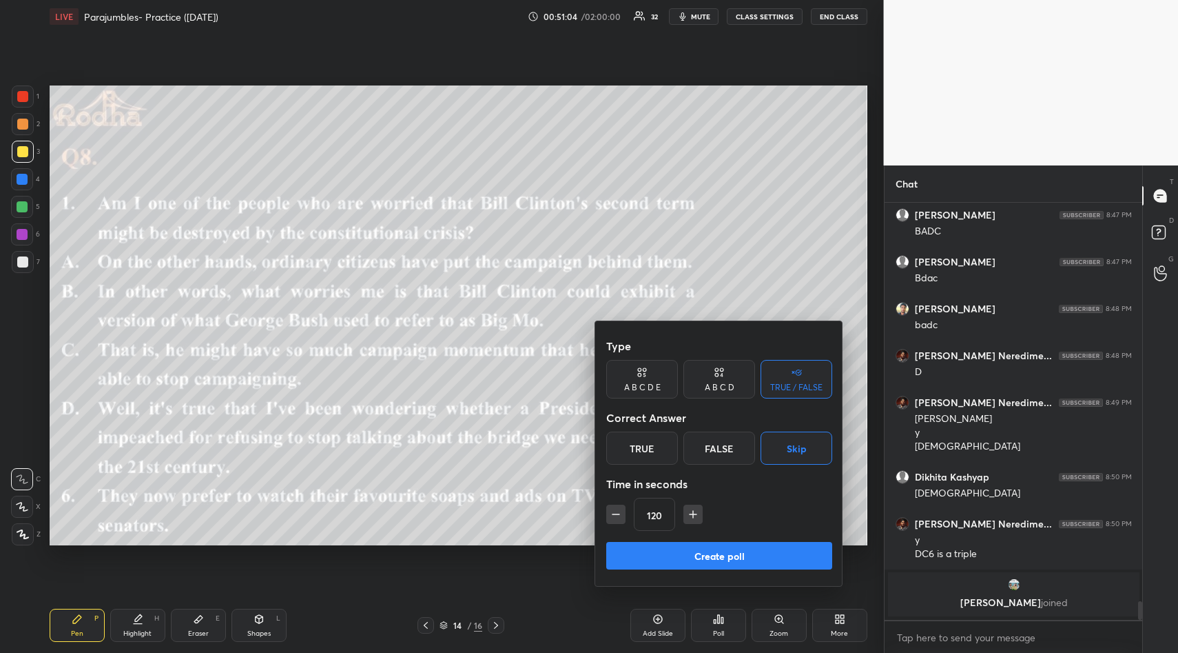
click at [736, 552] on button "Create poll" at bounding box center [719, 556] width 226 height 28
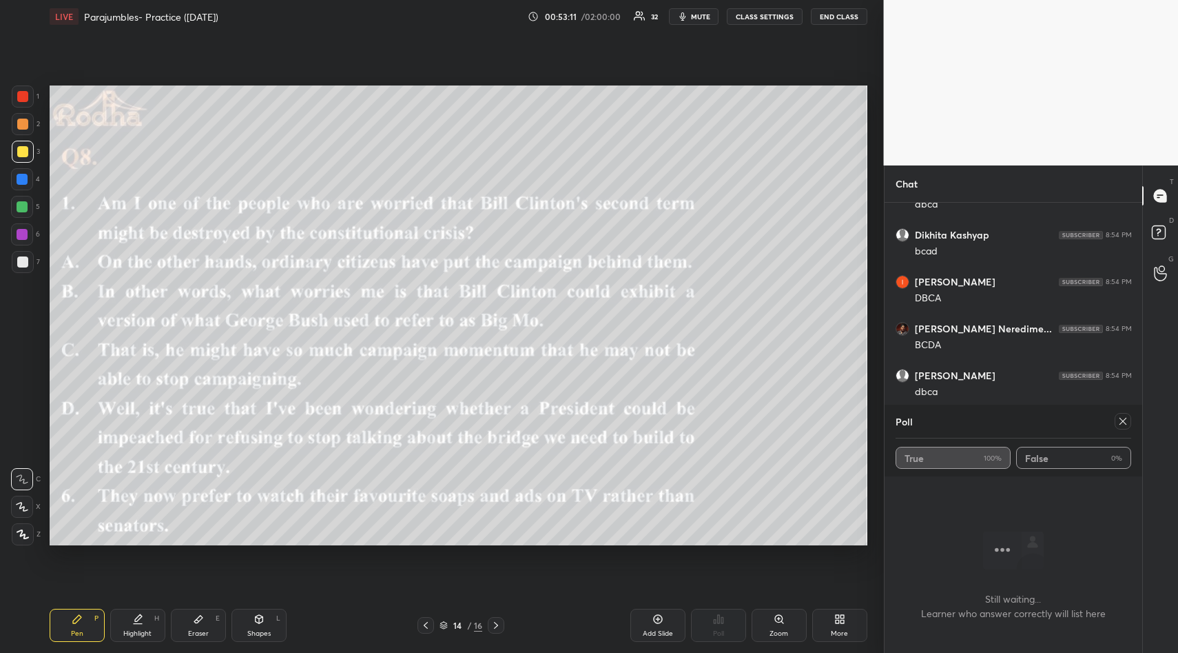
scroll to position [9425, 0]
click at [1121, 419] on icon at bounding box center [1123, 421] width 11 height 11
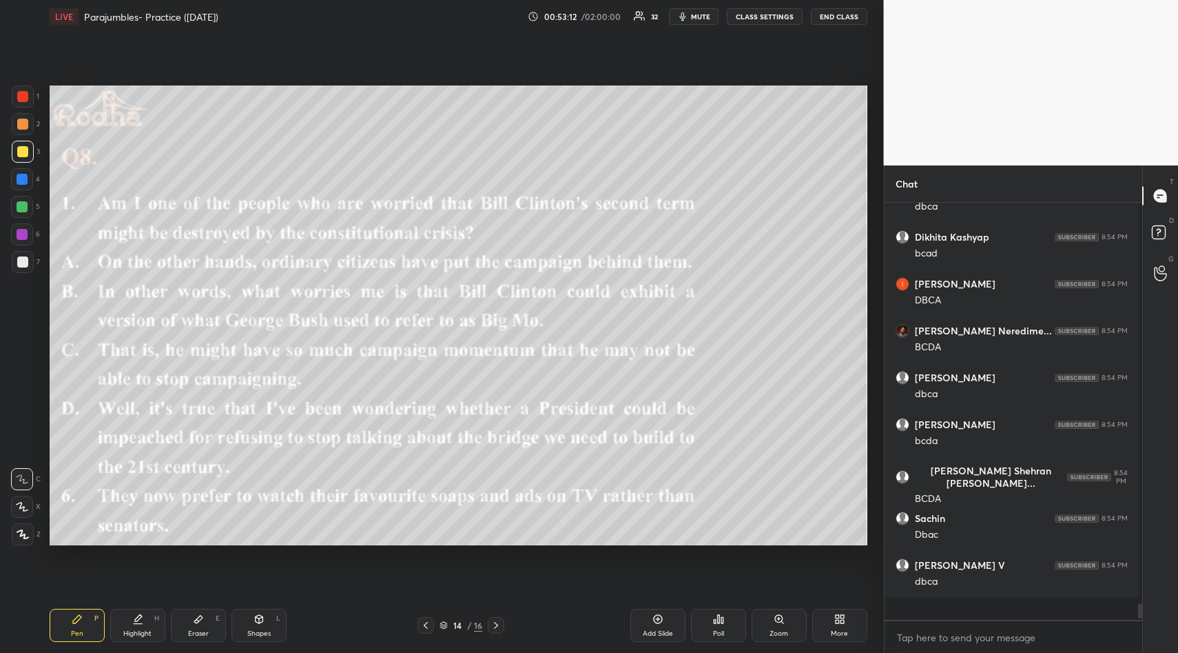
scroll to position [9365, 0]
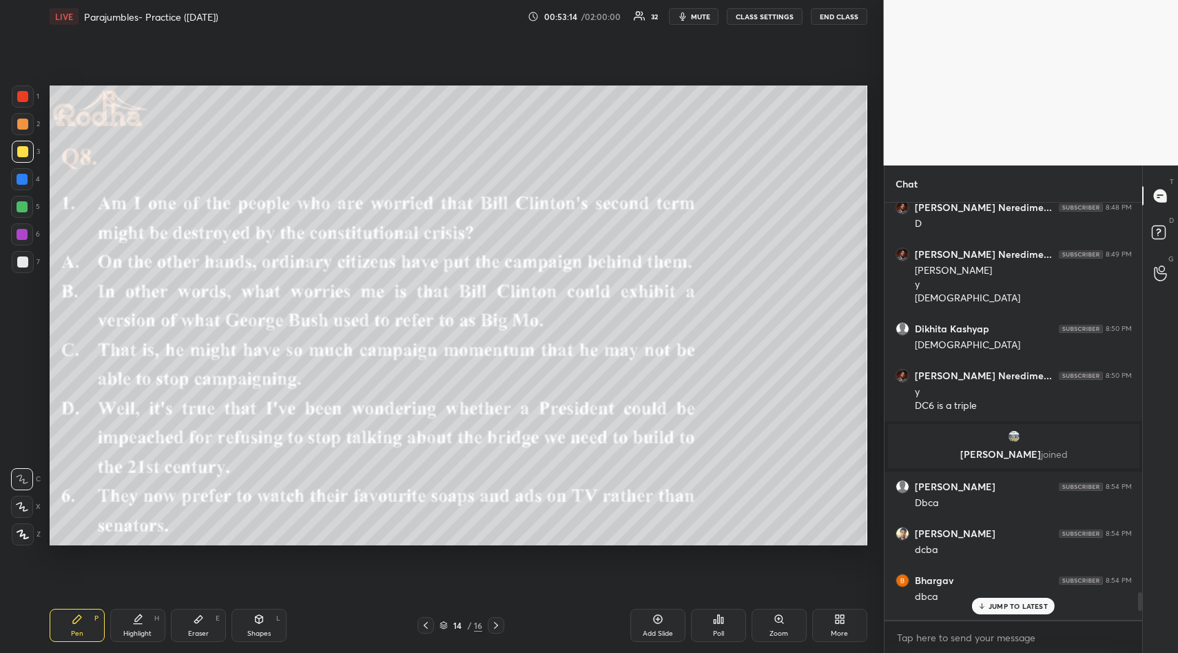
click at [1010, 602] on p "JUMP TO LATEST" at bounding box center [1018, 606] width 59 height 8
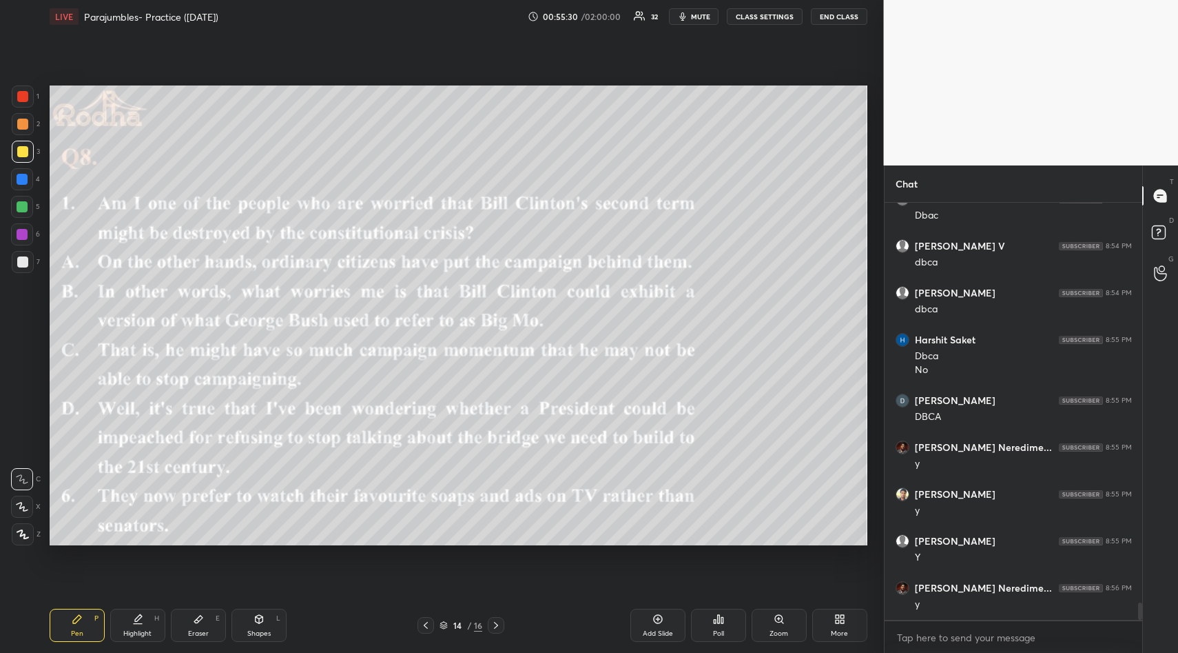
scroll to position [9643, 0]
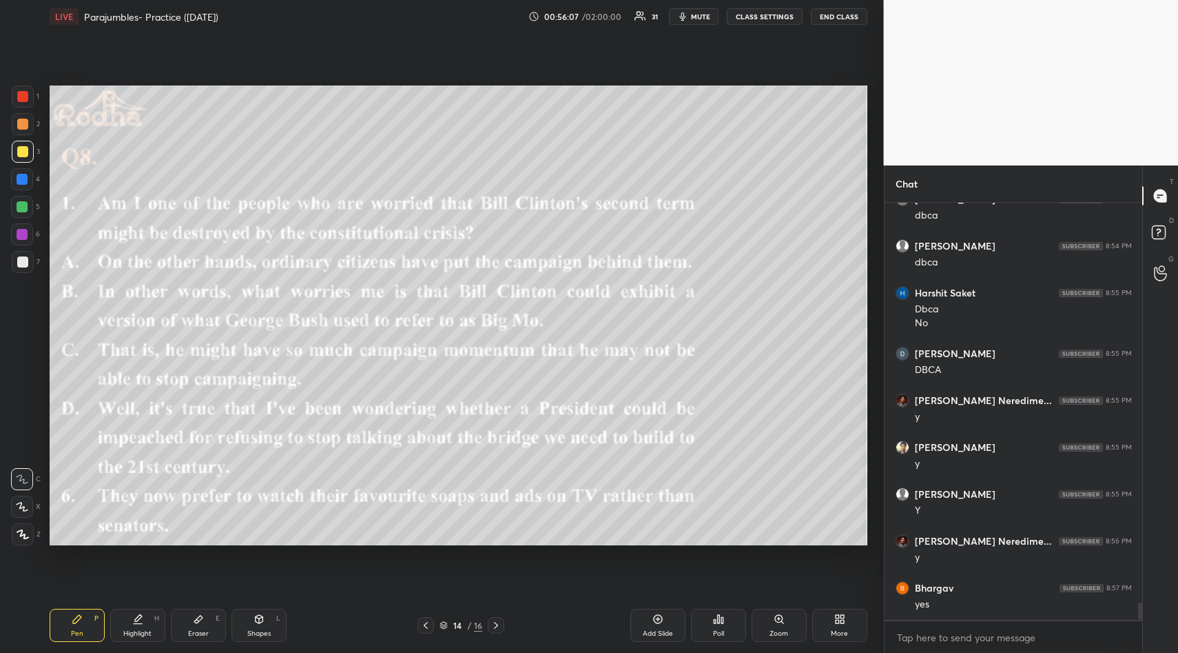
drag, startPoint x: 212, startPoint y: 615, endPoint x: 198, endPoint y: 591, distance: 28.1
click at [208, 615] on div "Eraser E" at bounding box center [198, 625] width 55 height 33
click at [24, 447] on div "Erase all" at bounding box center [22, 451] width 22 height 22
drag, startPoint x: 75, startPoint y: 623, endPoint x: 121, endPoint y: 580, distance: 63.4
click at [79, 622] on icon at bounding box center [77, 618] width 11 height 11
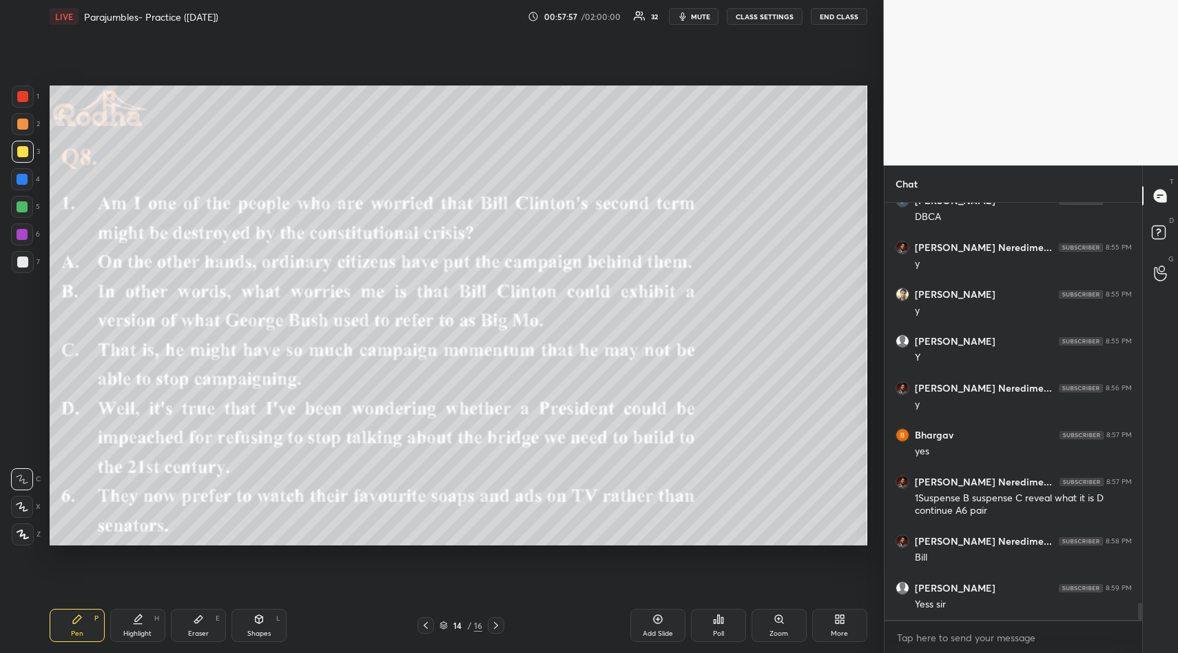
scroll to position [9843, 0]
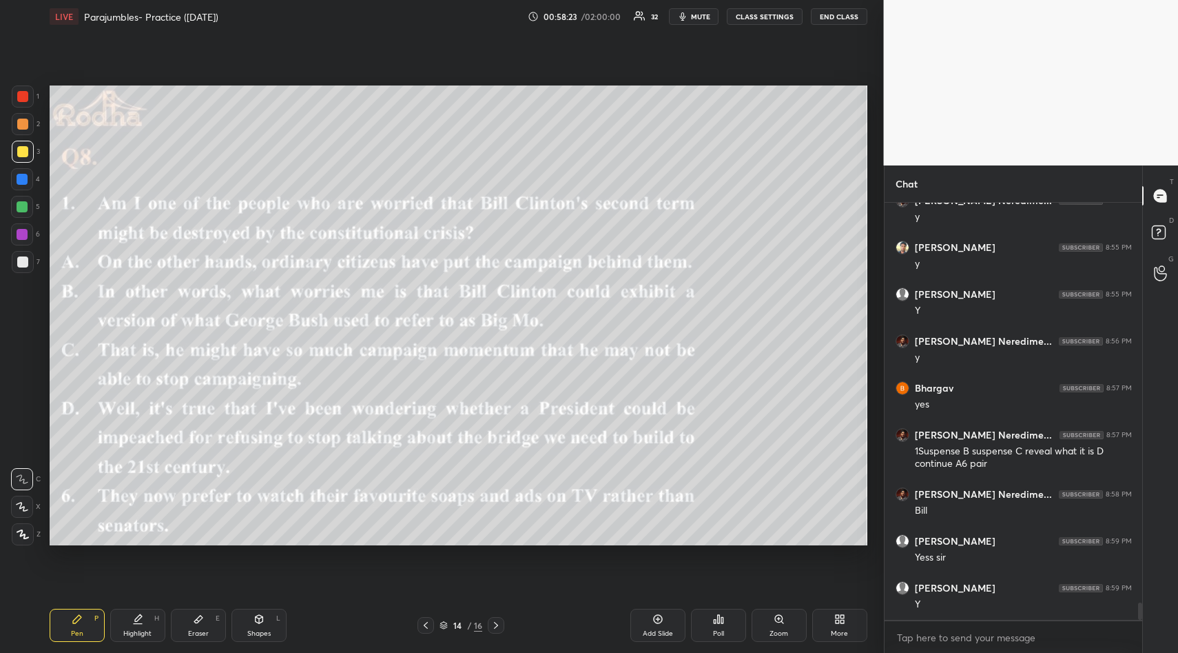
click at [198, 615] on icon at bounding box center [198, 618] width 11 height 11
drag, startPoint x: 23, startPoint y: 453, endPoint x: 26, endPoint y: 469, distance: 16.1
click at [23, 456] on span "Erase all" at bounding box center [22, 452] width 21 height 10
drag, startPoint x: 72, startPoint y: 615, endPoint x: 80, endPoint y: 613, distance: 7.9
click at [76, 617] on icon at bounding box center [77, 618] width 11 height 11
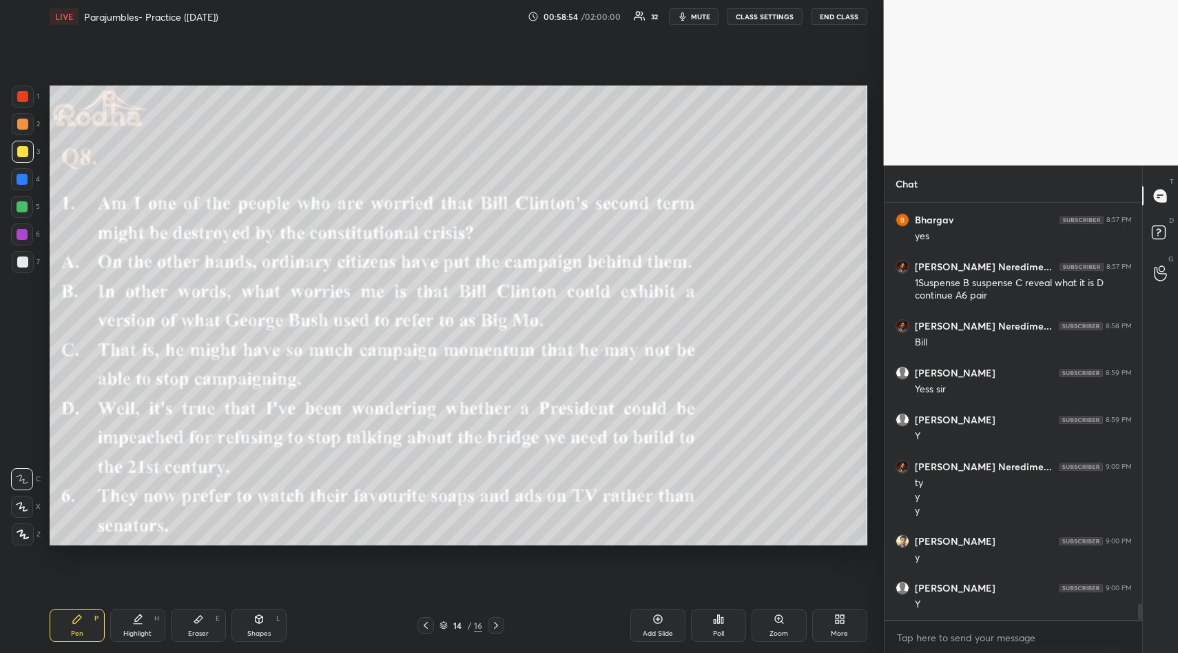
scroll to position [10058, 0]
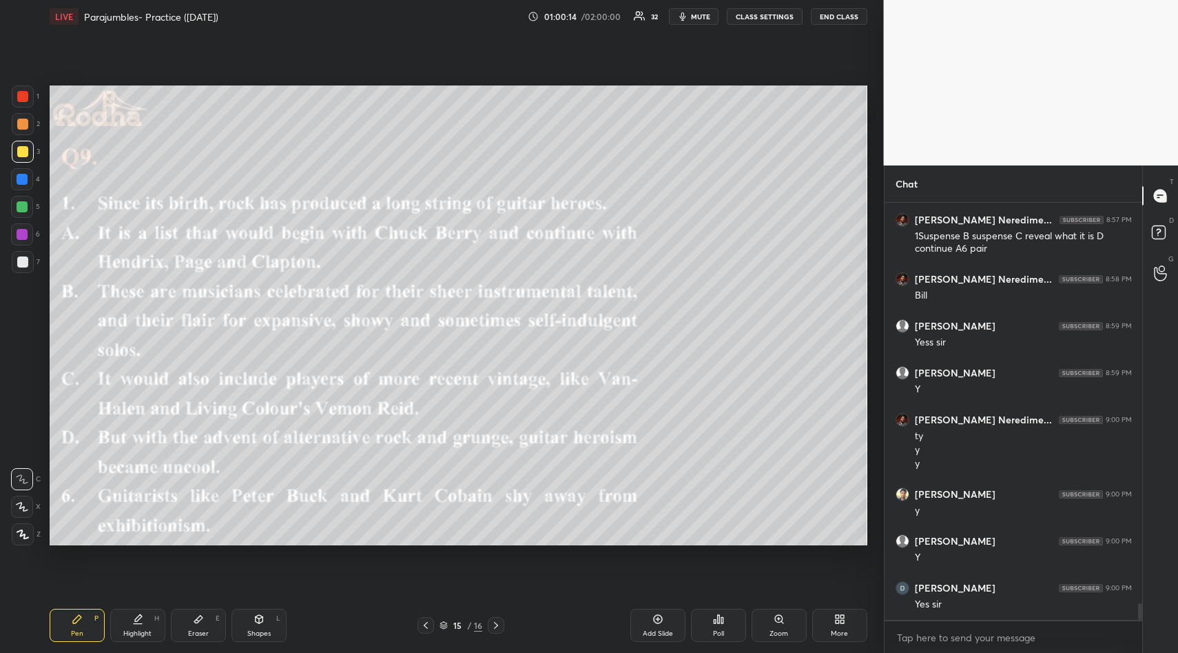
click at [722, 630] on div "Poll" at bounding box center [718, 633] width 11 height 7
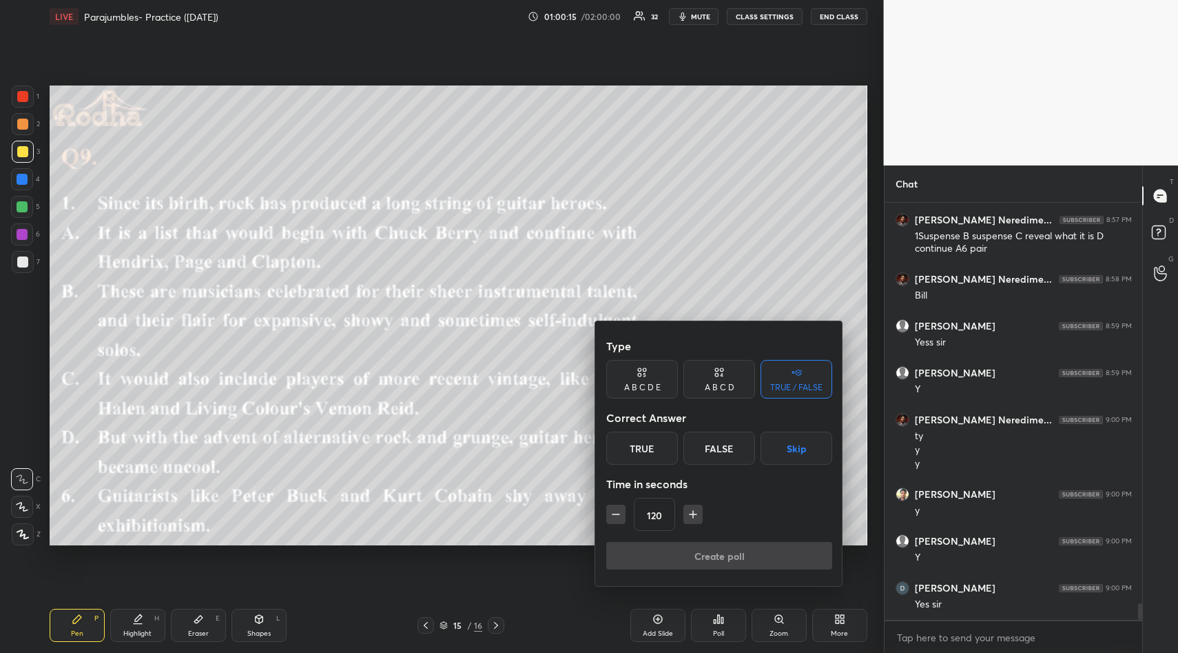
click at [798, 455] on button "Skip" at bounding box center [797, 447] width 72 height 33
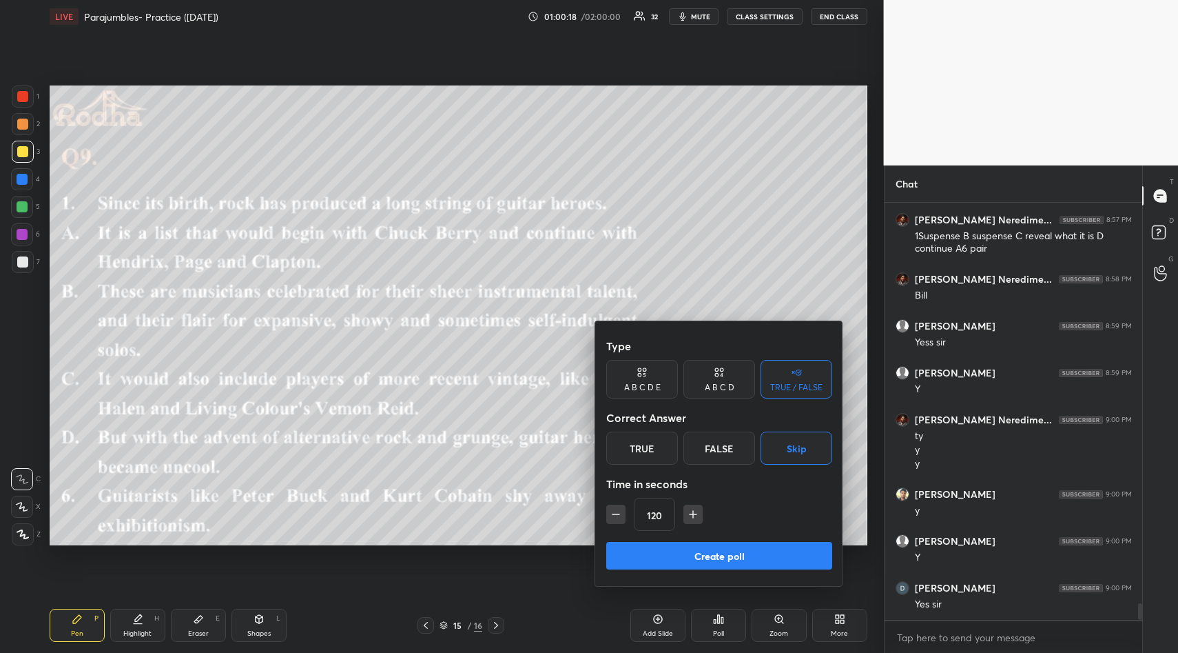
click at [742, 552] on button "Create poll" at bounding box center [719, 556] width 226 height 28
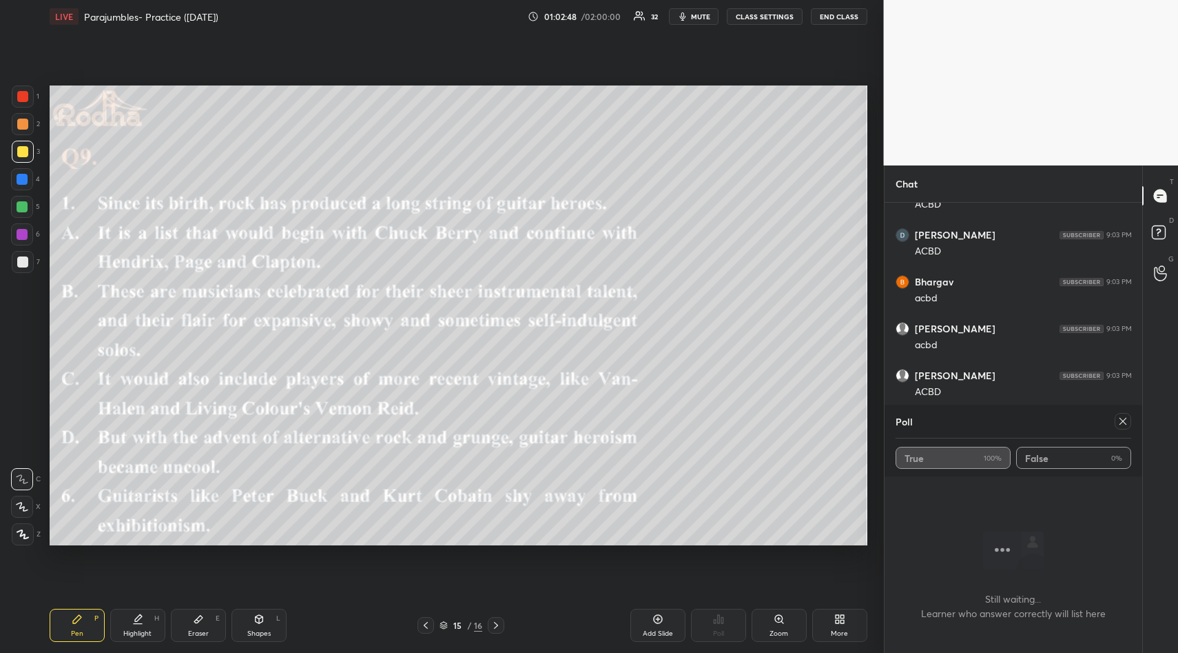
scroll to position [10470, 0]
click at [1119, 424] on icon at bounding box center [1123, 421] width 11 height 11
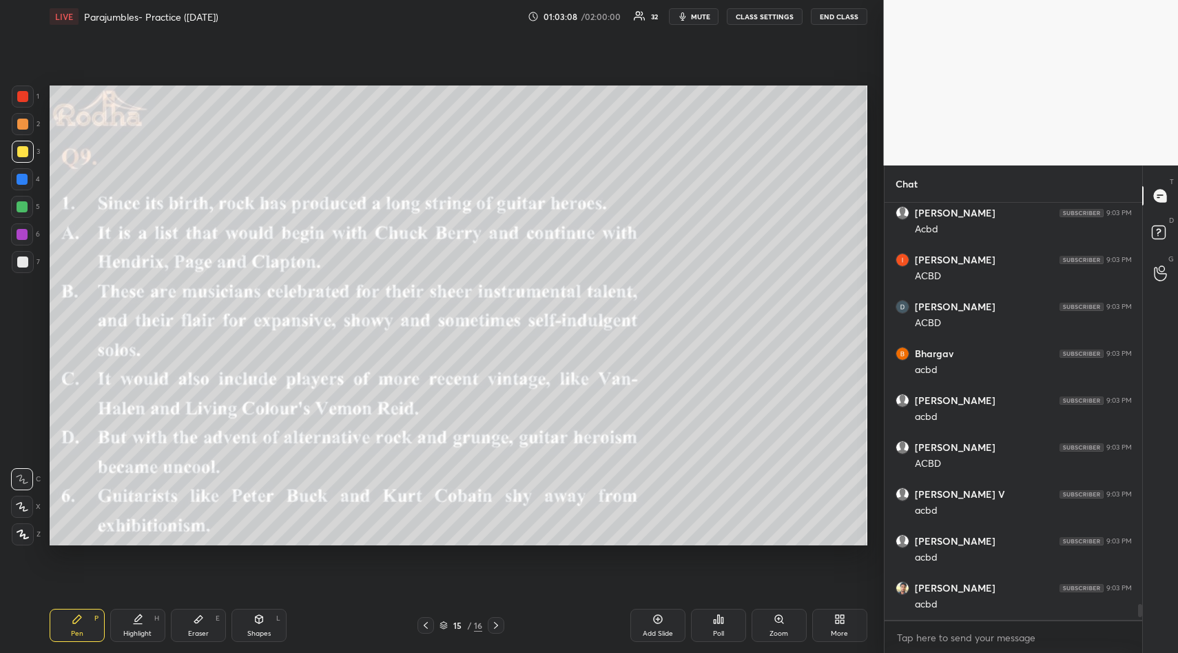
scroll to position [5, 5]
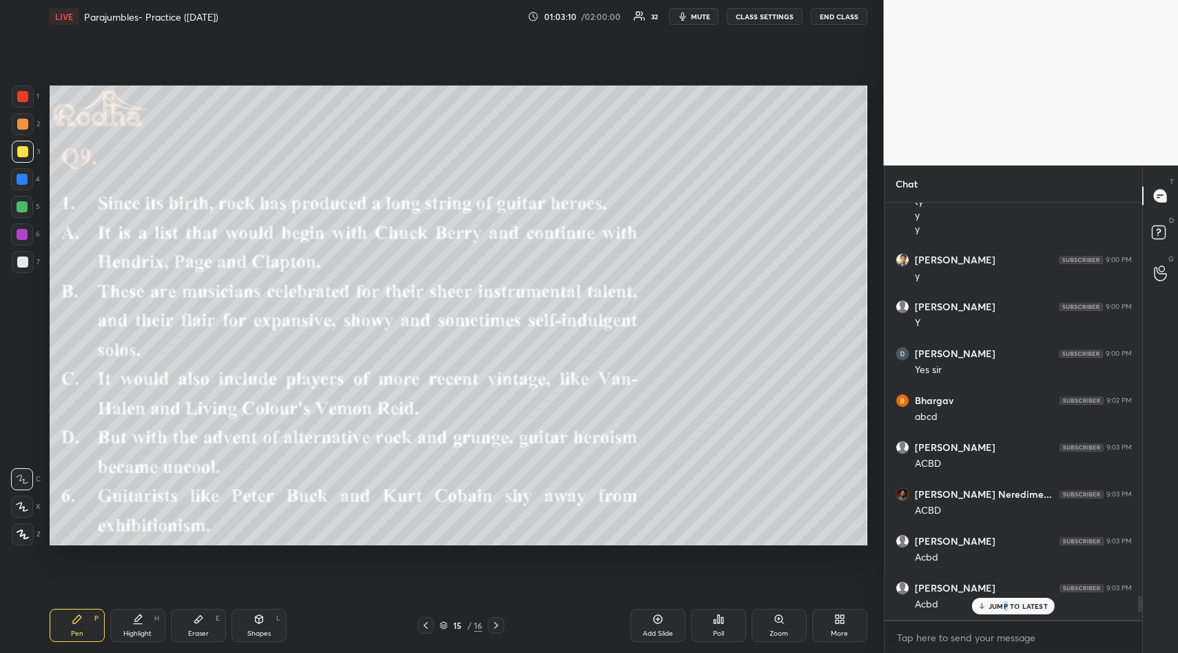
click at [1005, 602] on p "JUMP TO LATEST" at bounding box center [1018, 606] width 59 height 8
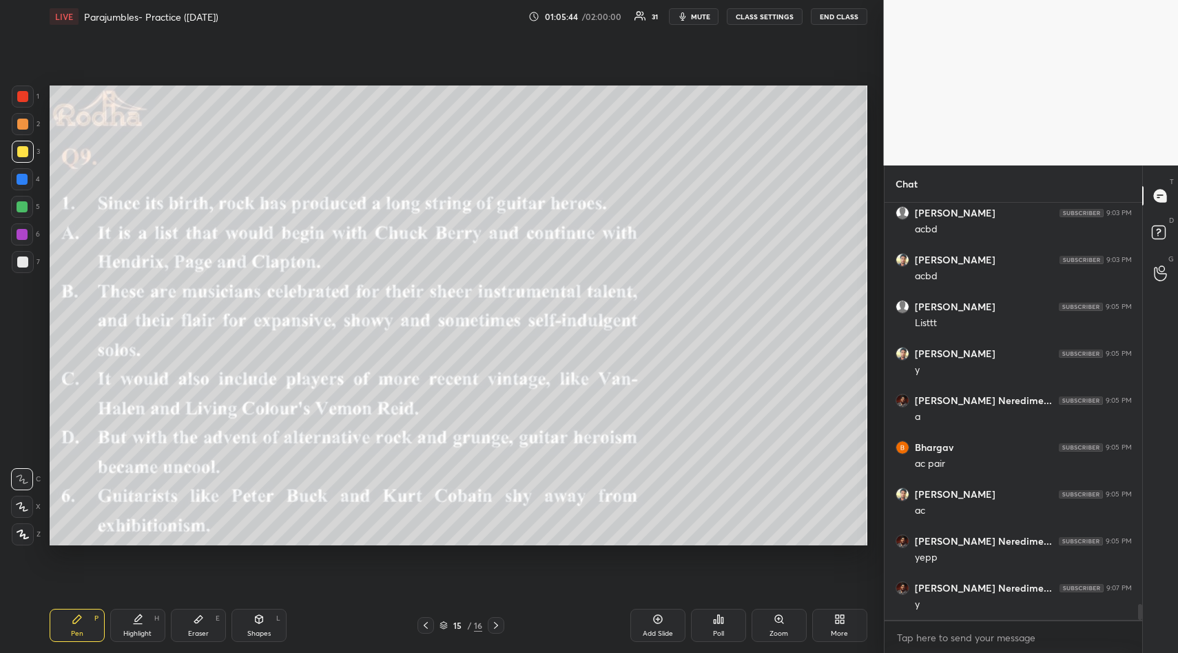
scroll to position [10636, 0]
drag, startPoint x: 202, startPoint y: 617, endPoint x: 176, endPoint y: 570, distance: 53.4
click at [202, 615] on div "Eraser E" at bounding box center [198, 625] width 55 height 33
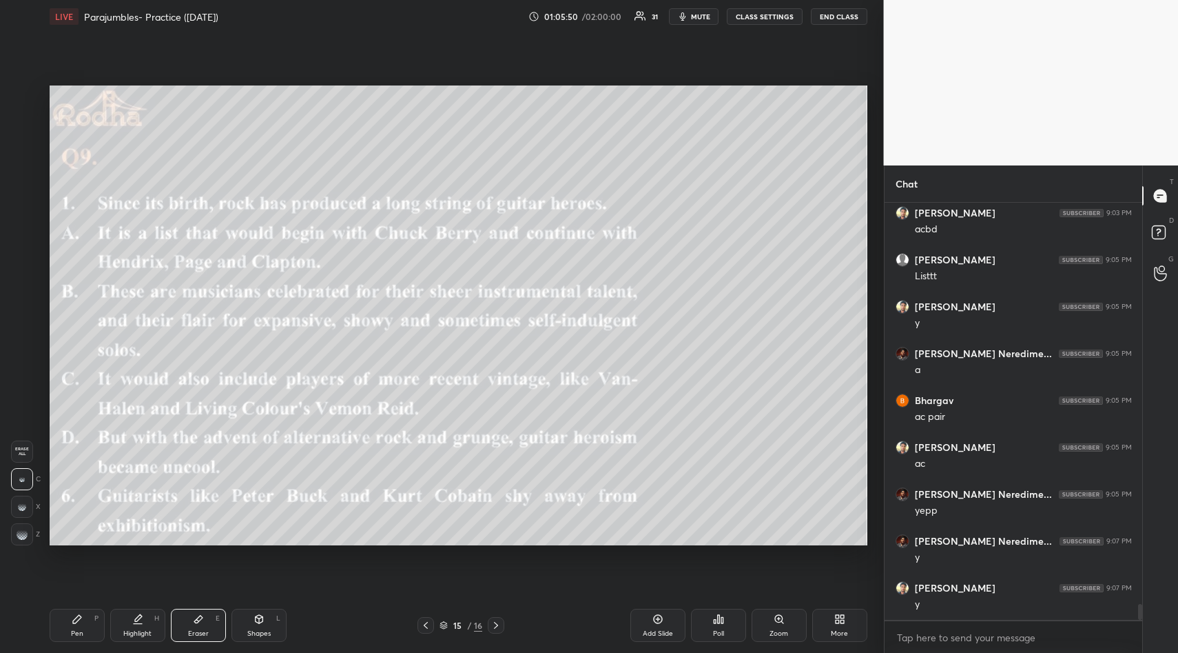
drag, startPoint x: 13, startPoint y: 452, endPoint x: 36, endPoint y: 471, distance: 29.4
click at [18, 456] on span "Erase all" at bounding box center [22, 452] width 21 height 10
click at [72, 629] on div "Pen P" at bounding box center [77, 625] width 55 height 33
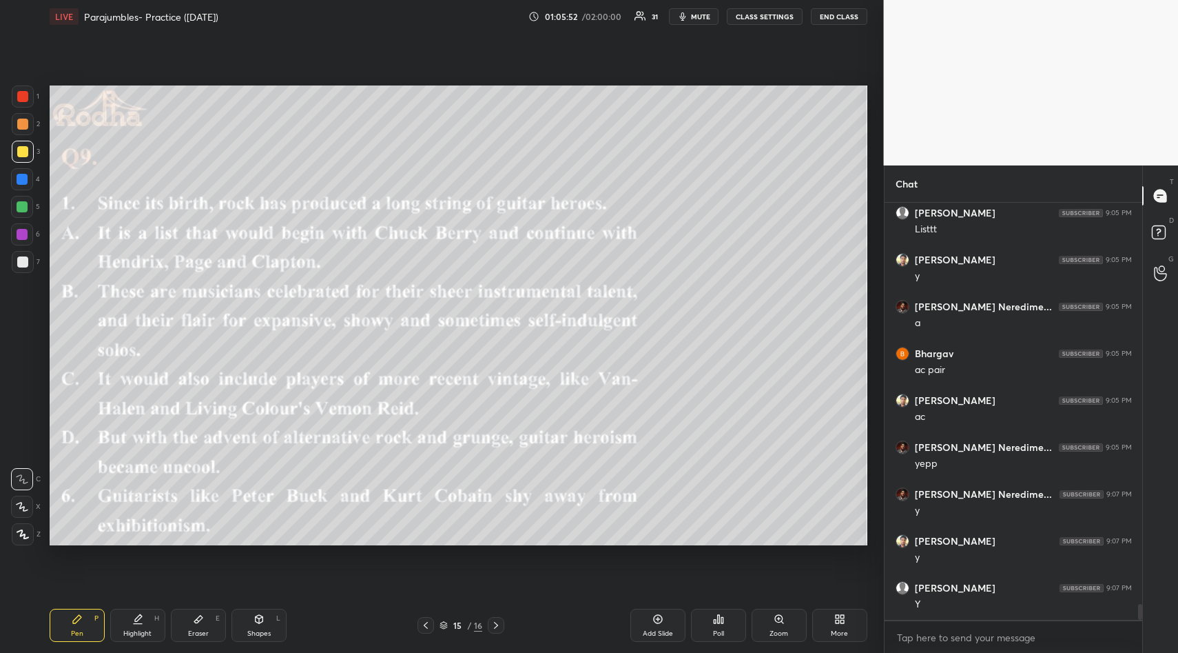
click at [101, 547] on div "Setting up your live class Poll for secs No correct answer Start poll" at bounding box center [458, 315] width 829 height 564
click at [196, 553] on div "Setting up your live class Poll for secs No correct answer Start poll" at bounding box center [458, 315] width 829 height 564
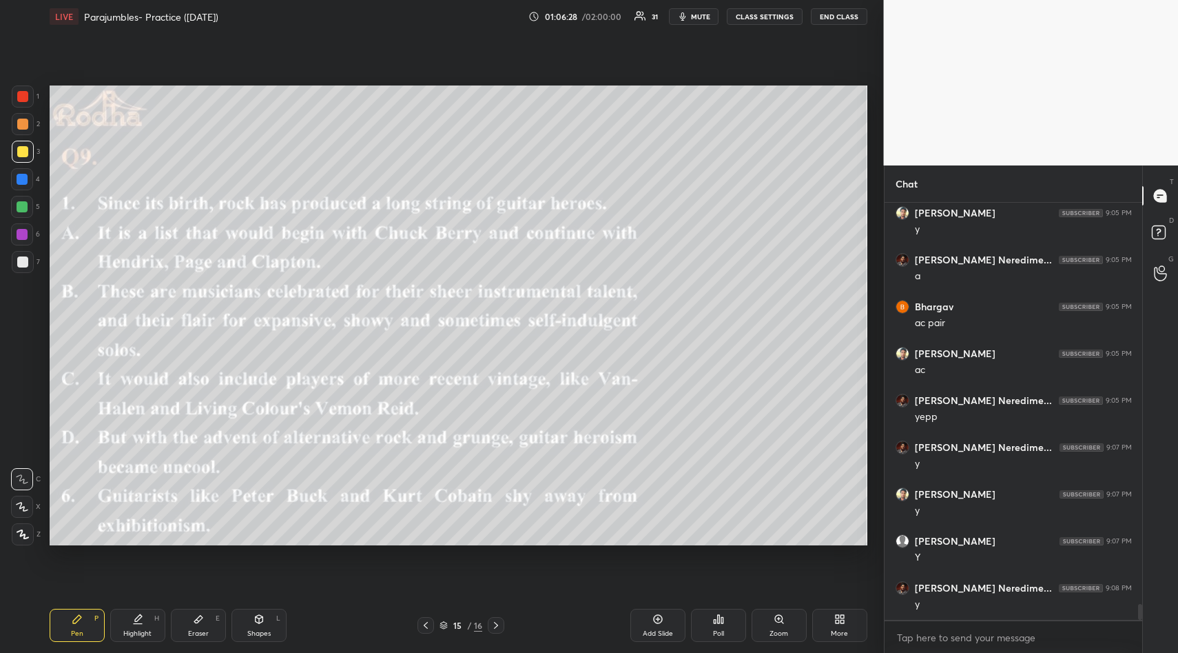
scroll to position [10776, 0]
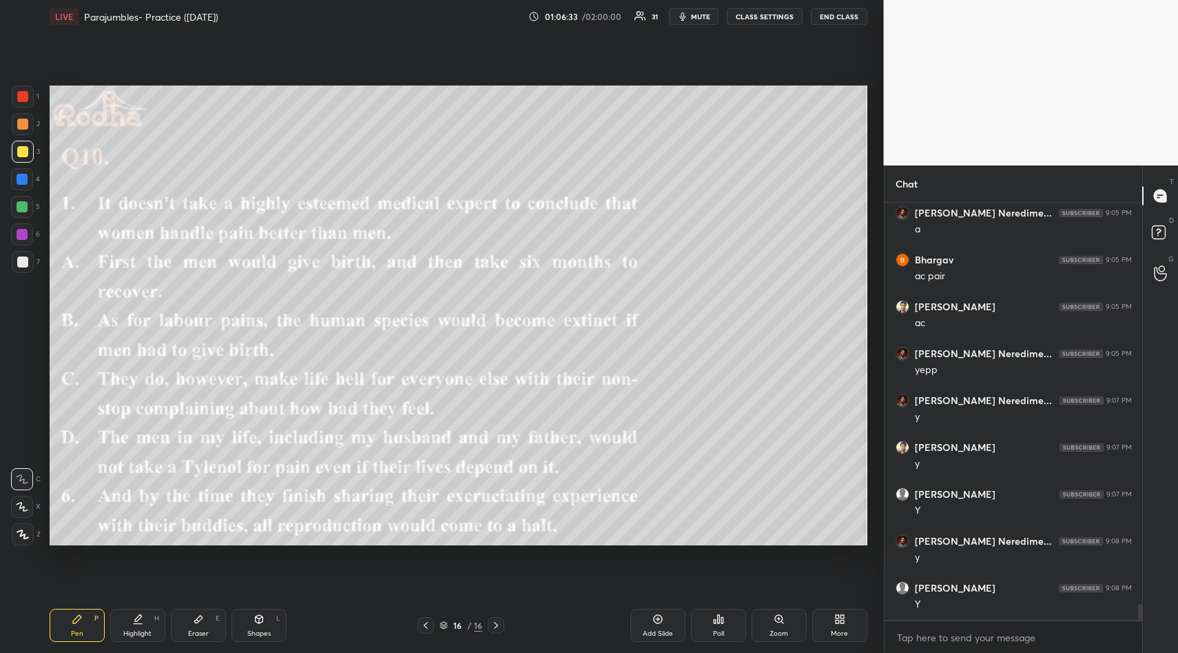
click at [717, 617] on icon at bounding box center [718, 618] width 11 height 11
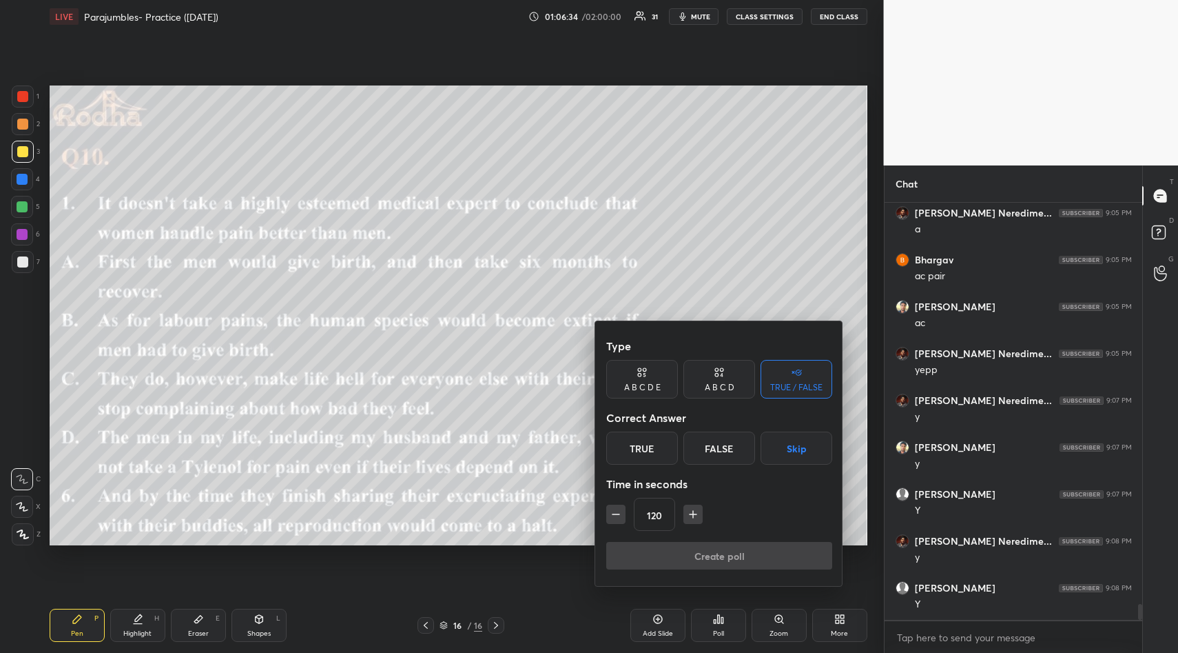
drag, startPoint x: 801, startPoint y: 443, endPoint x: 734, endPoint y: 519, distance: 101.1
click at [800, 445] on button "Skip" at bounding box center [797, 447] width 72 height 33
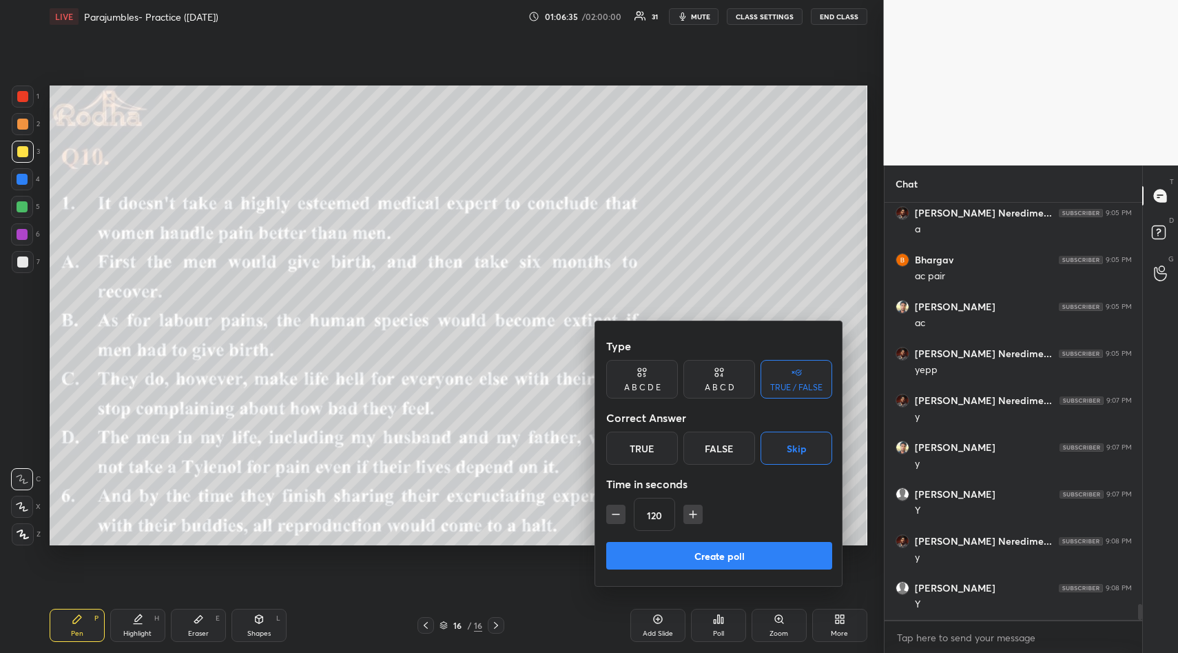
drag, startPoint x: 705, startPoint y: 558, endPoint x: 709, endPoint y: 541, distance: 17.0
click at [705, 559] on button "Create poll" at bounding box center [719, 556] width 226 height 28
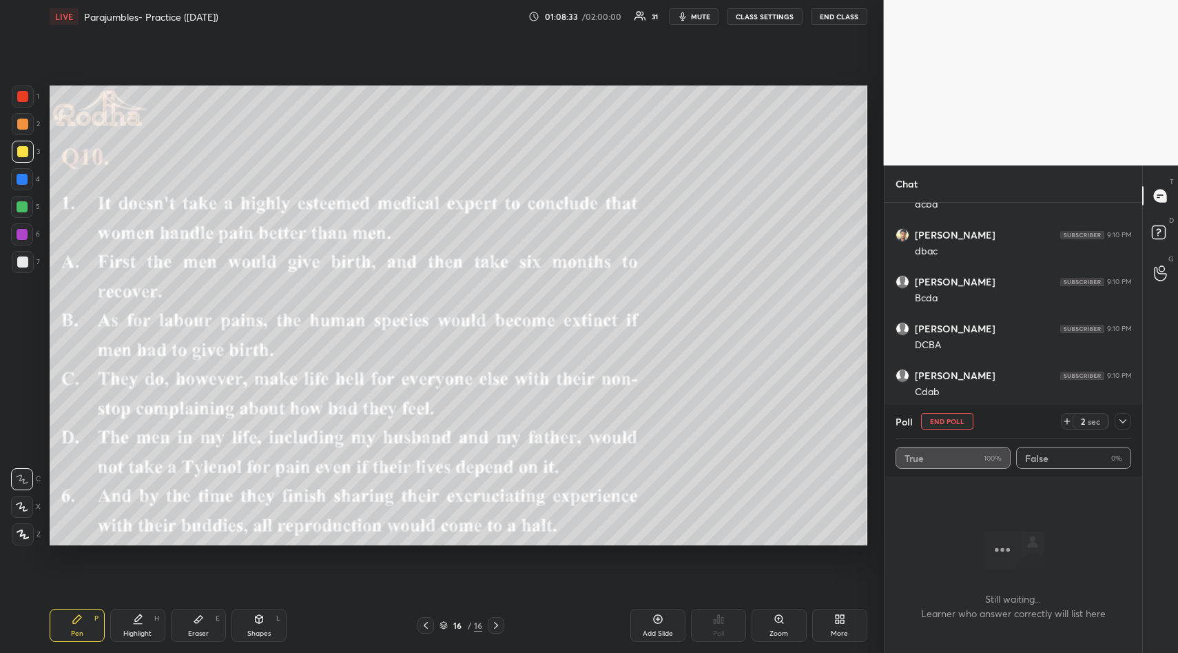
scroll to position [11278, 0]
click at [1127, 418] on icon at bounding box center [1123, 421] width 11 height 11
type textarea "x"
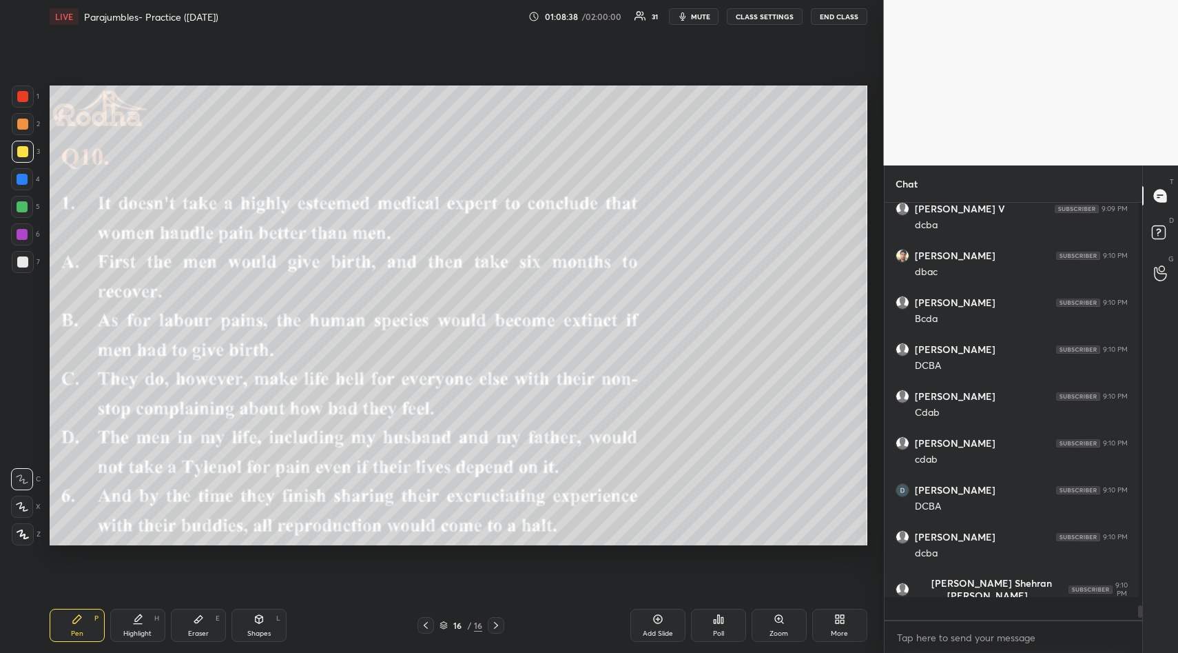
scroll to position [11207, 0]
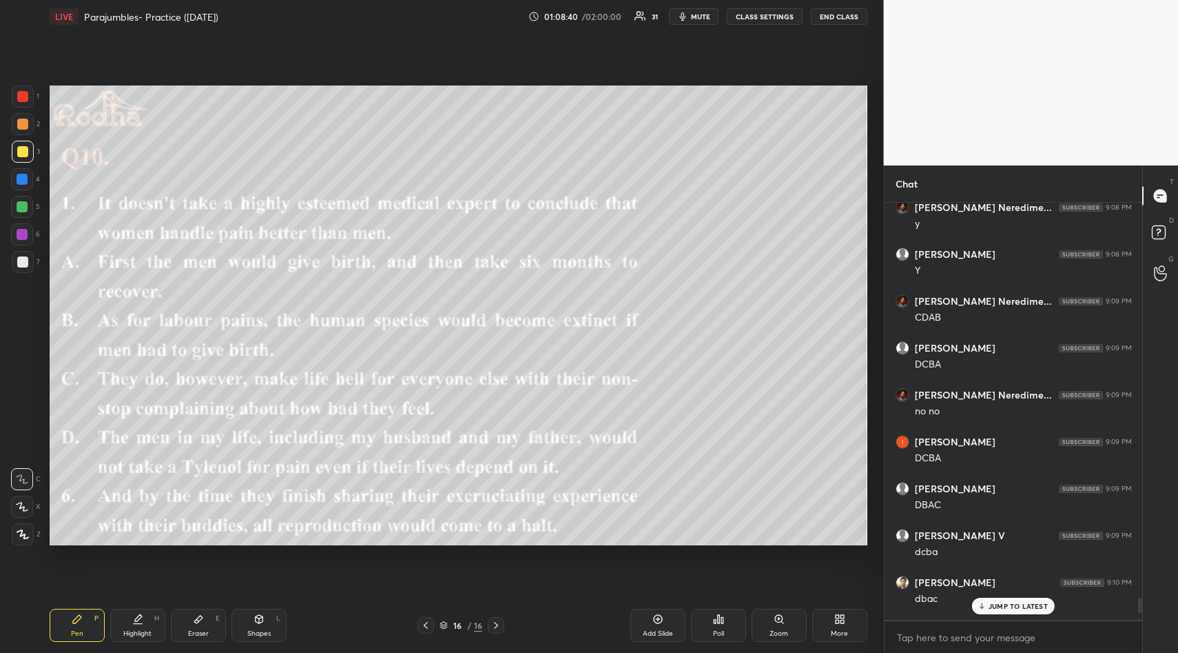
click at [1037, 610] on p "JUMP TO LATEST" at bounding box center [1018, 606] width 59 height 8
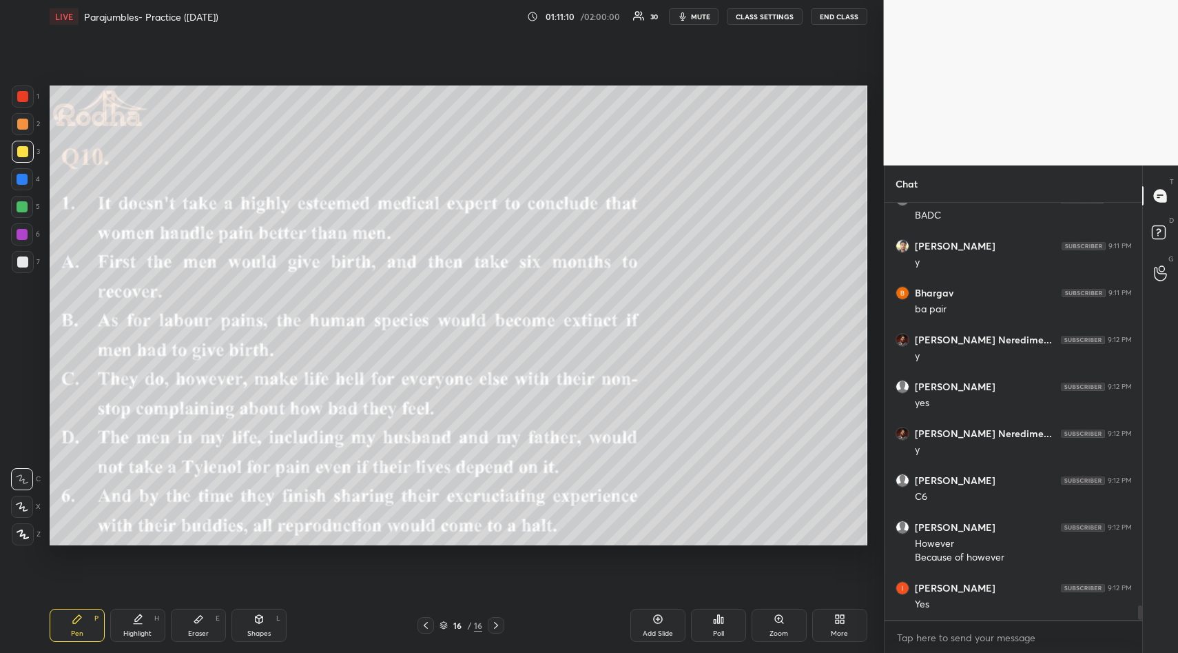
scroll to position [11659, 0]
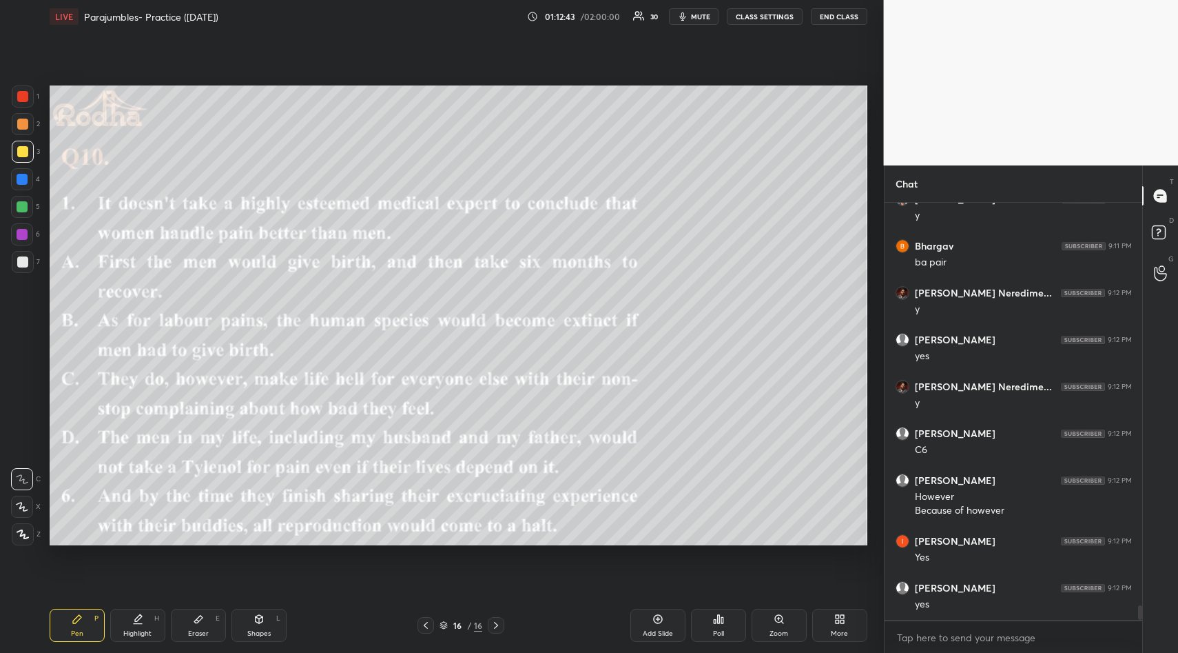
click at [708, 550] on div "Setting up your live class Poll for secs No correct answer Start poll" at bounding box center [458, 315] width 829 height 564
click at [710, 546] on div "Setting up your live class Poll for secs No correct answer Start poll" at bounding box center [458, 315] width 829 height 564
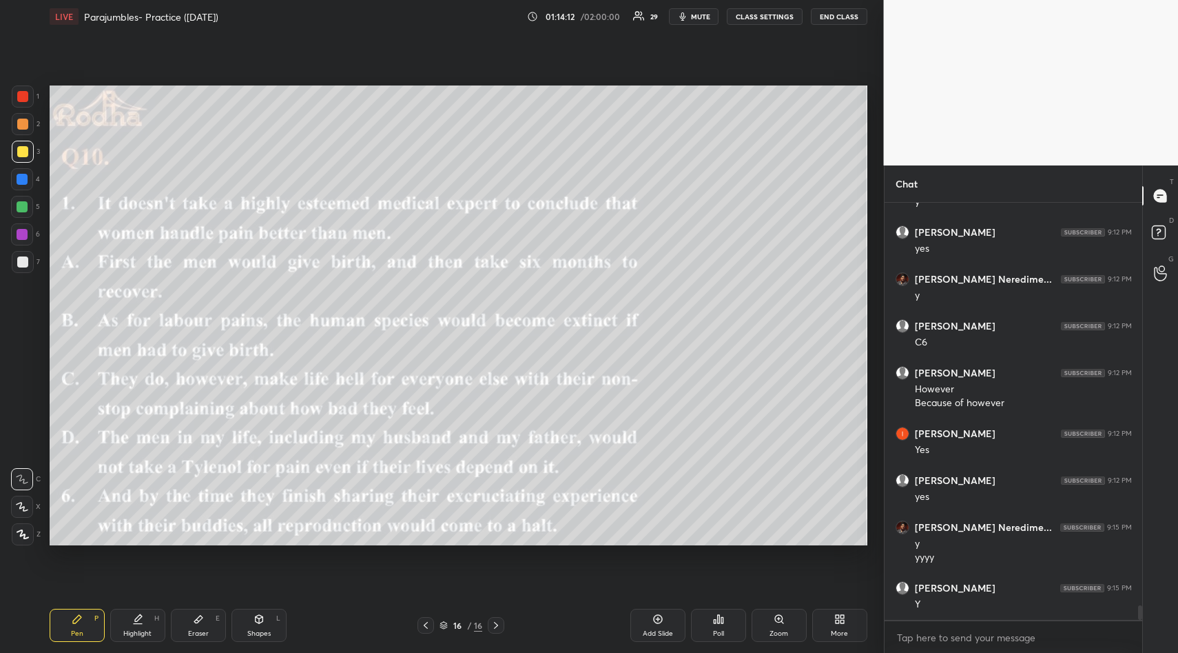
scroll to position [11825, 0]
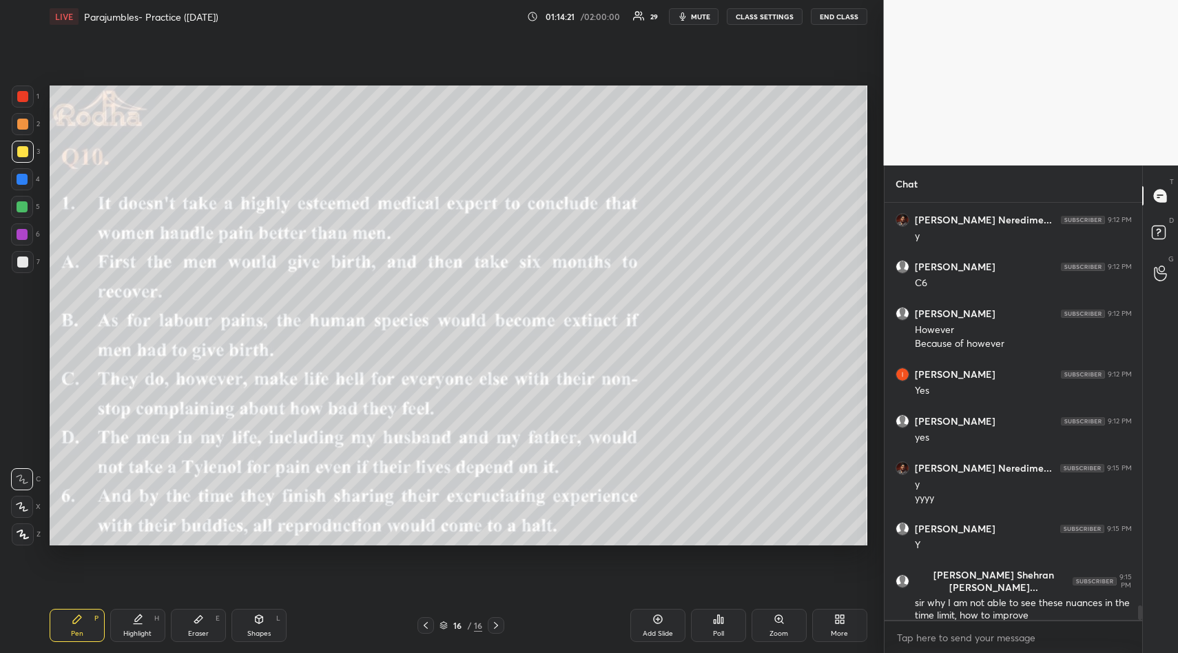
click at [195, 623] on icon at bounding box center [198, 618] width 11 height 11
click at [18, 449] on span "Erase all" at bounding box center [22, 452] width 21 height 10
click at [77, 615] on icon at bounding box center [77, 619] width 8 height 8
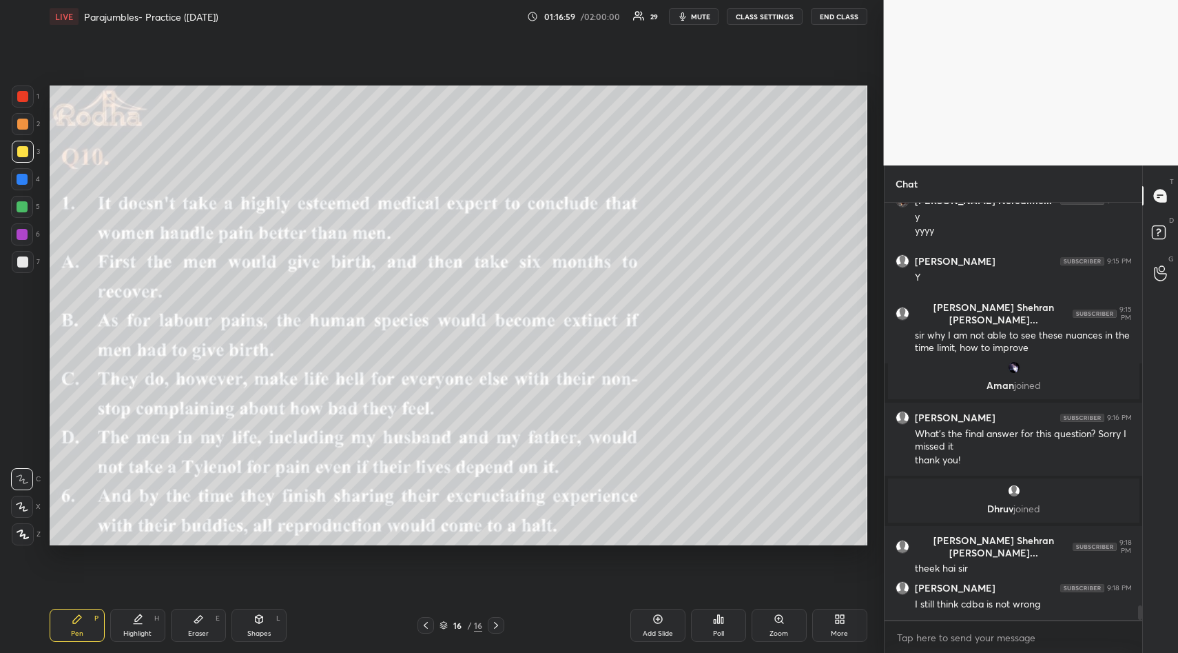
scroll to position [11842, 0]
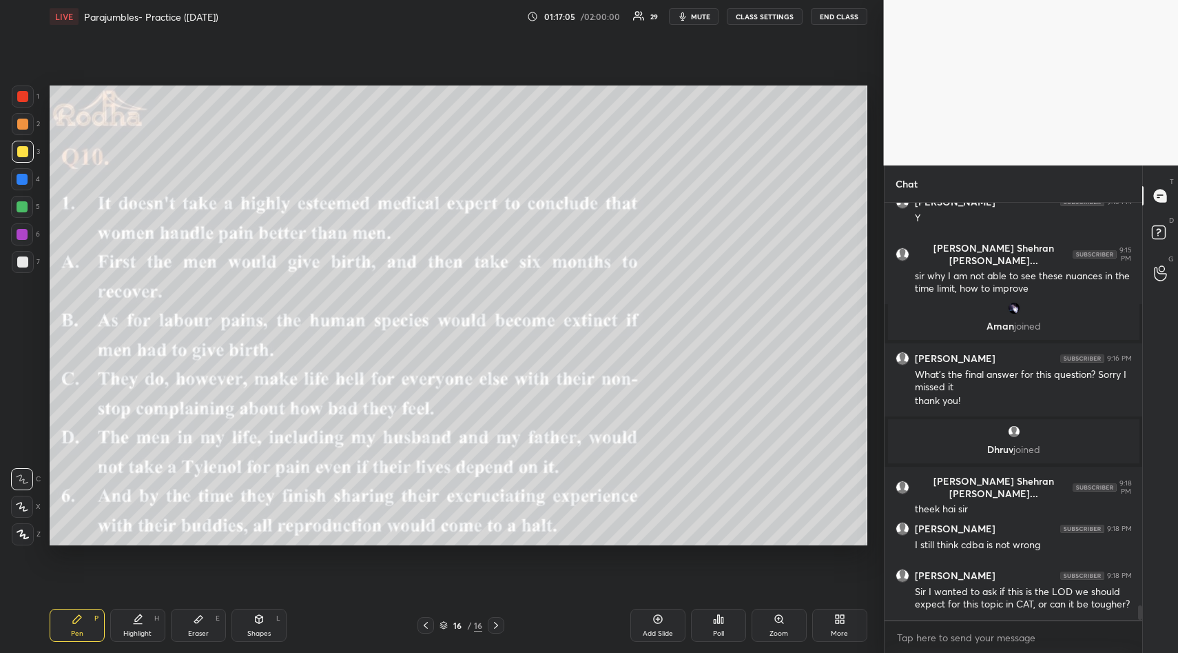
click at [194, 624] on div "Eraser E" at bounding box center [198, 625] width 55 height 33
drag, startPoint x: 19, startPoint y: 452, endPoint x: 29, endPoint y: 476, distance: 26.2
click at [21, 458] on div "Erase all" at bounding box center [22, 451] width 22 height 22
click at [90, 621] on div "Pen P" at bounding box center [77, 625] width 55 height 33
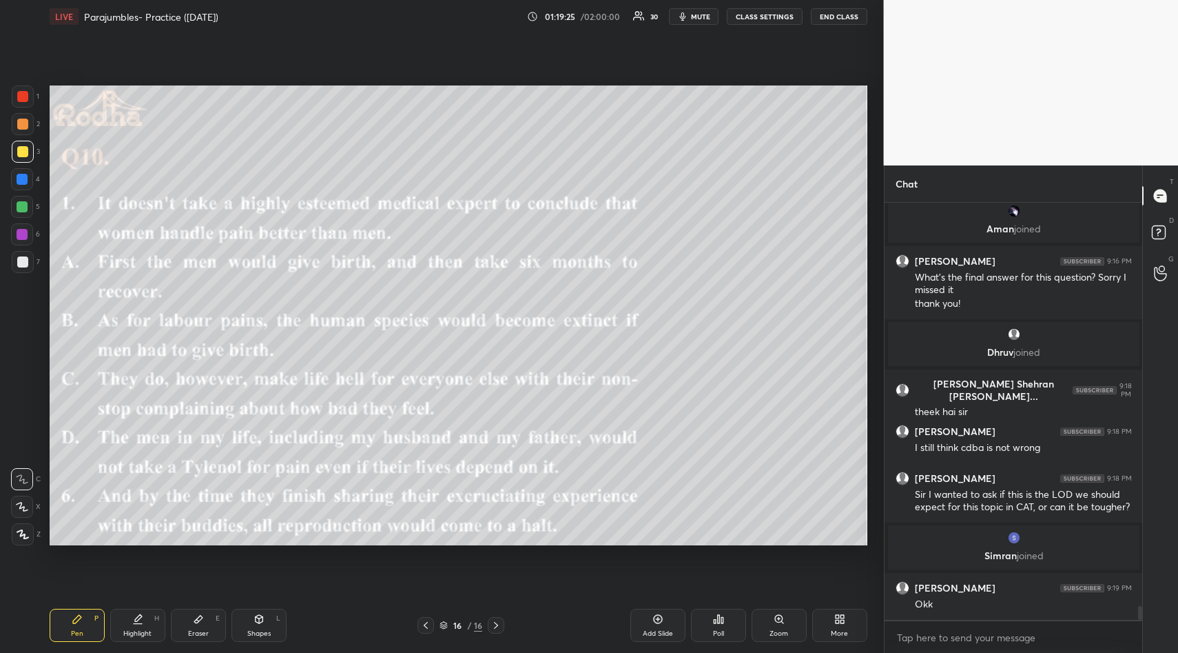
scroll to position [11936, 0]
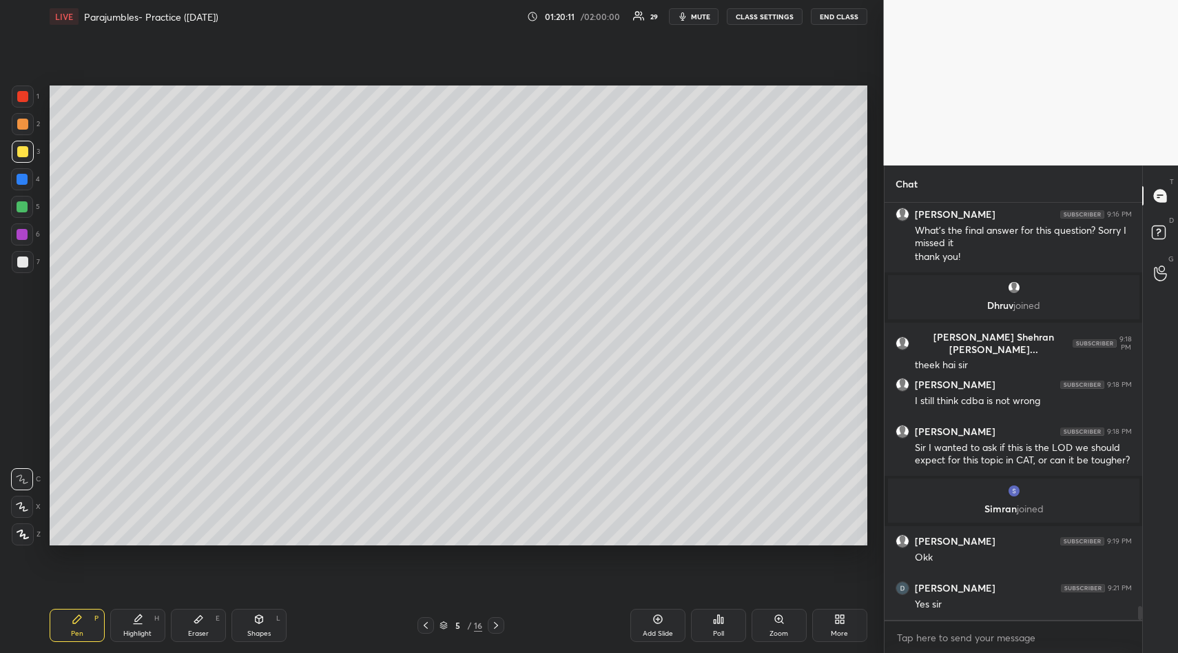
click at [845, 624] on div "More" at bounding box center [840, 625] width 55 height 33
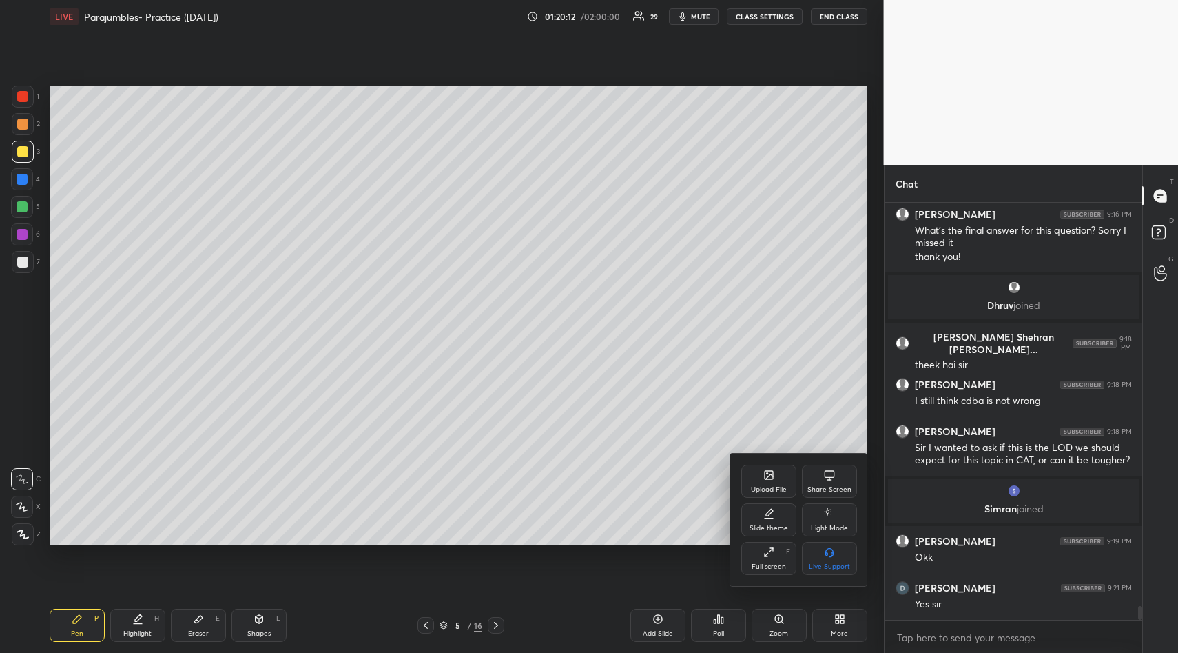
click at [768, 480] on icon at bounding box center [769, 474] width 11 height 11
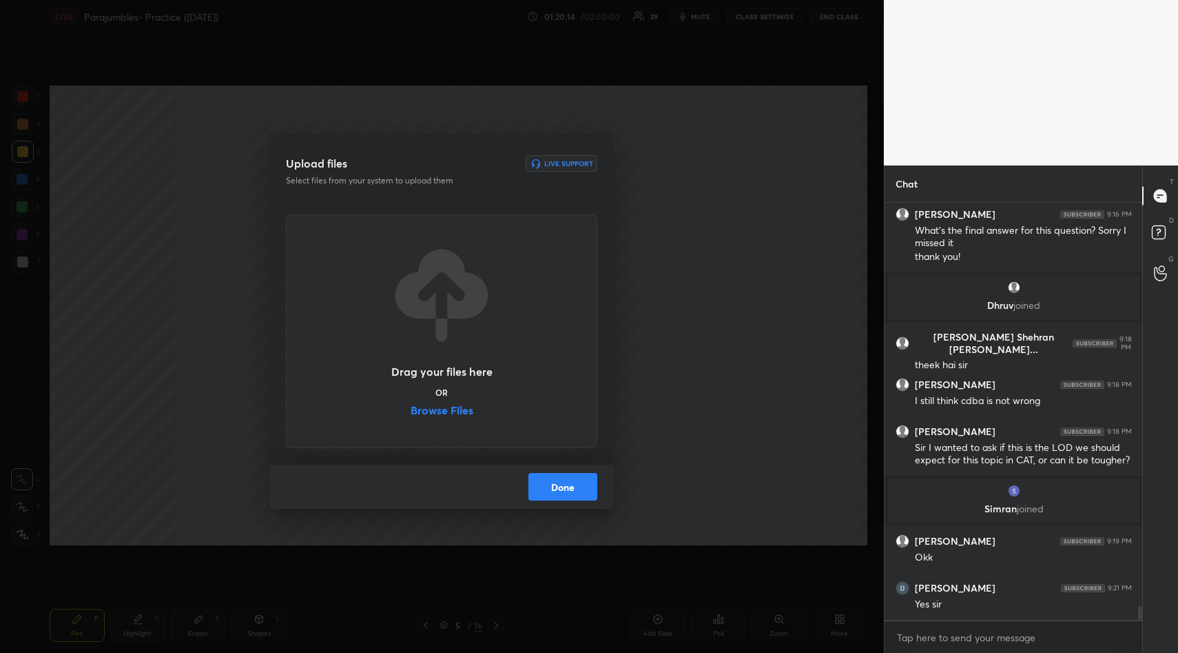
click at [467, 412] on label "Browse Files" at bounding box center [442, 412] width 63 height 14
click at [411, 412] on input "Browse Files" at bounding box center [411, 412] width 0 height 14
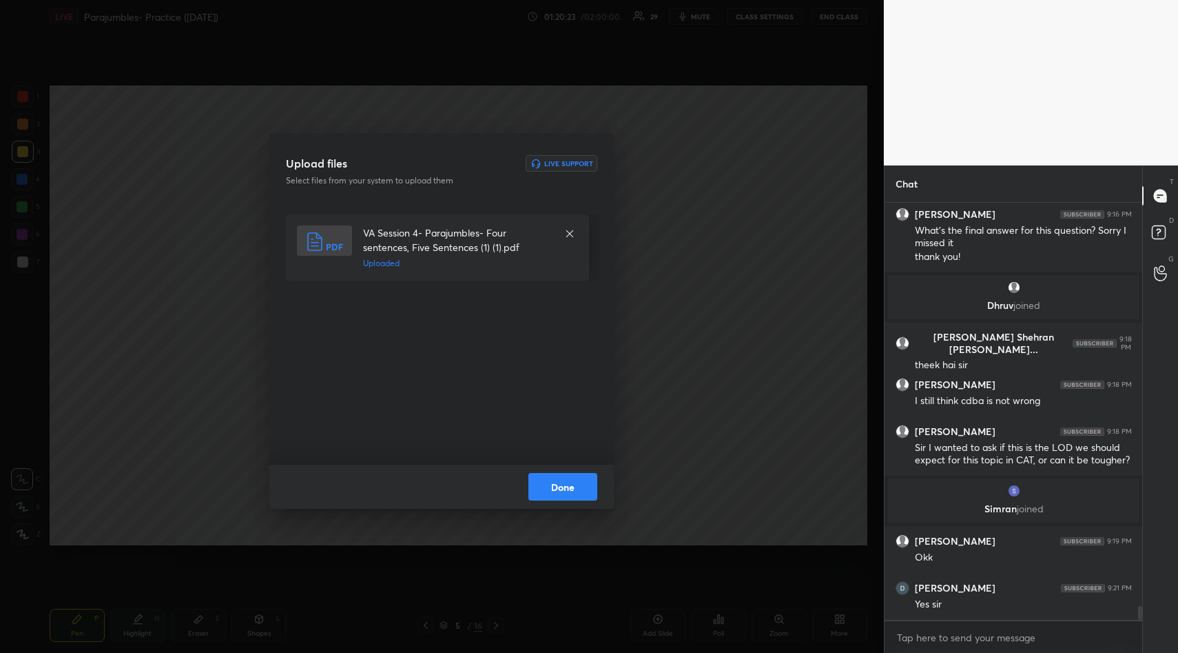
click at [553, 488] on button "Done" at bounding box center [563, 487] width 69 height 28
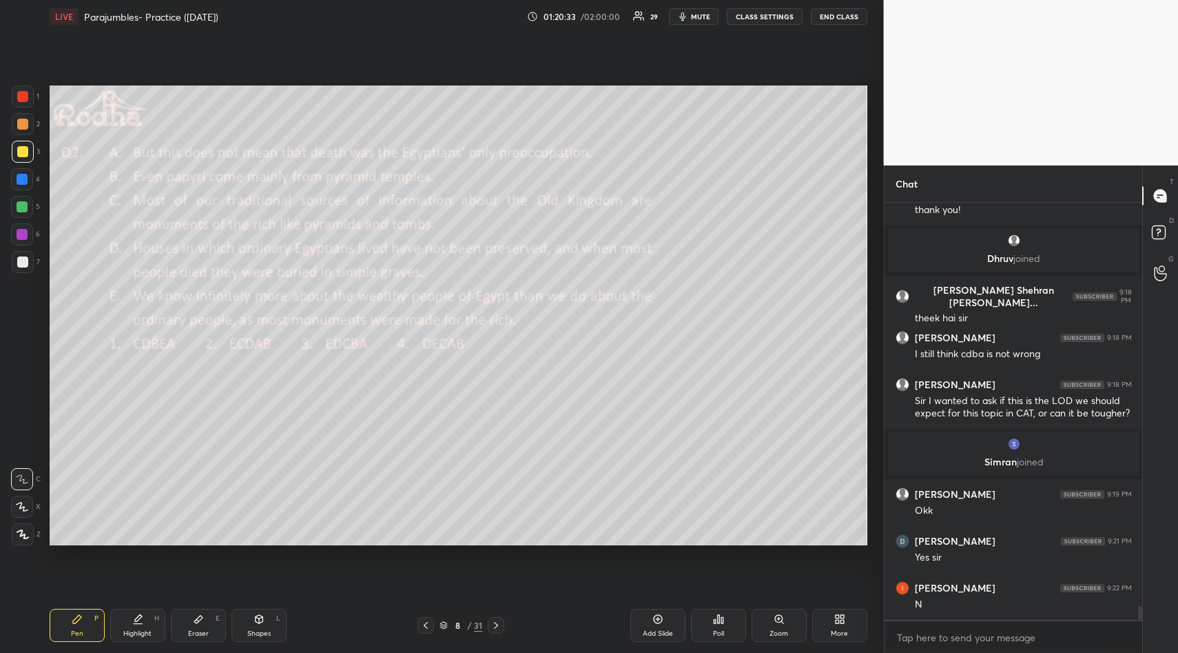
scroll to position [12030, 0]
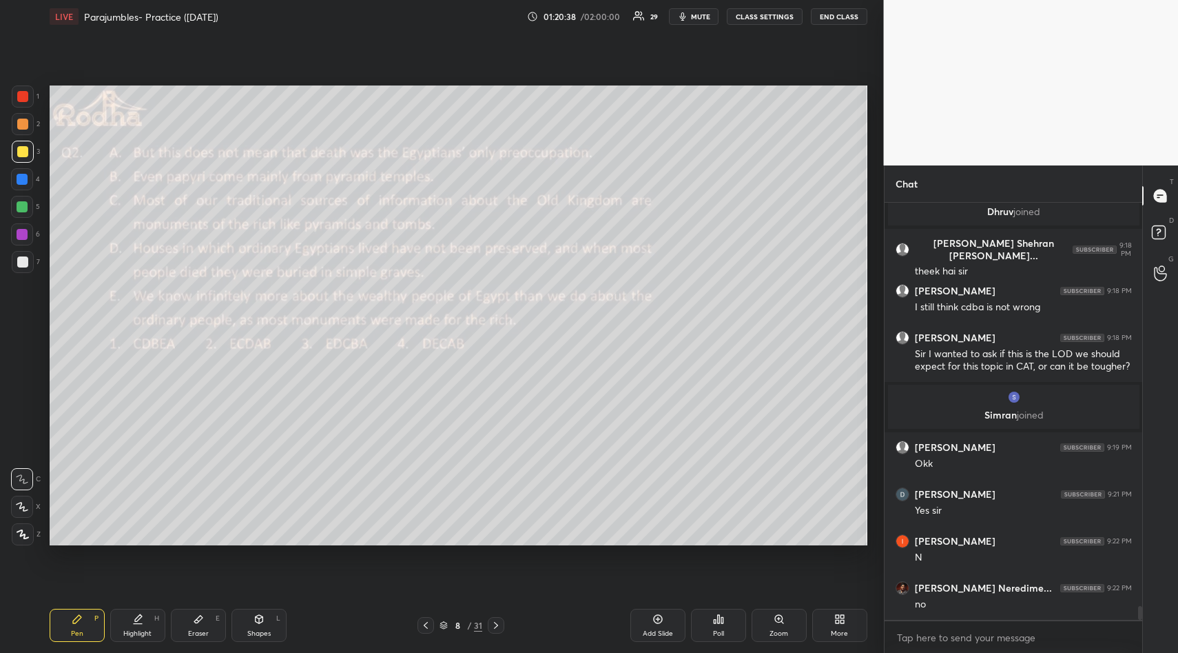
click at [713, 627] on div "Poll" at bounding box center [718, 625] width 55 height 33
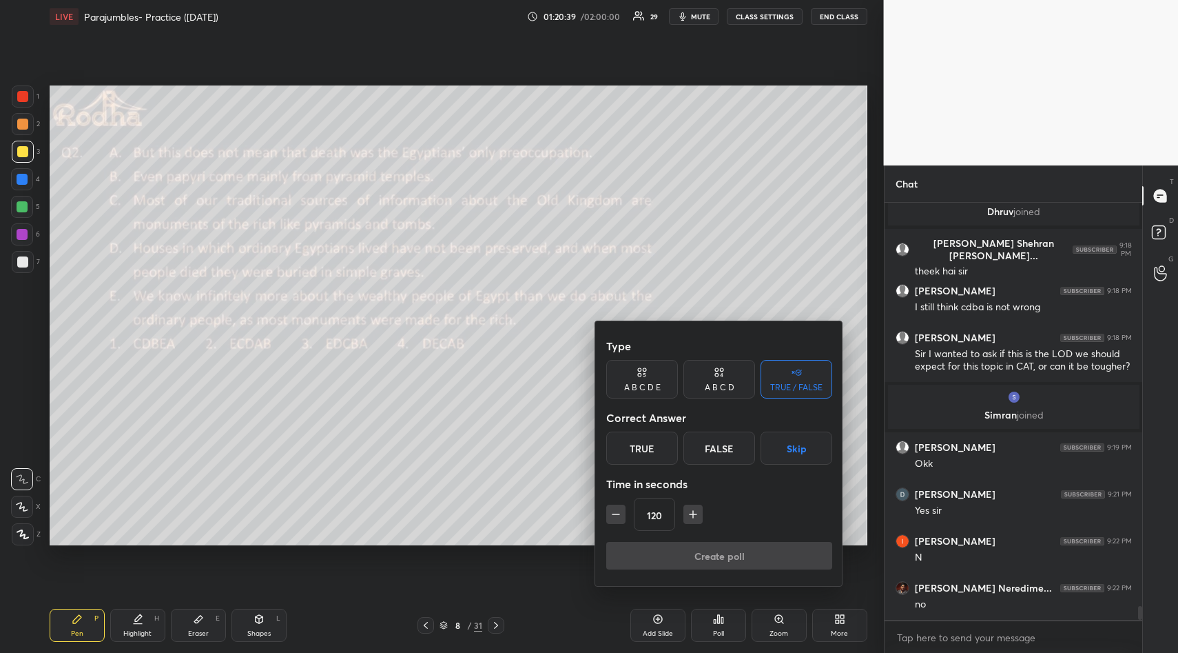
click at [613, 515] on icon "button" at bounding box center [616, 514] width 14 height 14
click at [615, 515] on icon "button" at bounding box center [616, 514] width 14 height 14
click at [684, 515] on icon "button" at bounding box center [687, 514] width 14 height 14
click at [686, 510] on icon "button" at bounding box center [693, 514] width 14 height 14
type input "120"
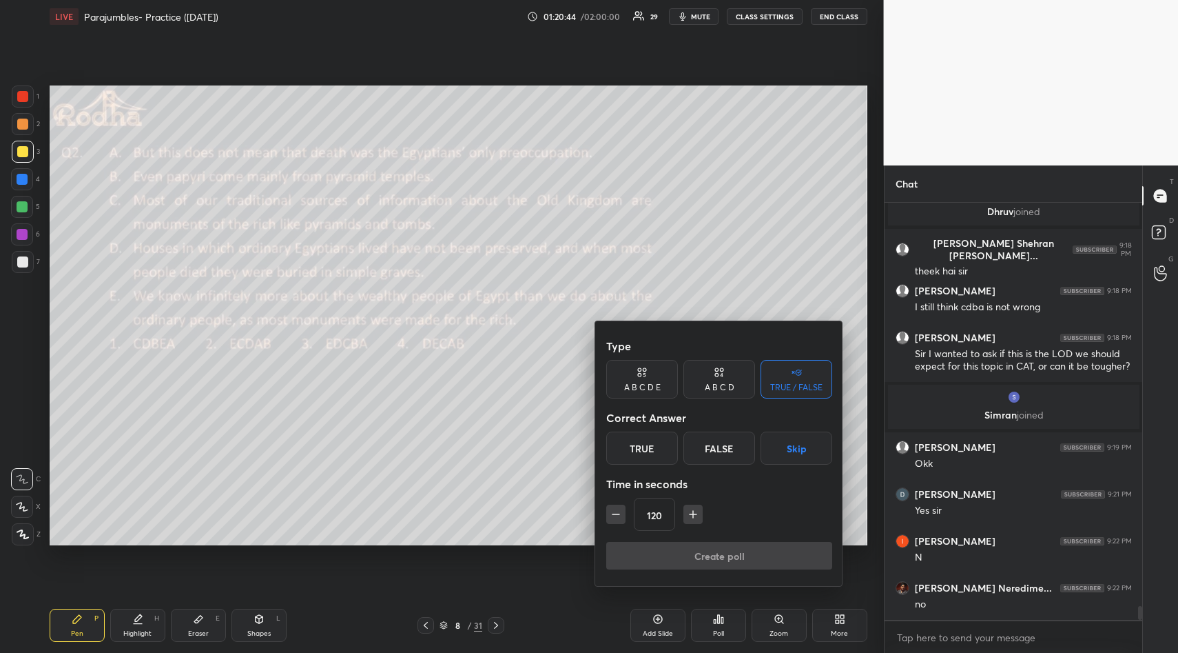
click at [722, 385] on div "A B C D" at bounding box center [720, 387] width 30 height 8
drag, startPoint x: 721, startPoint y: 444, endPoint x: 716, endPoint y: 493, distance: 49.9
click at [718, 448] on div "C" at bounding box center [719, 447] width 41 height 33
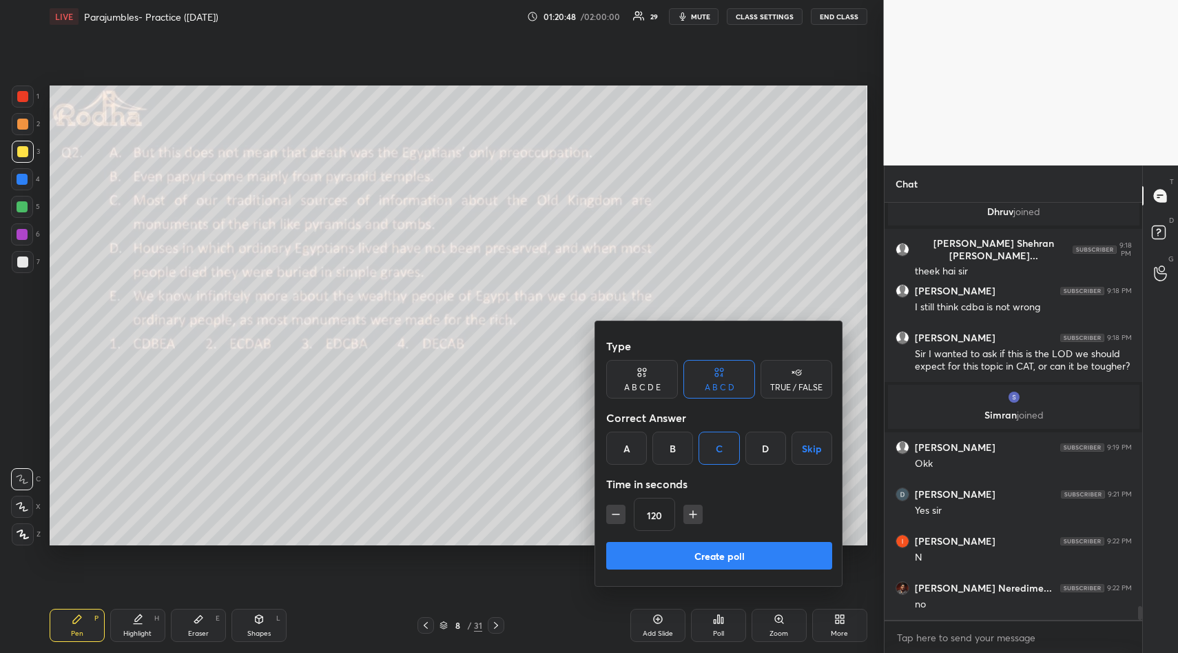
click at [711, 555] on button "Create poll" at bounding box center [719, 556] width 226 height 28
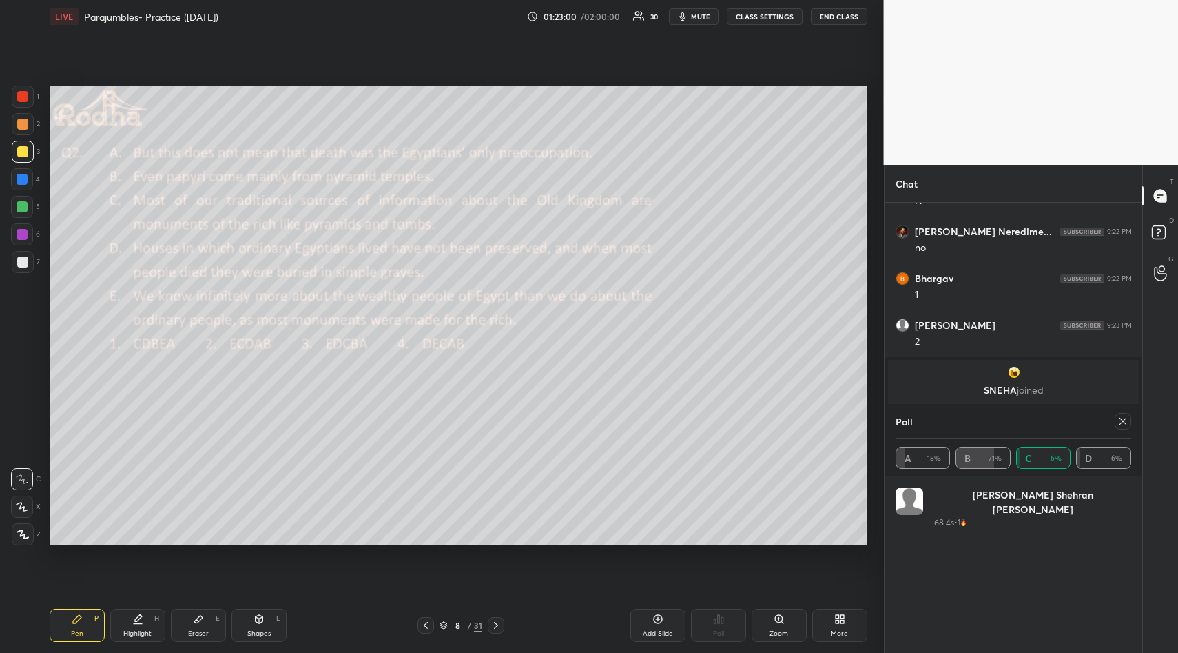
scroll to position [12359, 0]
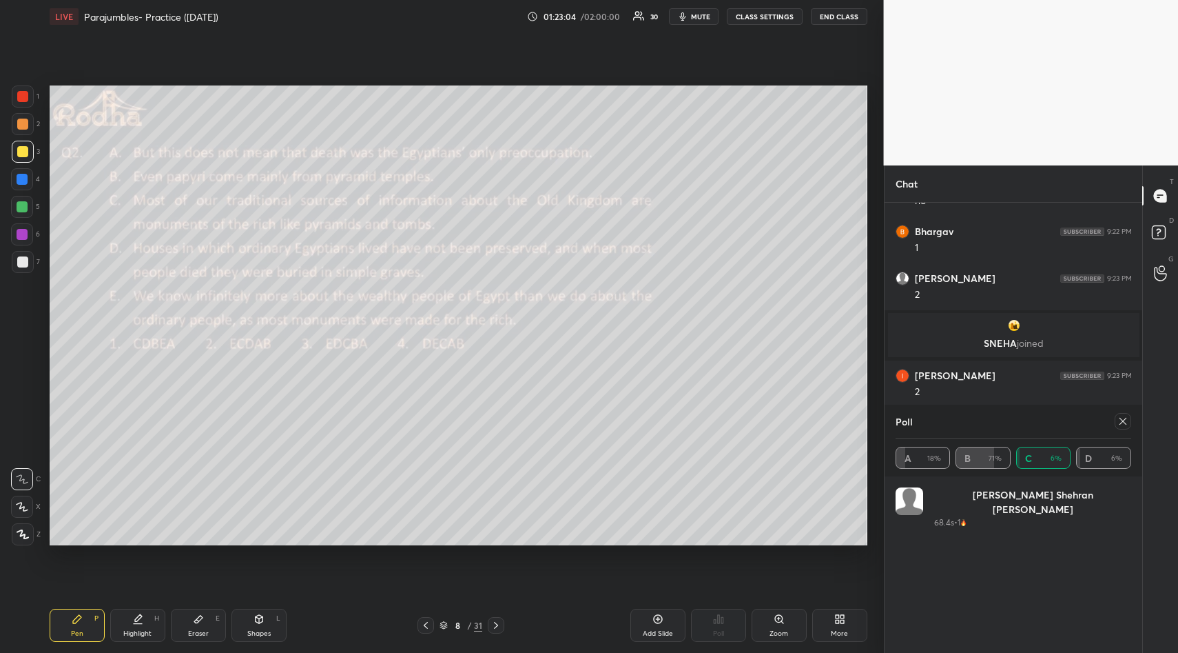
click at [1124, 418] on icon at bounding box center [1123, 421] width 11 height 11
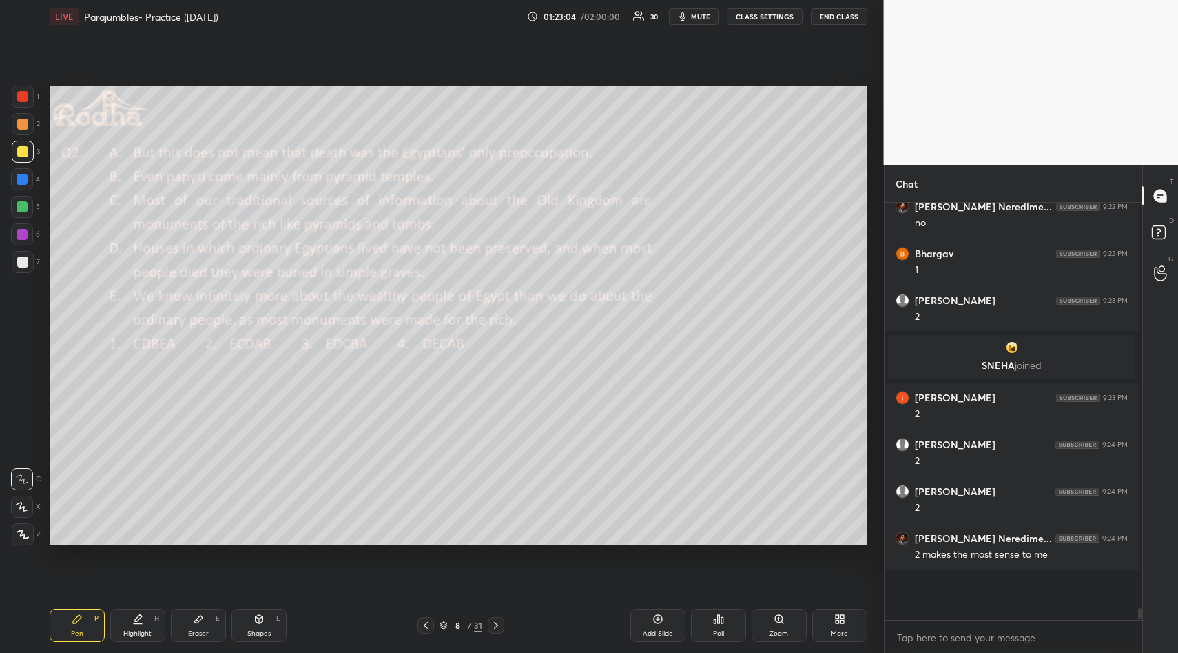
scroll to position [5, 5]
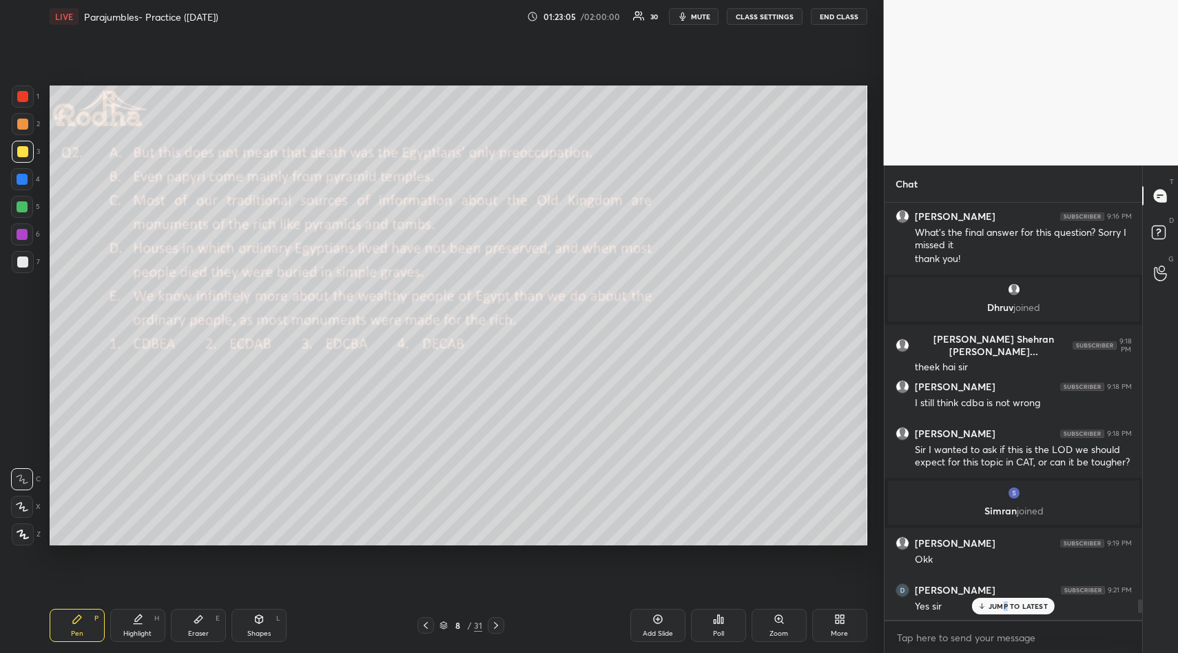
click at [1004, 602] on p "JUMP TO LATEST" at bounding box center [1018, 606] width 59 height 8
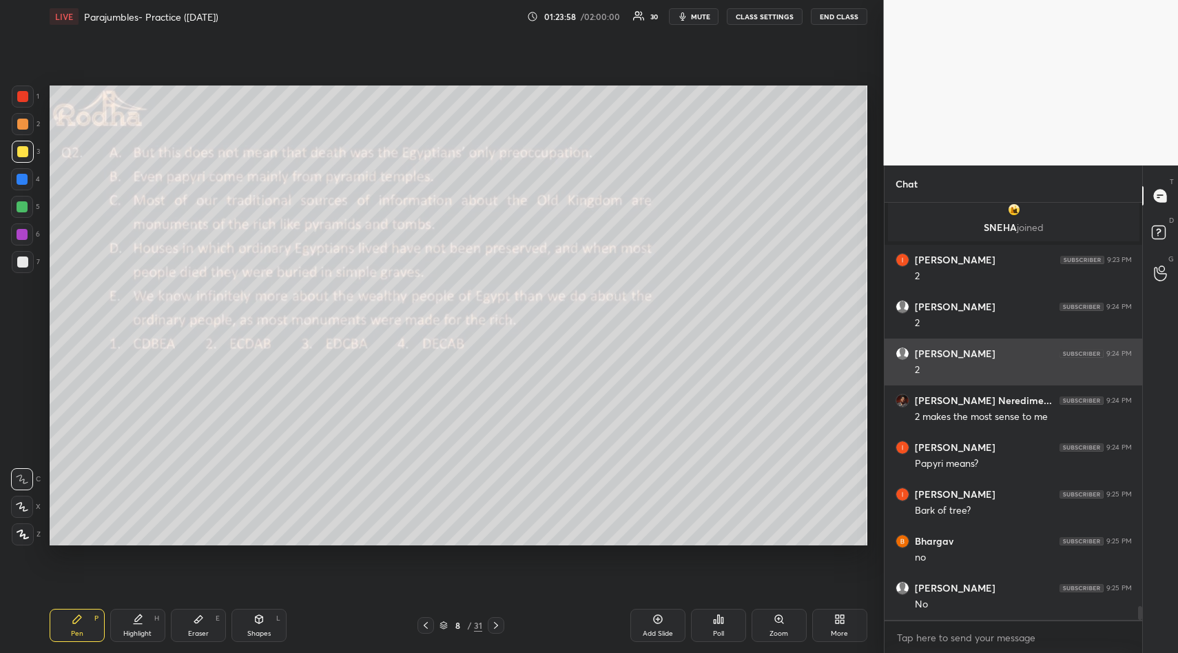
scroll to position [12546, 0]
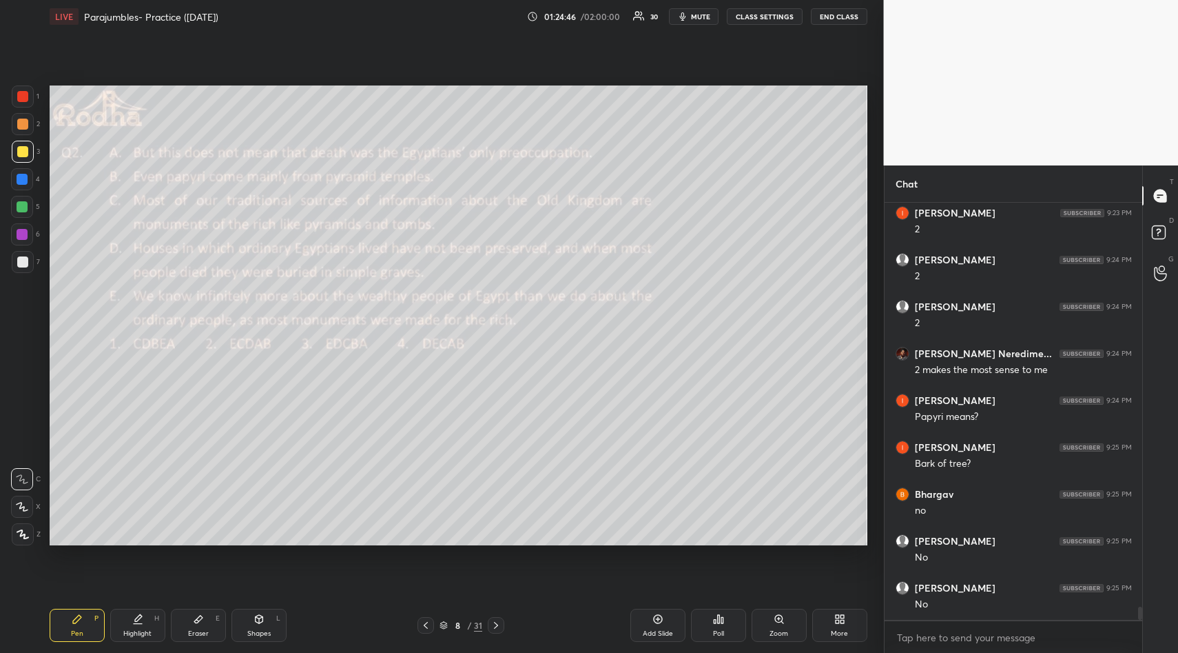
click at [198, 617] on icon at bounding box center [198, 619] width 8 height 8
click at [28, 467] on div "Erase all C X Z" at bounding box center [26, 490] width 30 height 110
drag, startPoint x: 21, startPoint y: 452, endPoint x: 22, endPoint y: 462, distance: 9.7
click at [21, 455] on span "Erase all" at bounding box center [22, 452] width 21 height 10
click at [68, 615] on div "Pen P" at bounding box center [77, 625] width 55 height 33
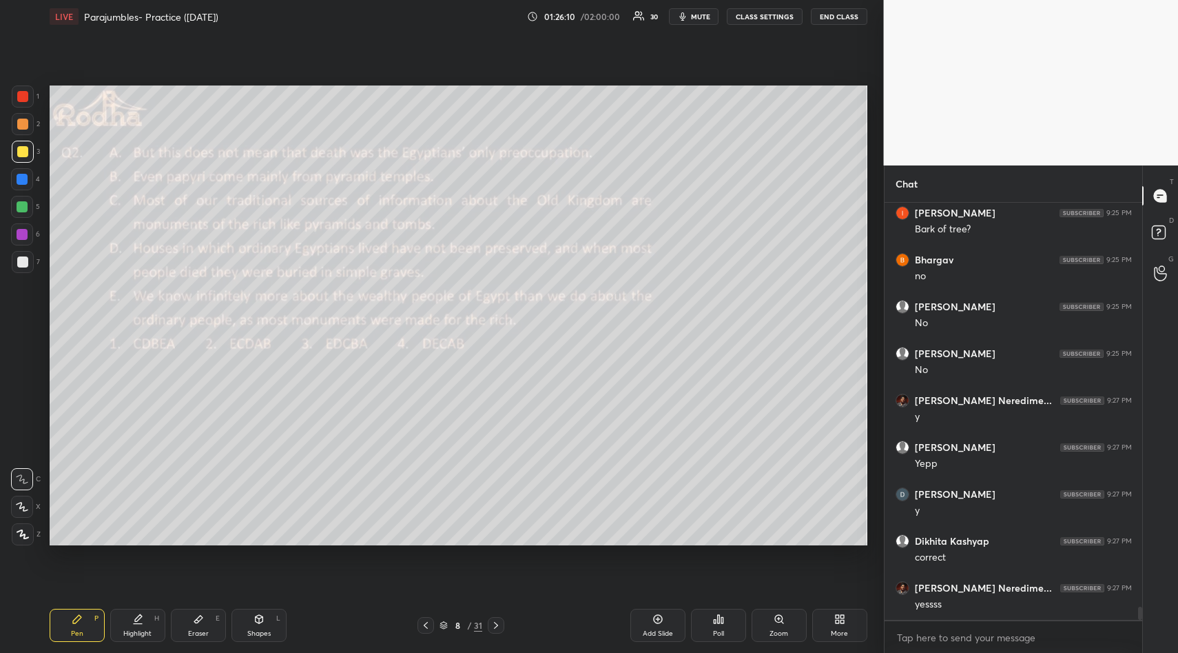
scroll to position [12874, 0]
click at [195, 624] on div "Eraser E" at bounding box center [198, 625] width 55 height 33
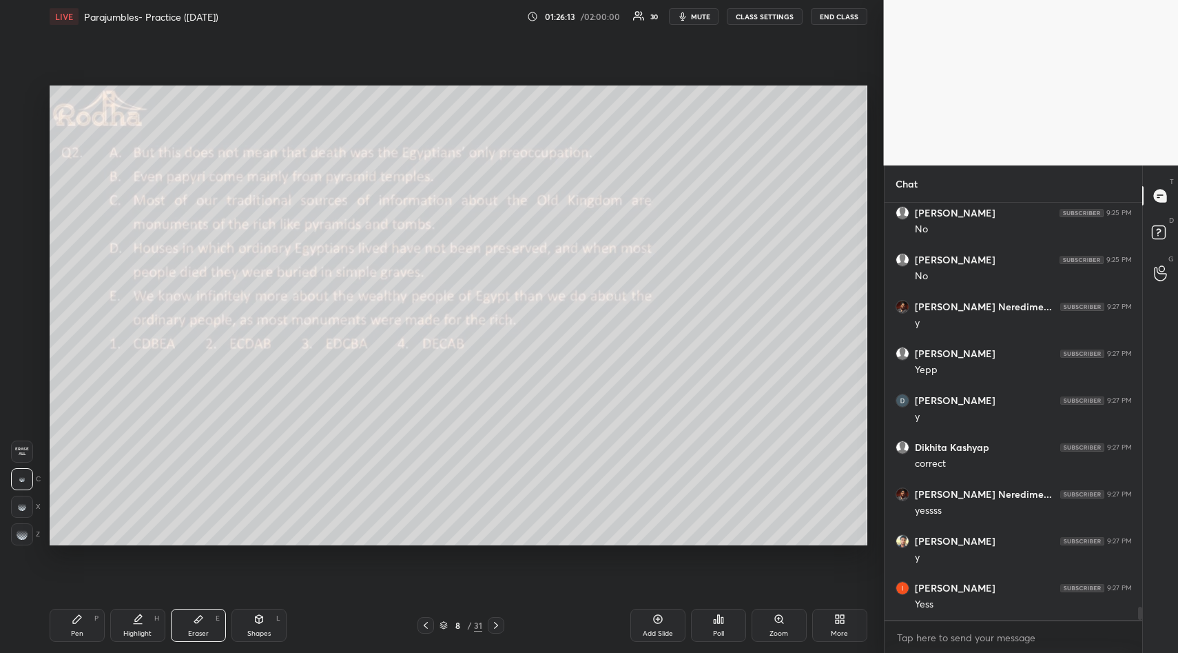
drag, startPoint x: 23, startPoint y: 452, endPoint x: 45, endPoint y: 508, distance: 60.0
click at [24, 454] on span "Erase all" at bounding box center [22, 452] width 21 height 10
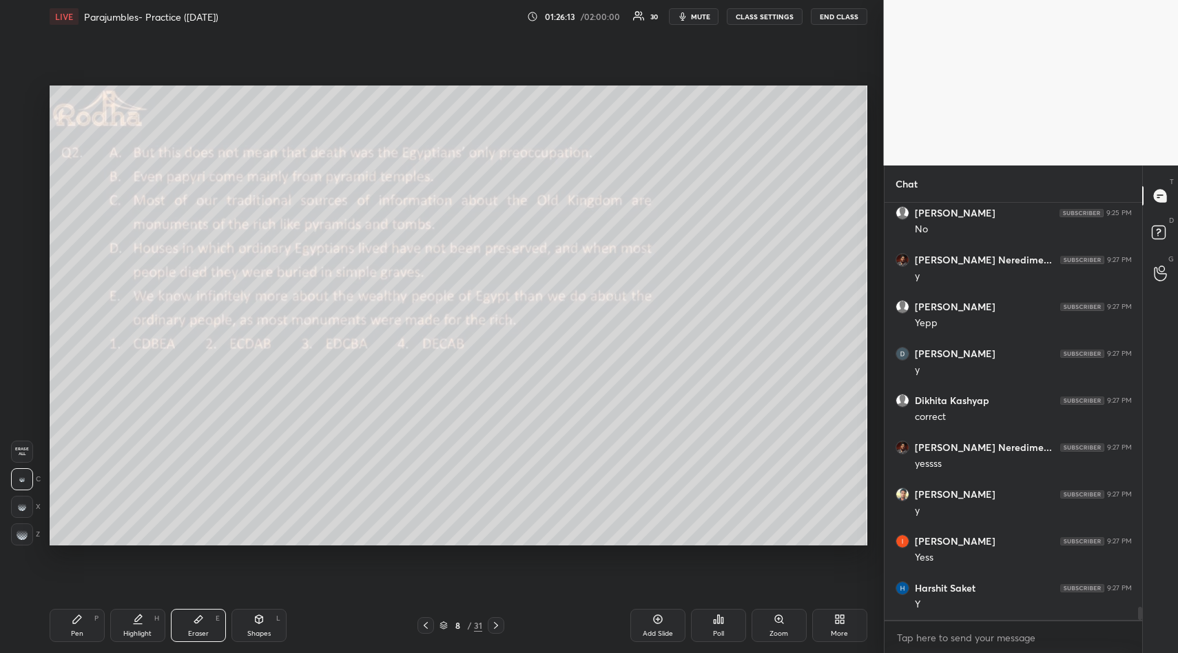
click at [71, 622] on div "Pen P" at bounding box center [77, 625] width 55 height 33
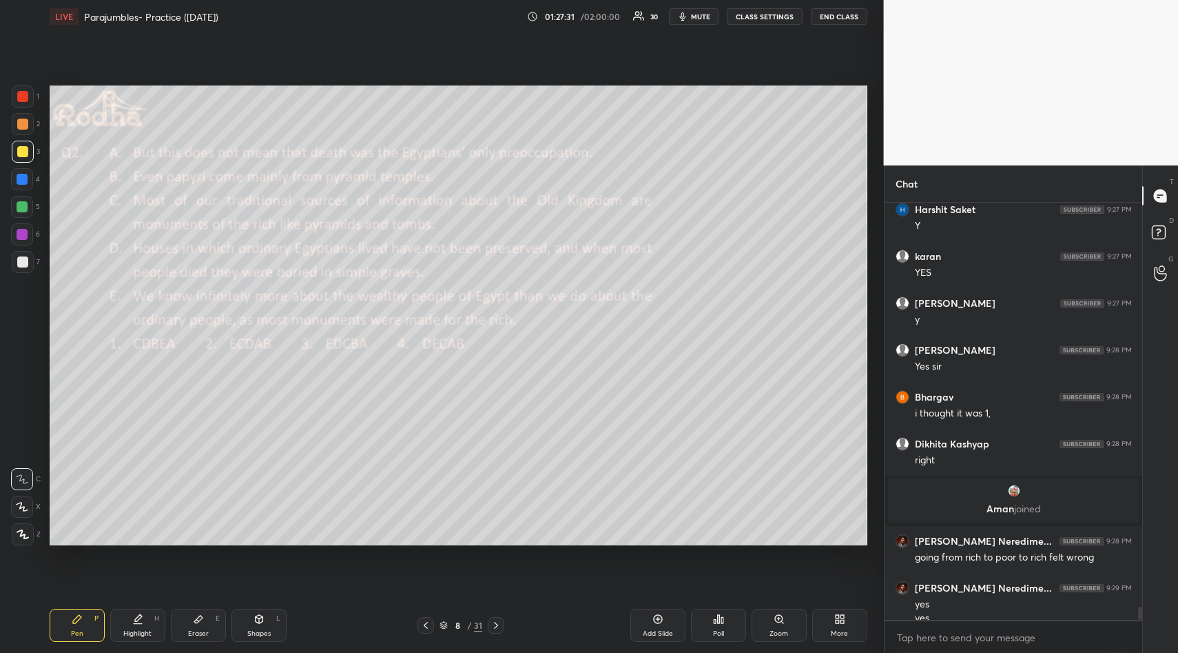
scroll to position [12911, 0]
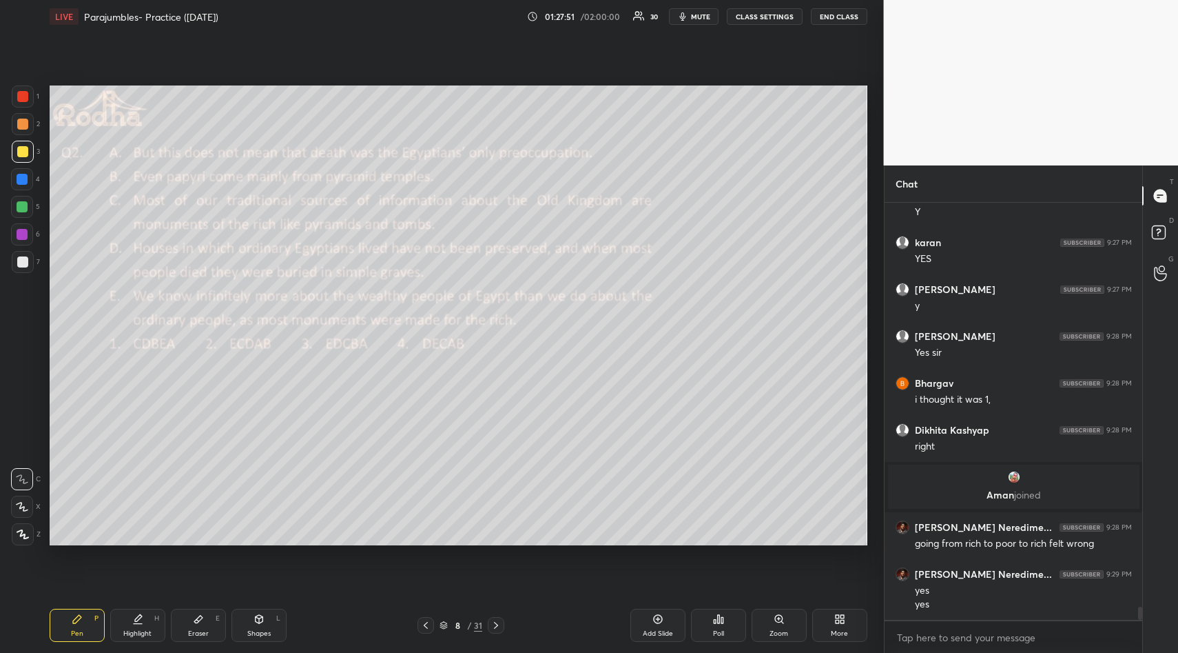
click at [196, 623] on icon at bounding box center [198, 618] width 11 height 11
click at [23, 447] on div "Erase all" at bounding box center [22, 451] width 22 height 22
click at [68, 613] on div "Pen P" at bounding box center [77, 625] width 55 height 33
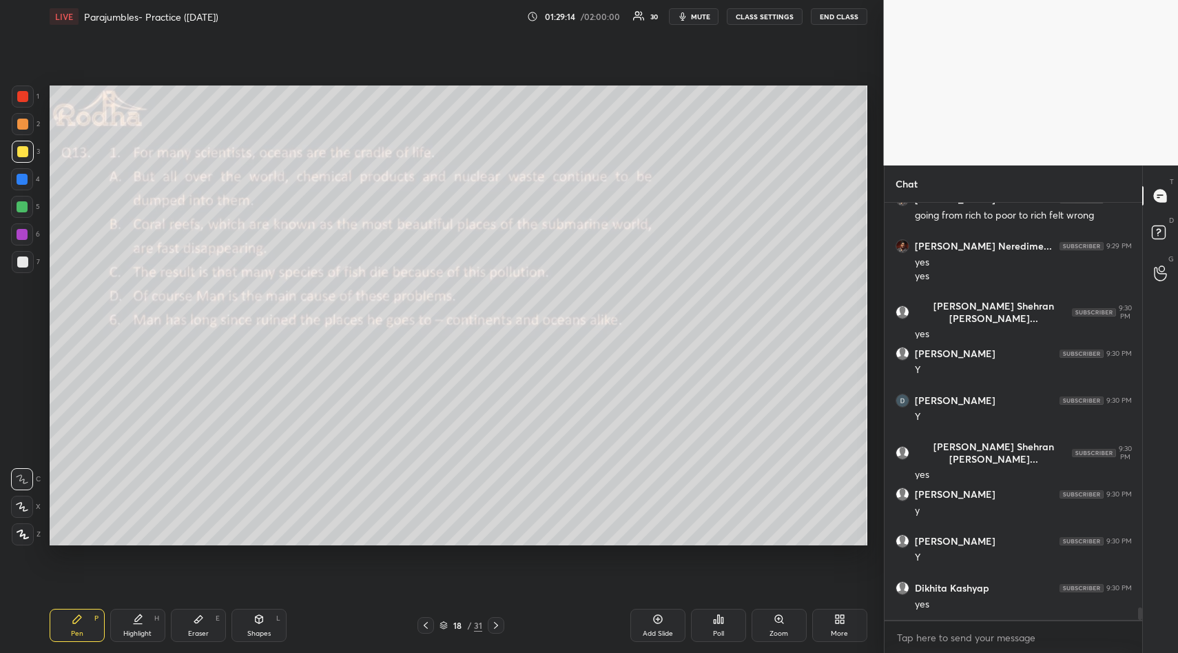
scroll to position [13286, 0]
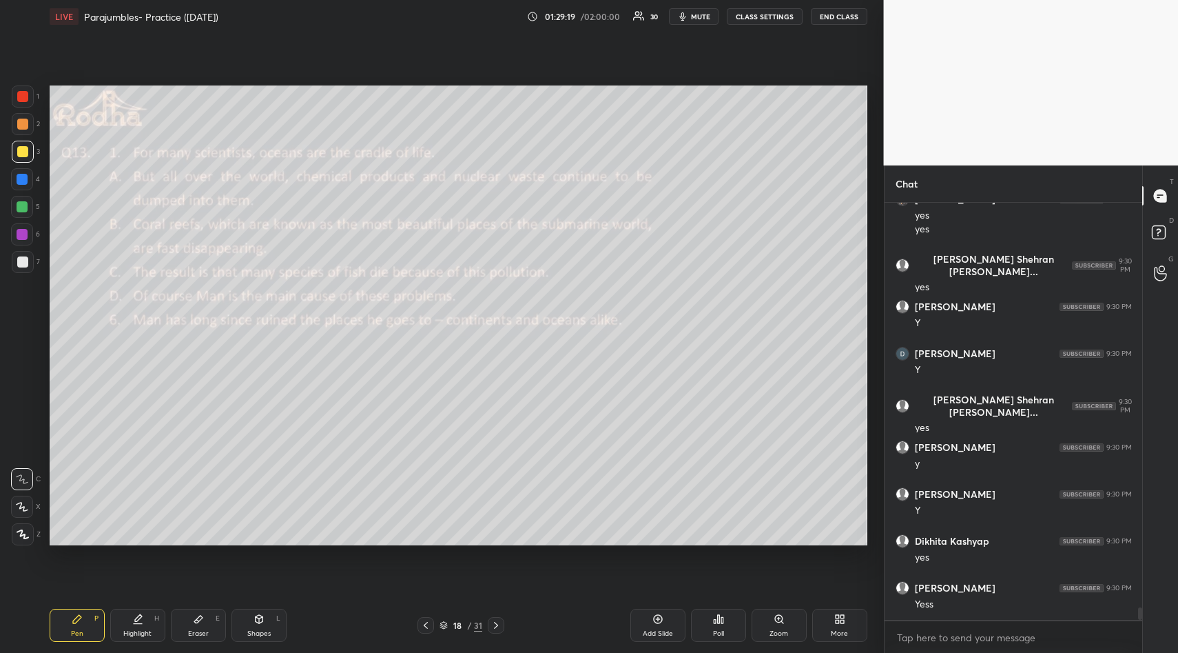
click at [732, 628] on div "Poll" at bounding box center [718, 625] width 55 height 33
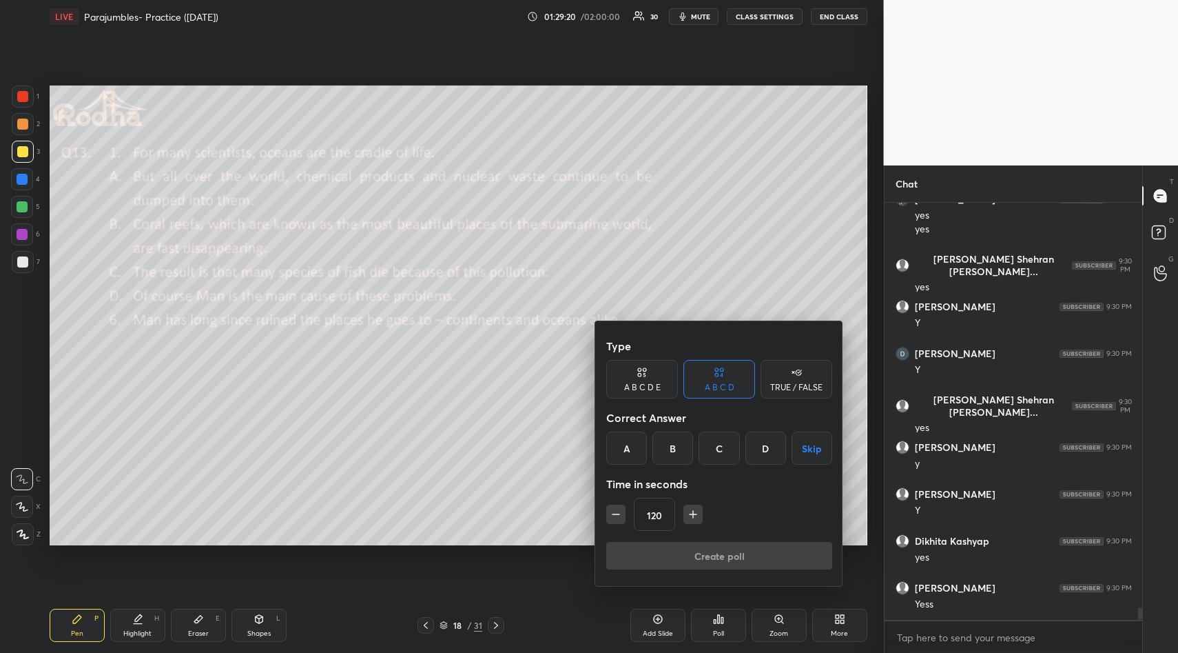
click at [815, 449] on button "Skip" at bounding box center [812, 447] width 41 height 33
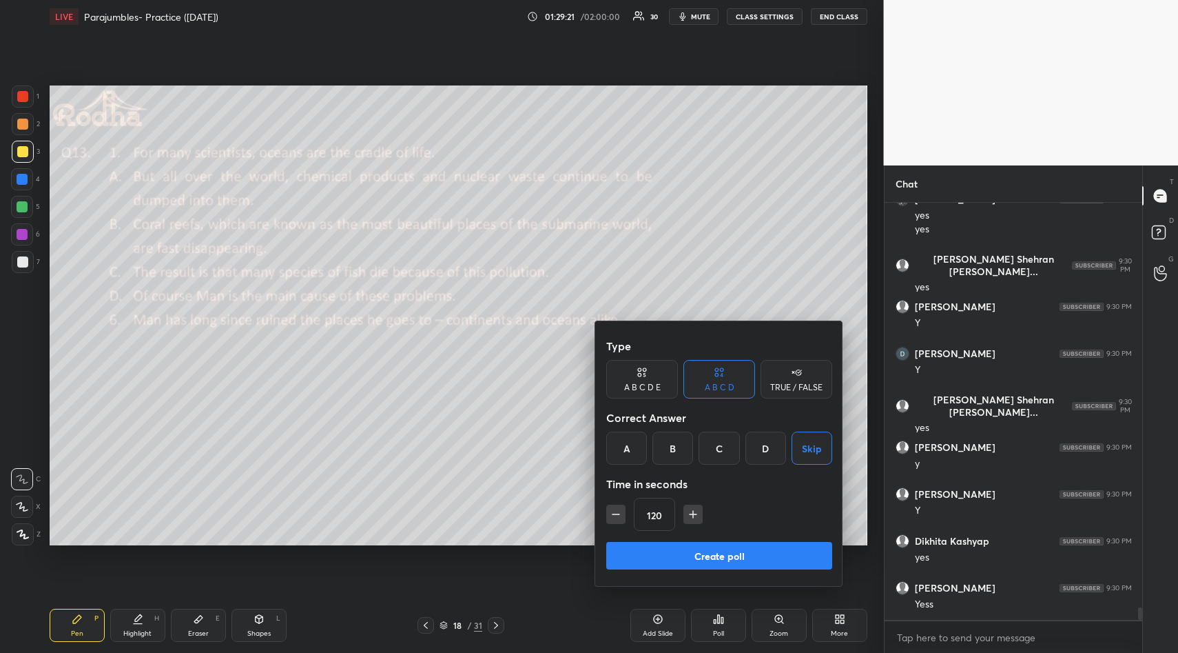
click at [722, 561] on button "Create poll" at bounding box center [719, 556] width 226 height 28
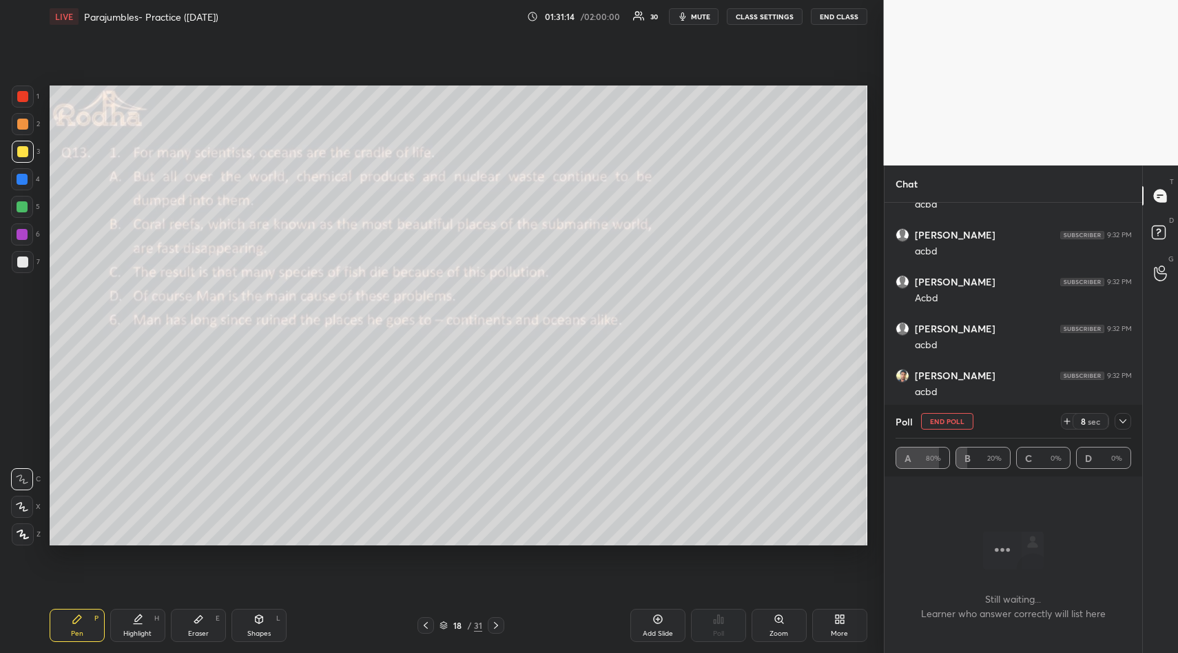
scroll to position [13961, 0]
click at [1125, 418] on icon at bounding box center [1123, 421] width 7 height 7
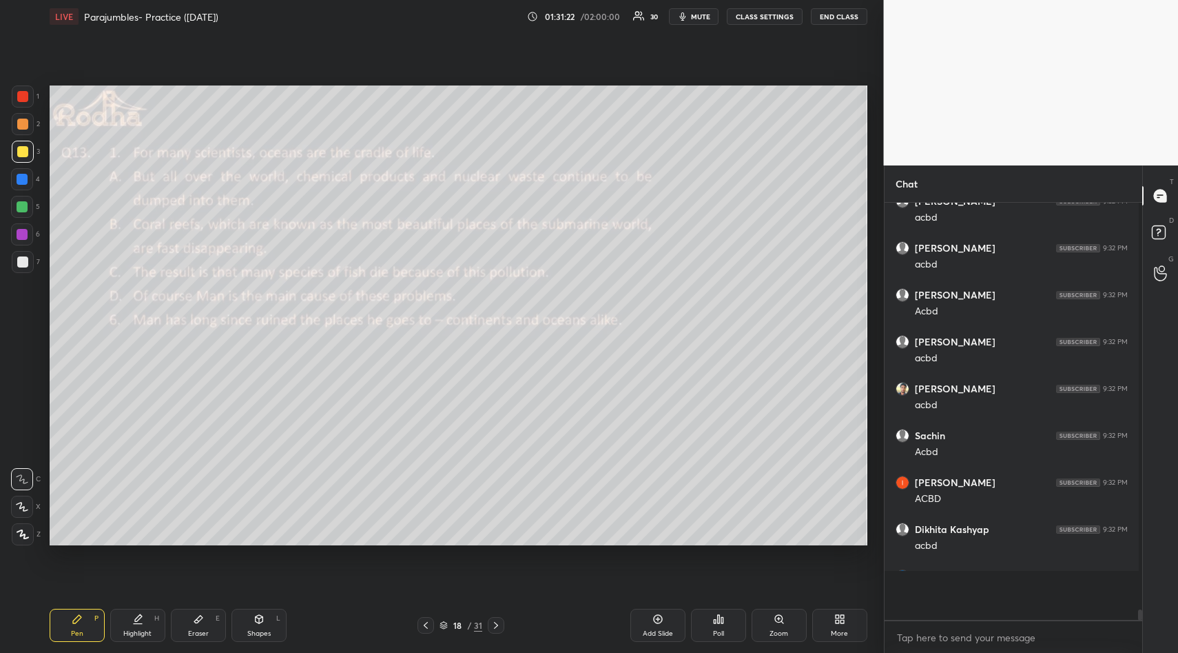
scroll to position [5, 5]
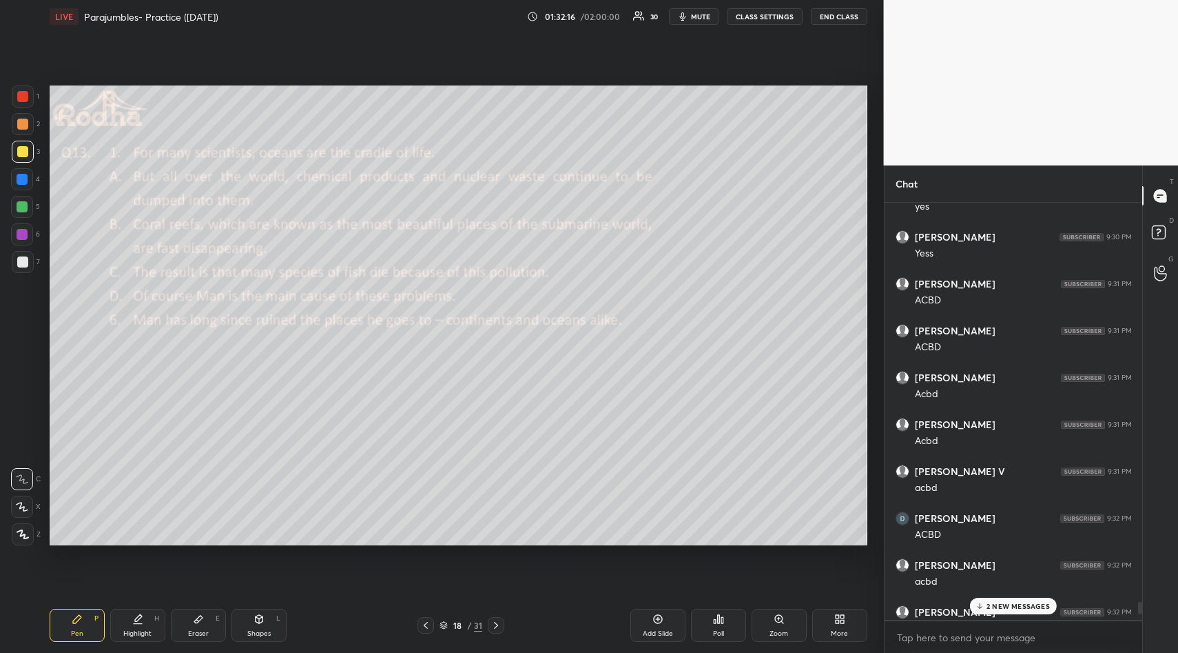
click at [1000, 606] on p "2 NEW MESSAGES" at bounding box center [1018, 606] width 63 height 8
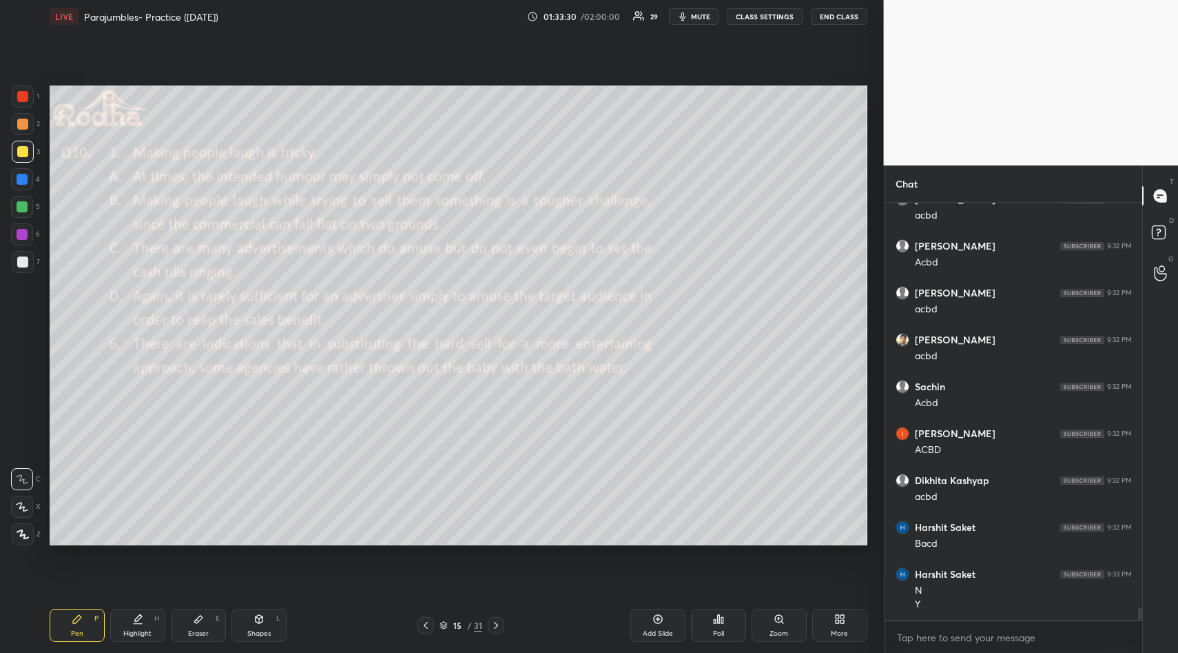
click at [715, 624] on icon at bounding box center [718, 618] width 11 height 11
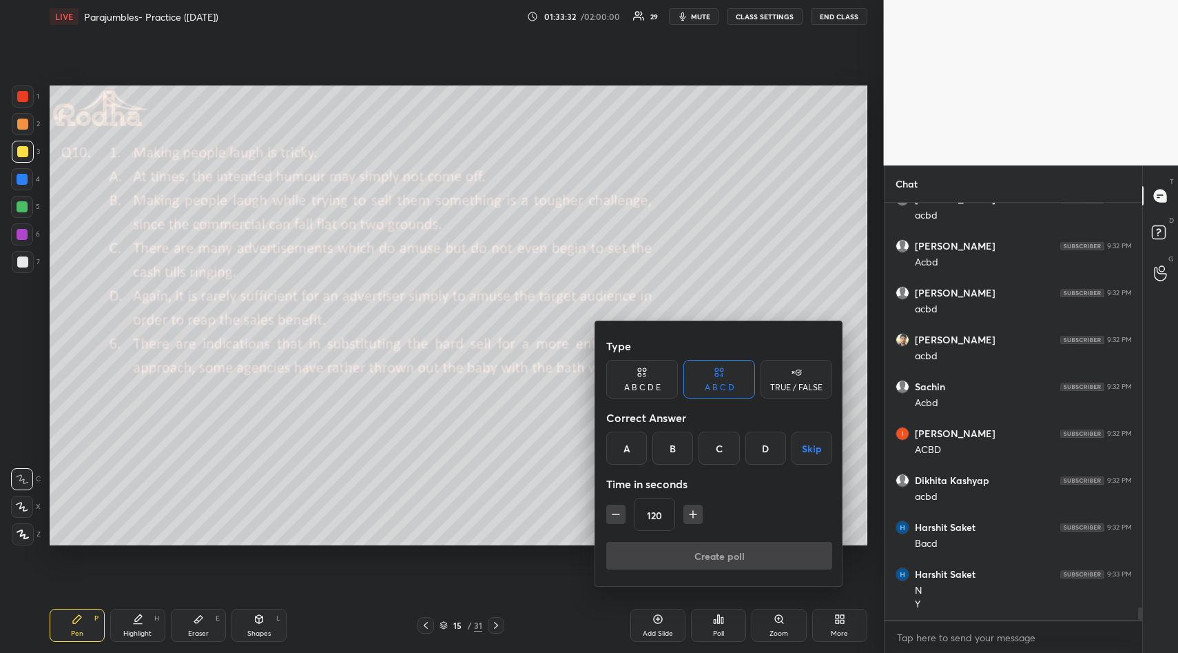
drag, startPoint x: 809, startPoint y: 445, endPoint x: 799, endPoint y: 473, distance: 30.1
click at [808, 447] on button "Skip" at bounding box center [812, 447] width 41 height 33
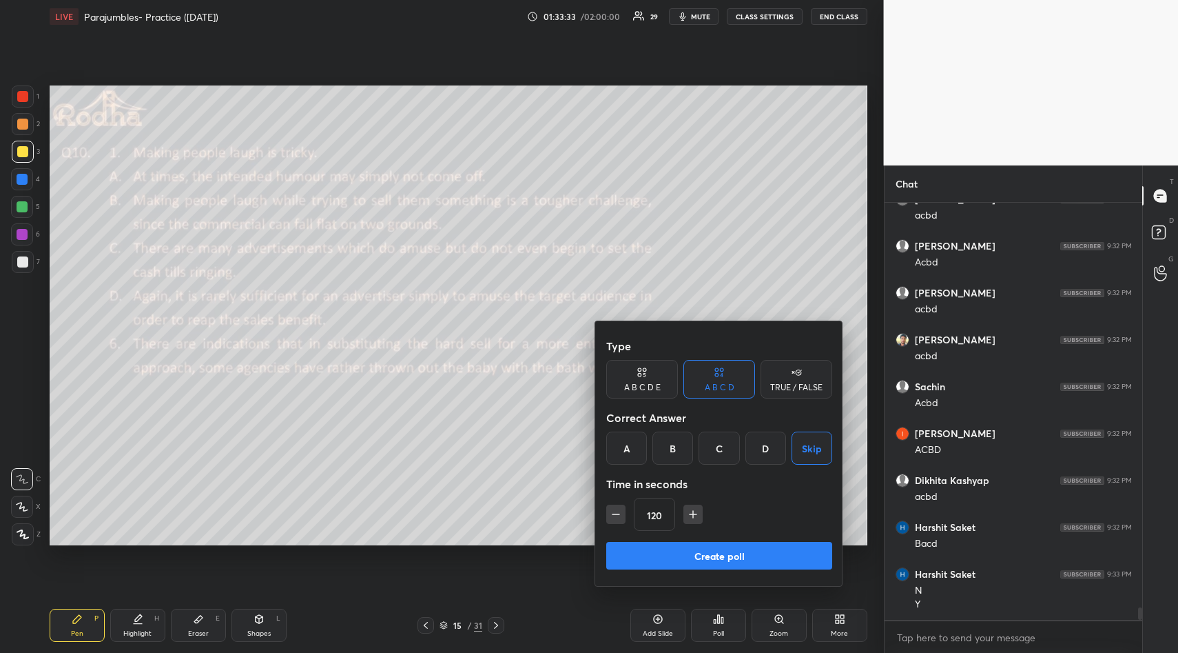
click at [736, 550] on button "Create poll" at bounding box center [719, 556] width 226 height 28
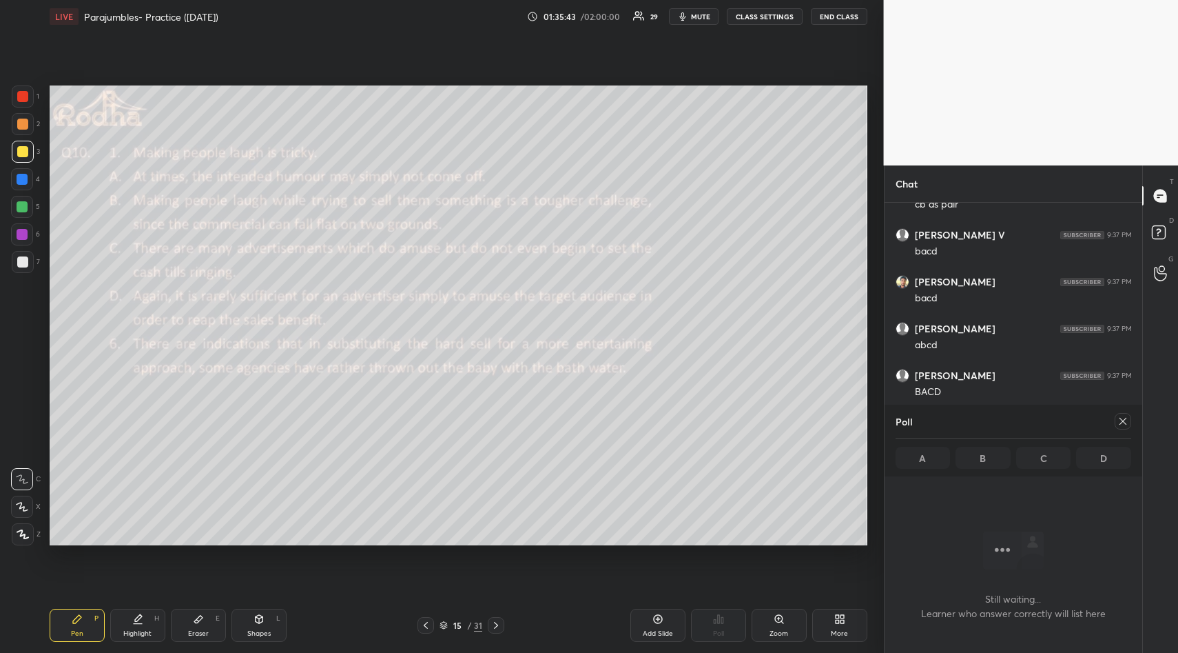
scroll to position [14509, 0]
click at [1121, 422] on icon at bounding box center [1123, 421] width 7 height 7
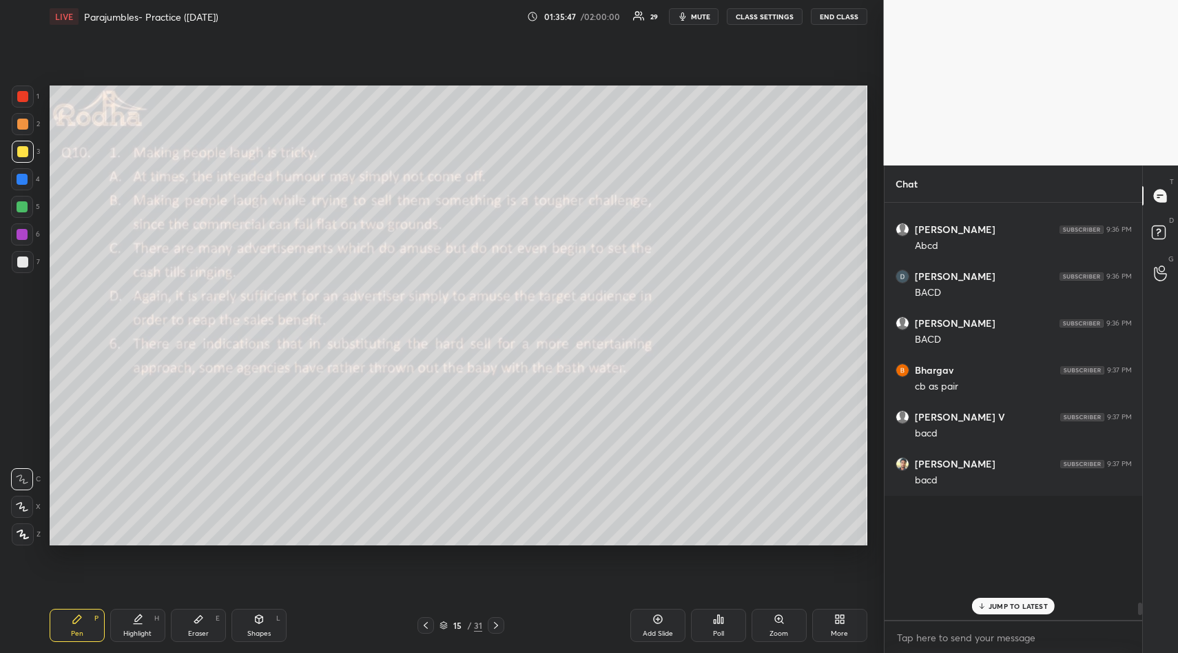
scroll to position [13952, 0]
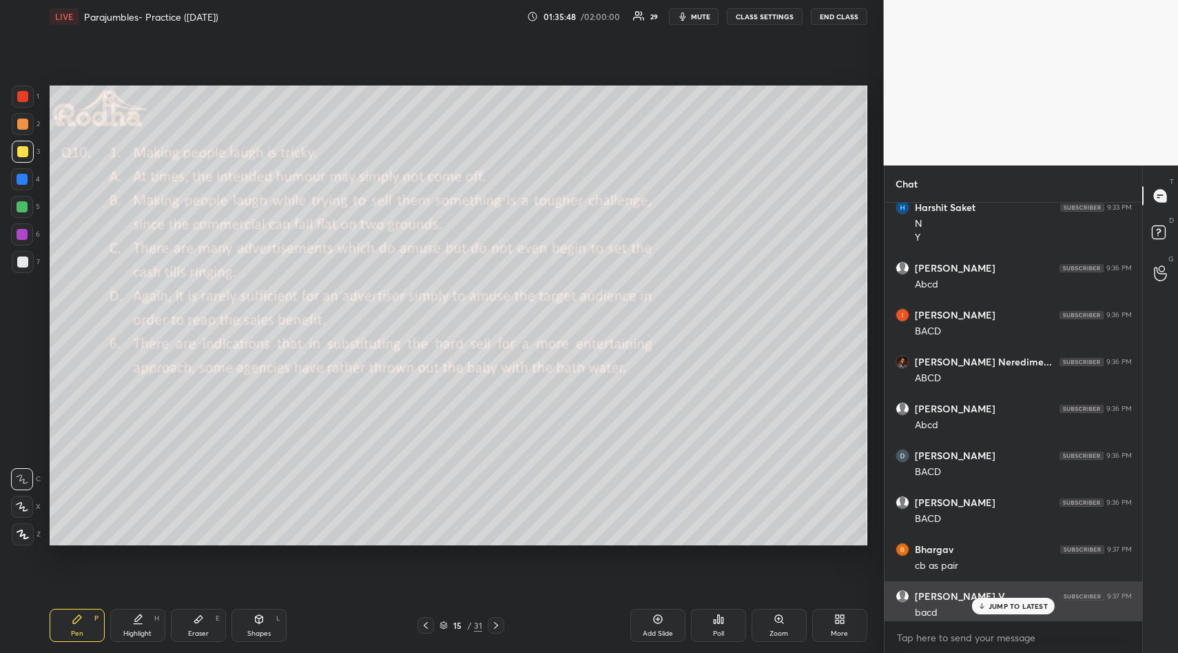
click at [999, 615] on div "bacd" at bounding box center [1023, 613] width 217 height 14
click at [999, 606] on p "1 NEW MESSAGE" at bounding box center [1019, 606] width 59 height 8
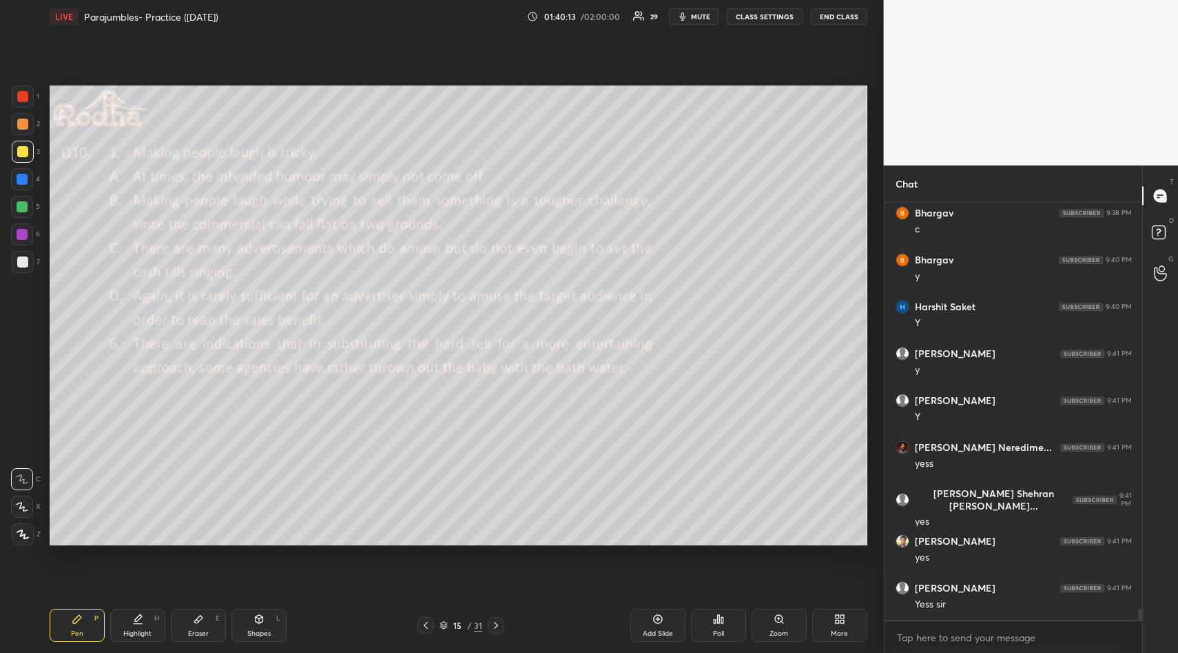
scroll to position [15132, 0]
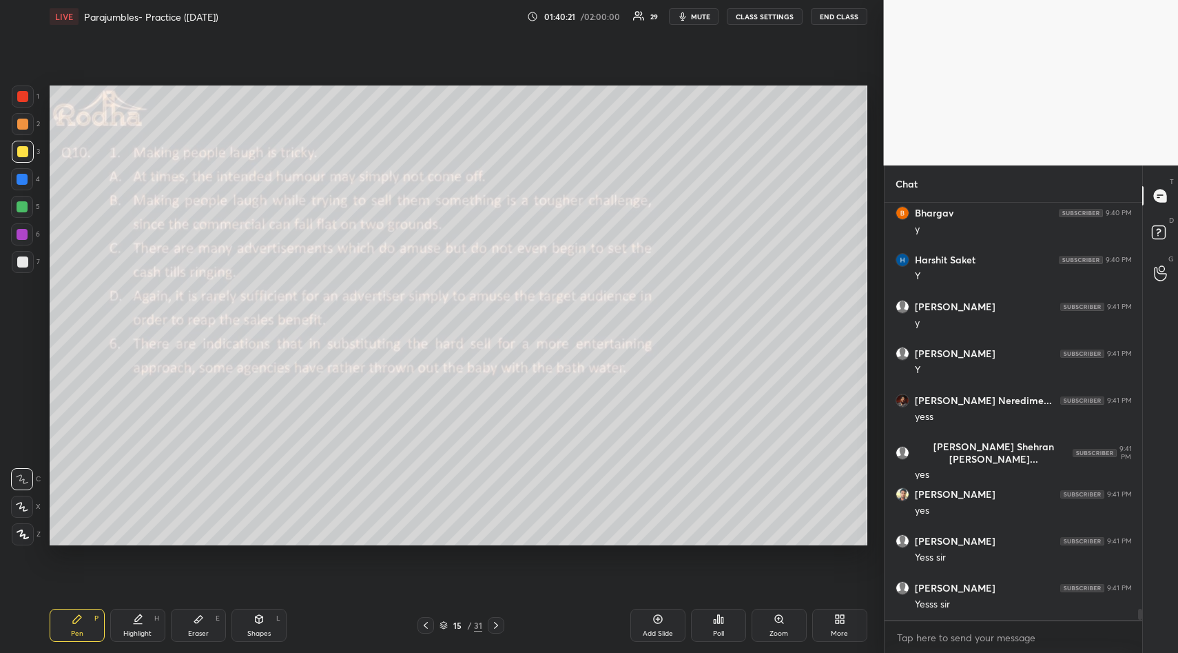
click at [193, 630] on div "Eraser" at bounding box center [198, 633] width 21 height 7
click at [20, 447] on span "Erase all" at bounding box center [22, 452] width 21 height 10
click at [65, 626] on div "Pen P" at bounding box center [77, 625] width 55 height 33
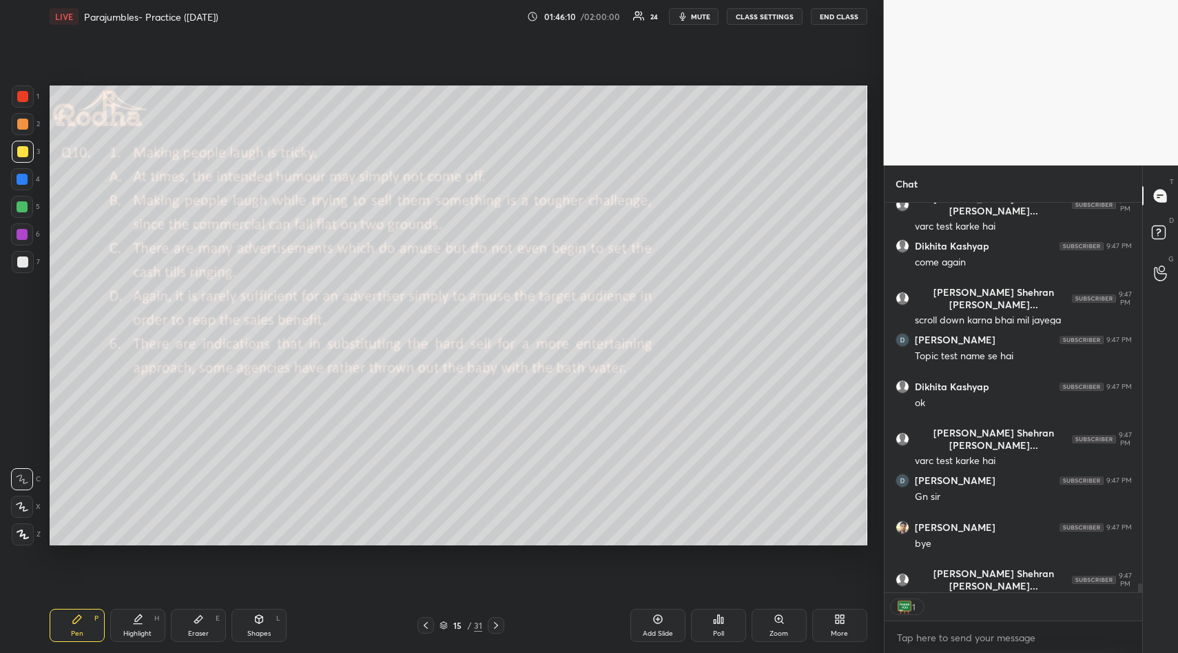
scroll to position [16120, 0]
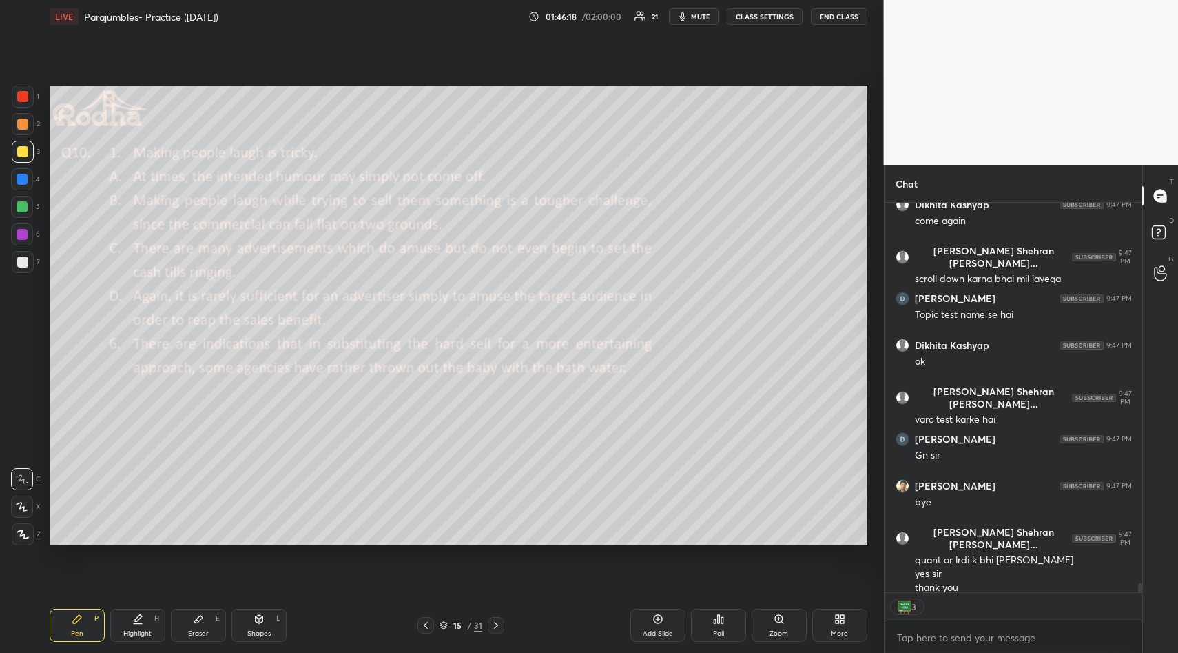
click at [831, 17] on button "END CLASS" at bounding box center [839, 16] width 57 height 17
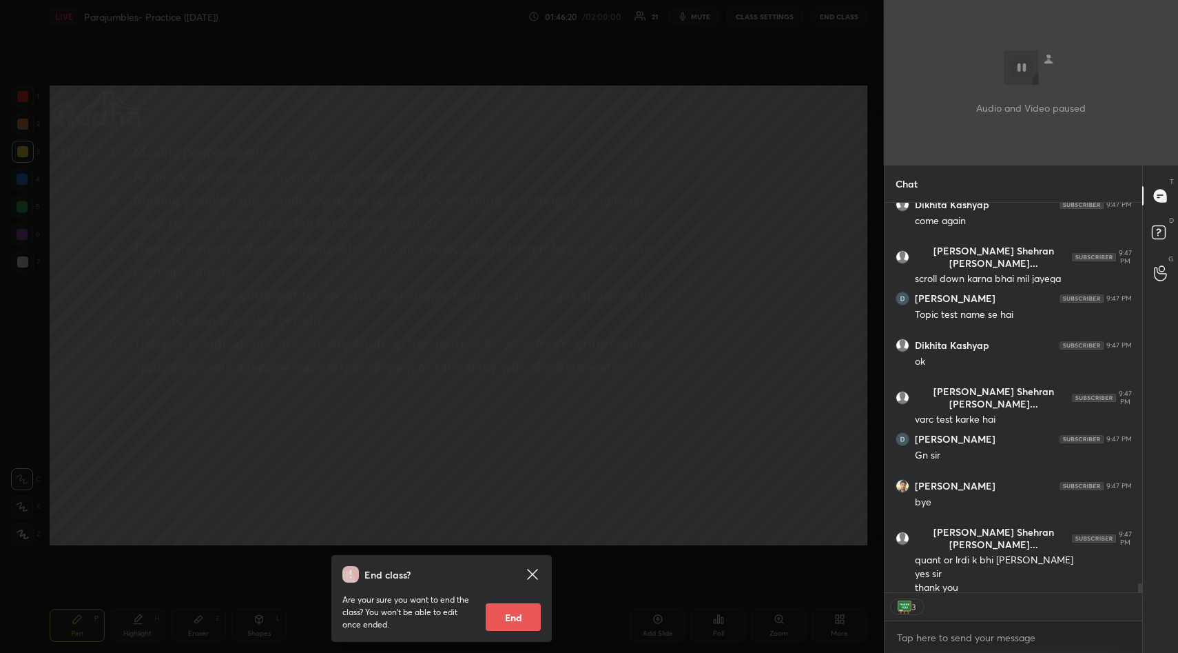
click at [518, 618] on button "End" at bounding box center [513, 617] width 55 height 28
type textarea "x"
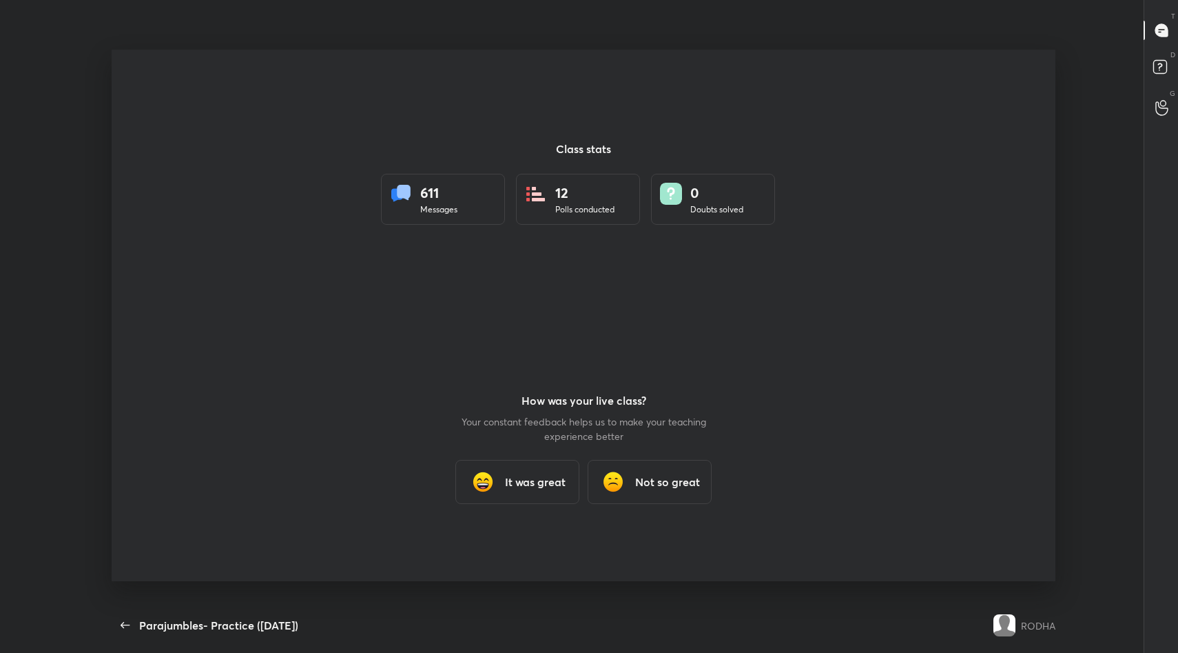
scroll to position [68352, 67793]
